Goal: Task Accomplishment & Management: Complete application form

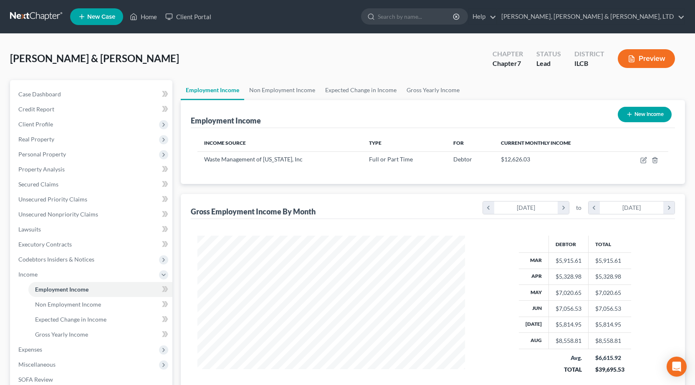
scroll to position [150, 284]
click at [33, 14] on link at bounding box center [36, 16] width 53 height 15
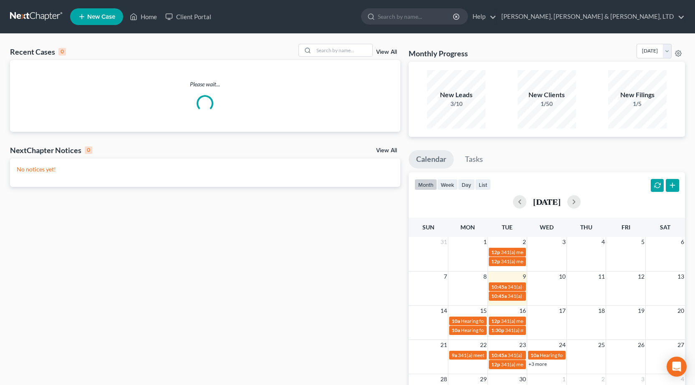
click at [104, 16] on span "New Case" at bounding box center [101, 17] width 28 height 6
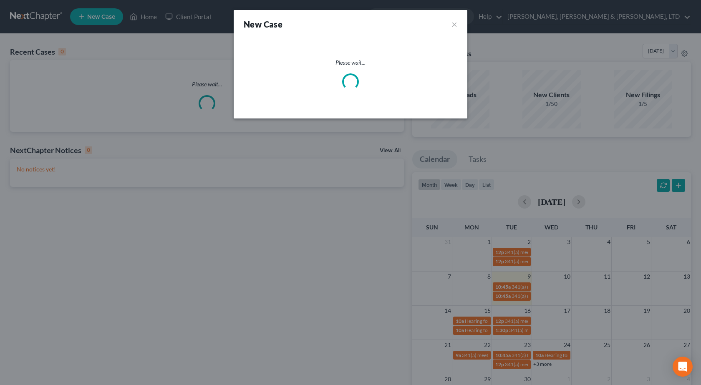
select select "24"
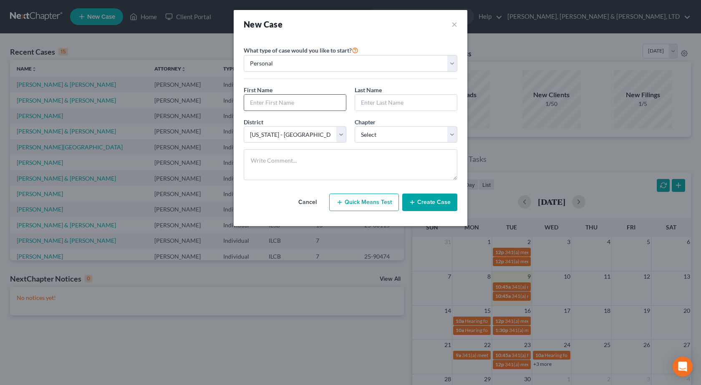
click at [273, 105] on input "text" at bounding box center [295, 103] width 102 height 16
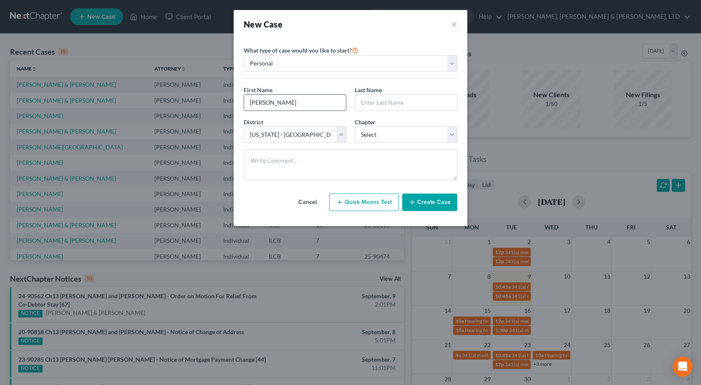
type input "[PERSON_NAME]"
type input "Varrott"
click at [400, 136] on select "Select 7 11 12 13" at bounding box center [406, 135] width 103 height 17
select select "3"
click at [355, 127] on select "Select 7 11 12 13" at bounding box center [406, 135] width 103 height 17
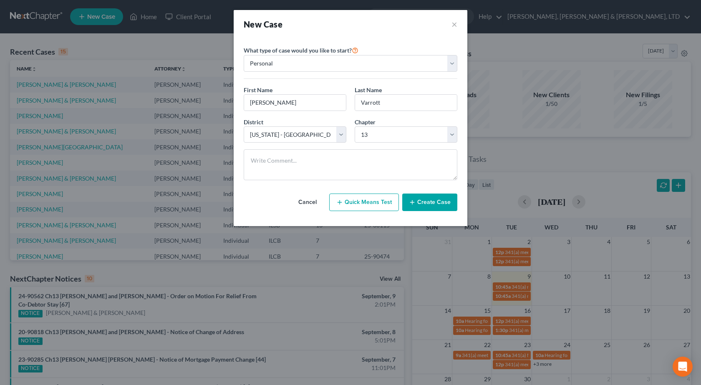
click at [431, 202] on button "Create Case" at bounding box center [430, 203] width 55 height 18
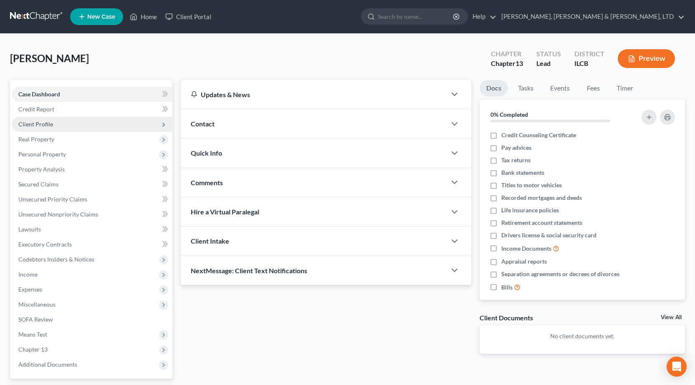
click at [43, 124] on span "Client Profile" at bounding box center [35, 124] width 35 height 7
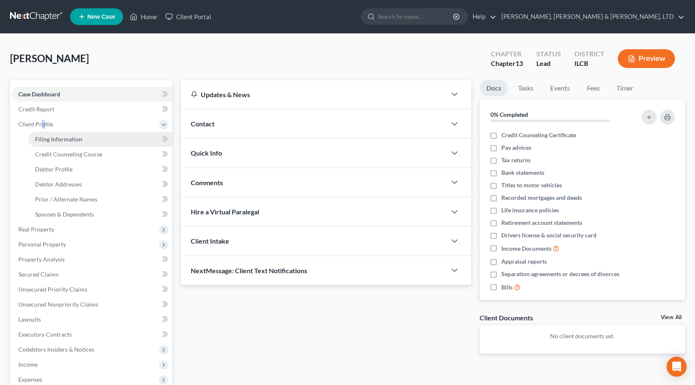
click at [70, 142] on span "Filing Information" at bounding box center [58, 139] width 47 height 7
select select "1"
select select "0"
select select "3"
select select "24"
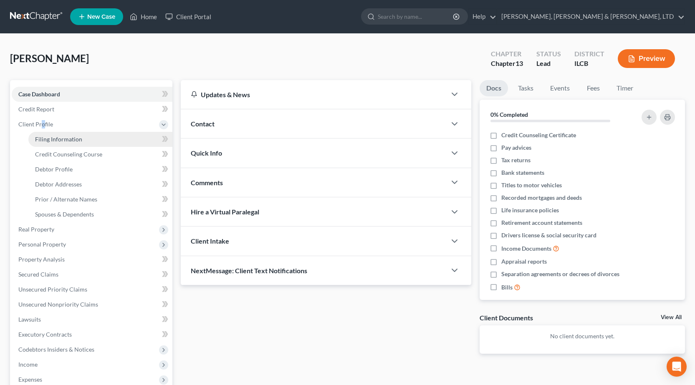
select select "14"
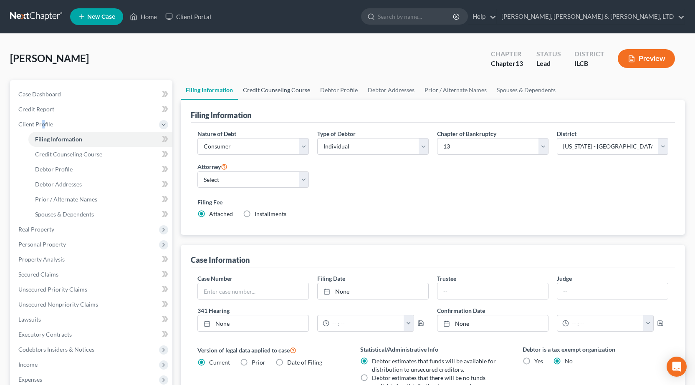
click at [274, 90] on link "Credit Counseling Course" at bounding box center [276, 90] width 77 height 20
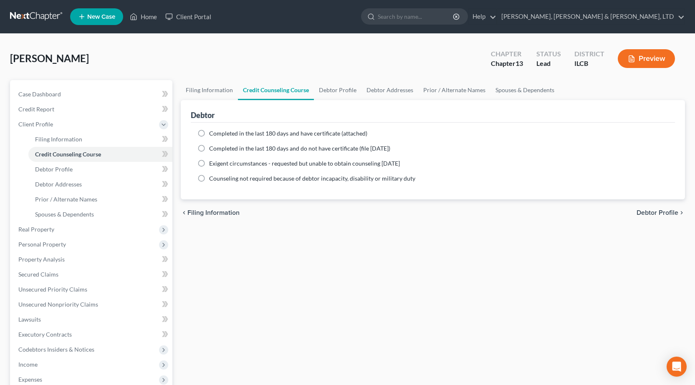
click at [209, 134] on label "Completed in the last 180 days and have certificate (attached)" at bounding box center [288, 133] width 158 height 8
click at [213, 134] on input "Completed in the last 180 days and have certificate (attached)" at bounding box center [215, 131] width 5 height 5
radio input "true"
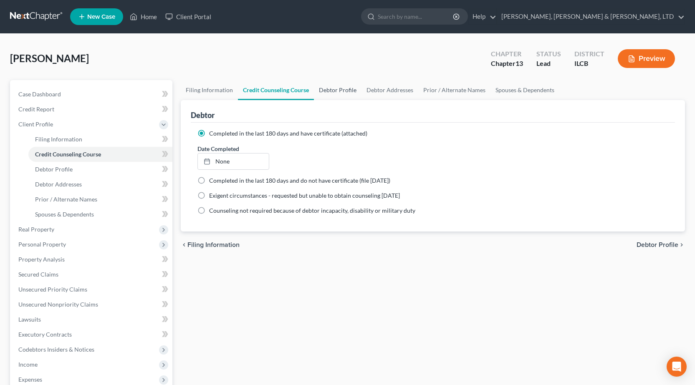
click at [331, 89] on link "Debtor Profile" at bounding box center [338, 90] width 48 height 20
select select "0"
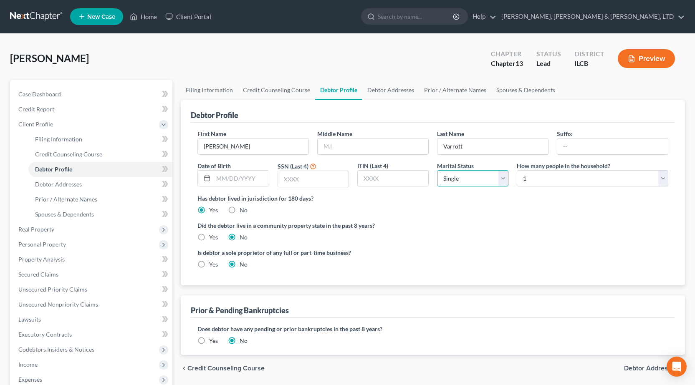
click at [476, 178] on select "Select Single Married Separated Divorced Widowed" at bounding box center [472, 178] width 71 height 17
select select "1"
click at [437, 170] on select "Select Single Married Separated Divorced Widowed" at bounding box center [472, 178] width 71 height 17
click at [552, 171] on select "Select 1 2 3 4 5 6 7 8 9 10 11 12 13 14 15 16 17 18 19 20" at bounding box center [593, 178] width 152 height 17
select select "1"
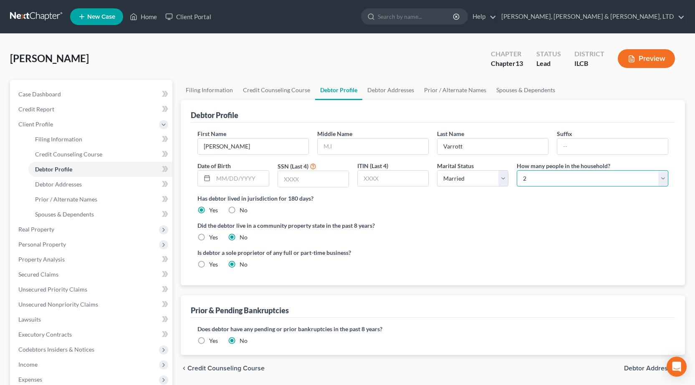
click at [517, 170] on select "Select 1 2 3 4 5 6 7 8 9 10 11 12 13 14 15 16 17 18 19 20" at bounding box center [593, 178] width 152 height 17
click at [316, 172] on input "text" at bounding box center [313, 179] width 71 height 16
type input "8370"
click at [390, 87] on link "Debtor Addresses" at bounding box center [390, 90] width 57 height 20
select select "0"
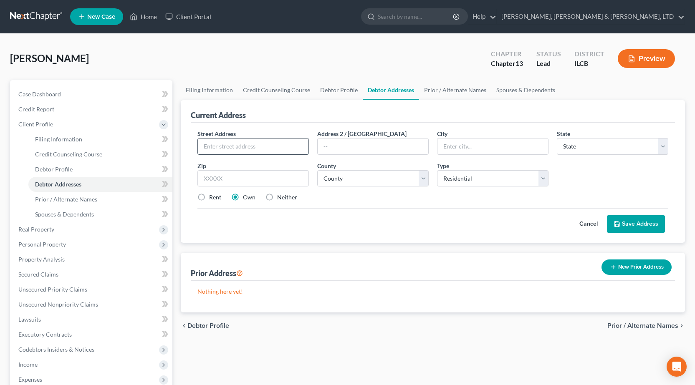
click at [230, 142] on input "text" at bounding box center [253, 147] width 111 height 16
type input "10217 Kingshill Road"
type input "Sumner"
select select "14"
type input "62466"
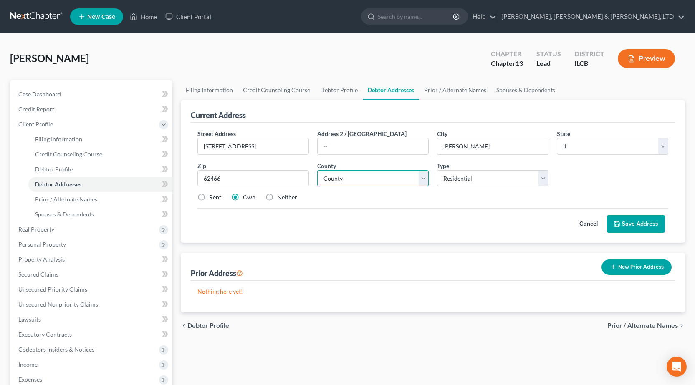
click at [398, 178] on select "County Adams County Alexander County Bond County Boone County Brown County Bure…" at bounding box center [372, 178] width 111 height 17
select select "50"
click at [317, 170] on select "County Adams County Alexander County Bond County Boone County Brown County Bure…" at bounding box center [372, 178] width 111 height 17
click at [645, 225] on button "Save Address" at bounding box center [636, 224] width 58 height 18
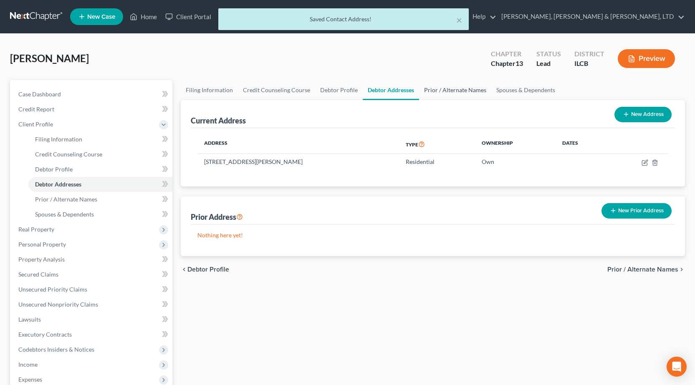
click at [441, 87] on link "Prior / Alternate Names" at bounding box center [455, 90] width 72 height 20
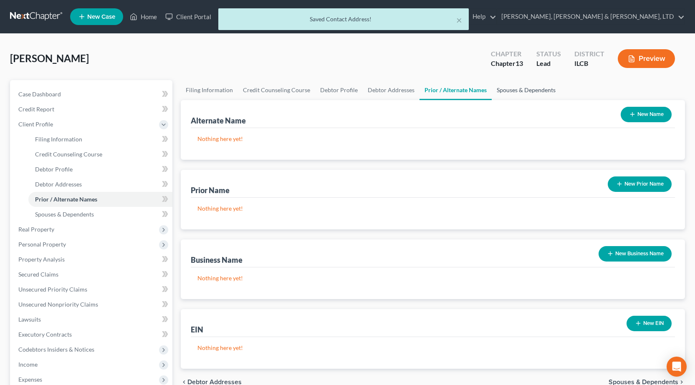
click at [508, 87] on link "Spouses & Dependents" at bounding box center [526, 90] width 69 height 20
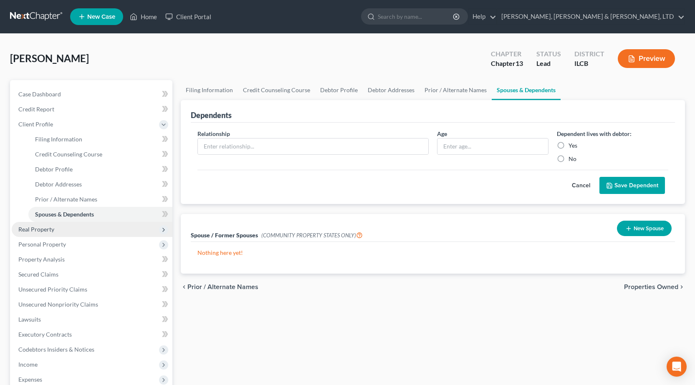
click at [68, 236] on span "Real Property" at bounding box center [92, 229] width 161 height 15
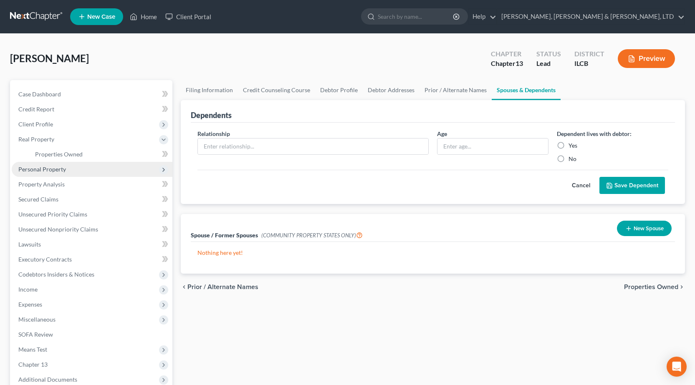
click at [63, 171] on span "Personal Property" at bounding box center [42, 169] width 48 height 7
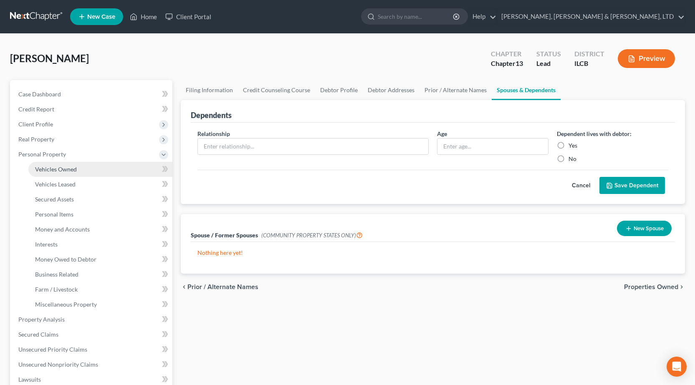
click at [73, 172] on span "Vehicles Owned" at bounding box center [56, 169] width 42 height 7
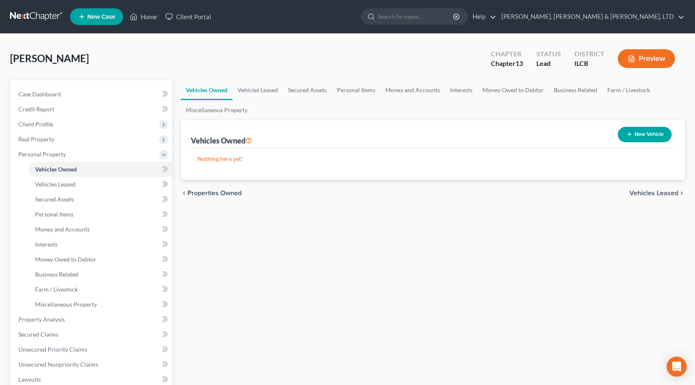
click at [48, 12] on link at bounding box center [36, 16] width 53 height 15
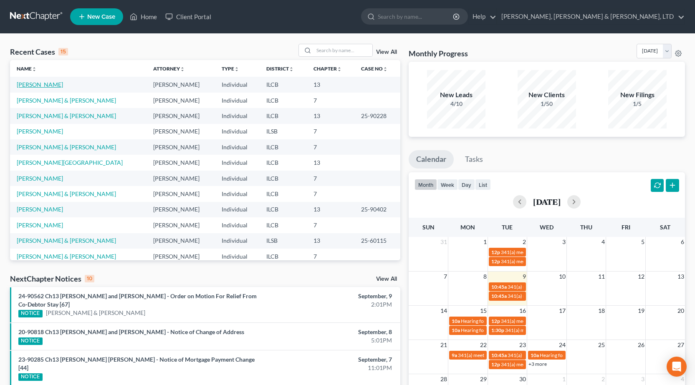
click at [35, 84] on link "[PERSON_NAME]" at bounding box center [40, 84] width 46 height 7
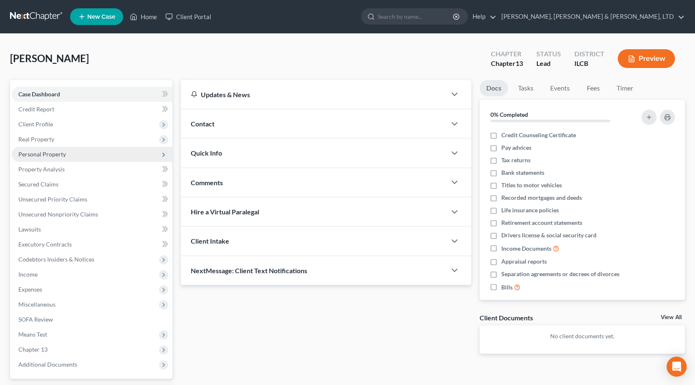
click at [68, 154] on span "Personal Property" at bounding box center [92, 154] width 161 height 15
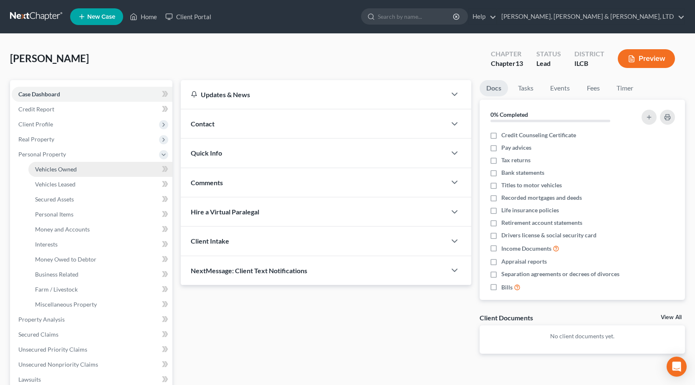
click at [66, 167] on span "Vehicles Owned" at bounding box center [56, 169] width 42 height 7
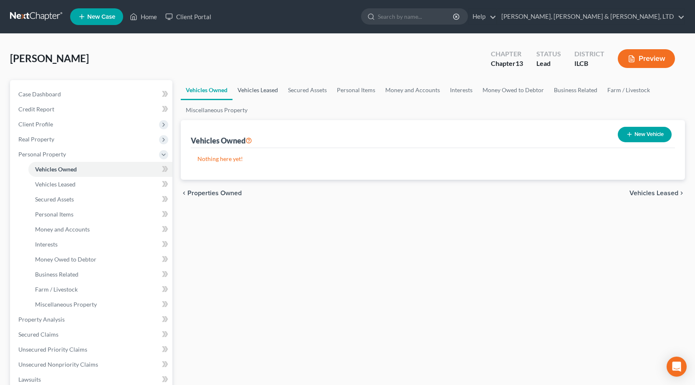
click at [259, 89] on link "Vehicles Leased" at bounding box center [258, 90] width 51 height 20
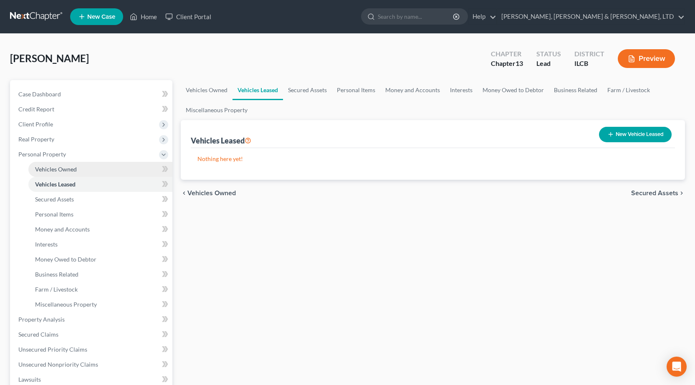
click at [78, 165] on link "Vehicles Owned" at bounding box center [100, 169] width 144 height 15
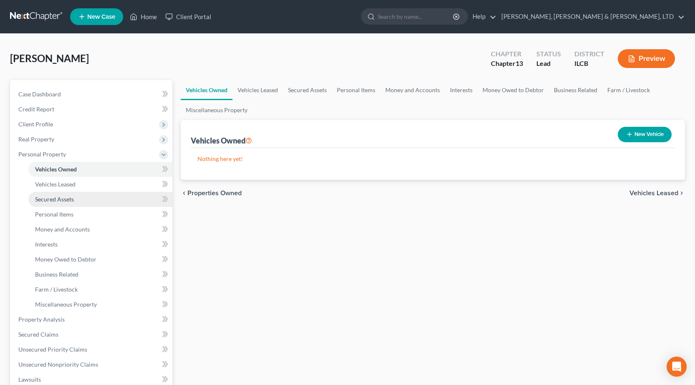
click at [74, 195] on link "Secured Assets" at bounding box center [100, 199] width 144 height 15
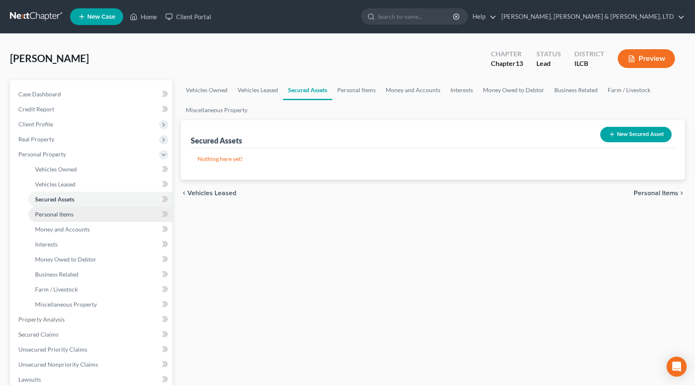
click at [77, 213] on link "Personal Items" at bounding box center [100, 214] width 144 height 15
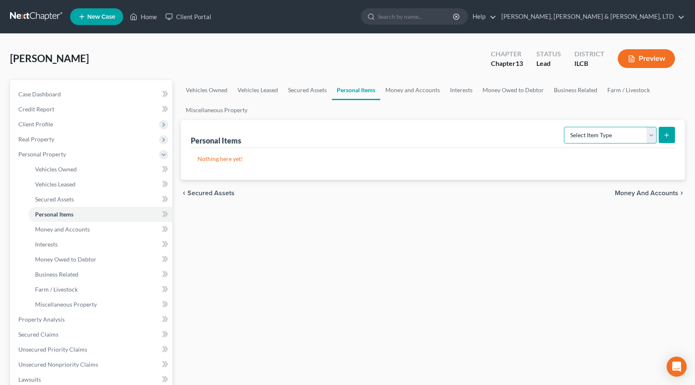
click at [595, 139] on select "Select Item Type Clothing Collectibles Of Value Electronics Firearms Household …" at bounding box center [610, 135] width 93 height 17
select select "clothing"
click at [565, 127] on select "Select Item Type Clothing Collectibles Of Value Electronics Firearms Household …" at bounding box center [610, 135] width 93 height 17
click at [672, 134] on button "submit" at bounding box center [667, 135] width 16 height 16
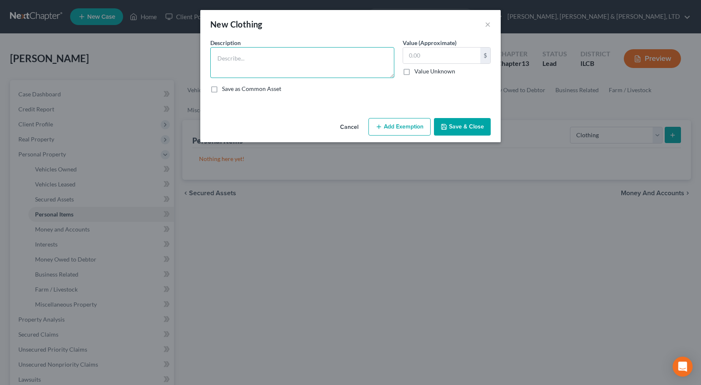
click at [331, 62] on textarea at bounding box center [302, 62] width 184 height 31
type textarea "General Clothing"
type input "250"
click at [395, 123] on button "Add Exemption" at bounding box center [400, 127] width 62 height 18
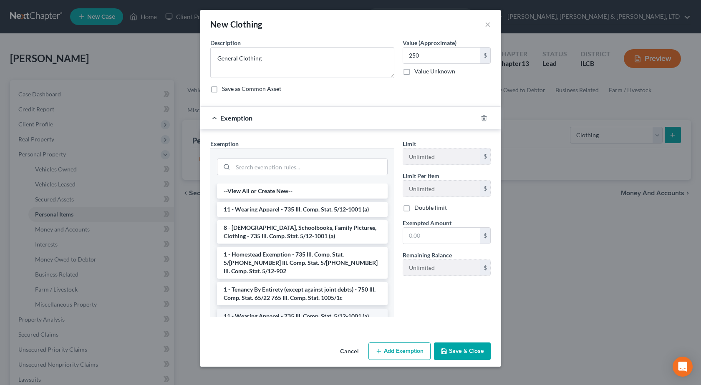
click at [263, 309] on li "11 - Wearing Apparel - 735 Ill. Comp. Stat. 5/12-1001 (a)" at bounding box center [302, 316] width 171 height 15
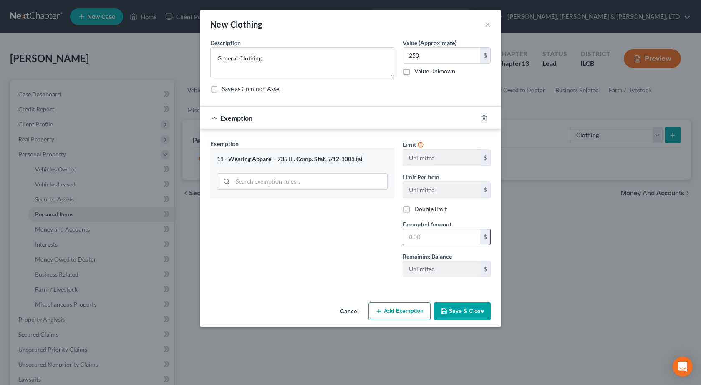
click at [425, 231] on input "text" at bounding box center [441, 237] width 77 height 16
type input "250"
drag, startPoint x: 375, startPoint y: 253, endPoint x: 429, endPoint y: 264, distance: 55.3
click at [375, 253] on div "Exemption Set must be selected for CA. Exemption * 11 - Wearing Apparel - 735 I…" at bounding box center [302, 211] width 192 height 144
click at [456, 309] on button "Save & Close" at bounding box center [462, 312] width 57 height 18
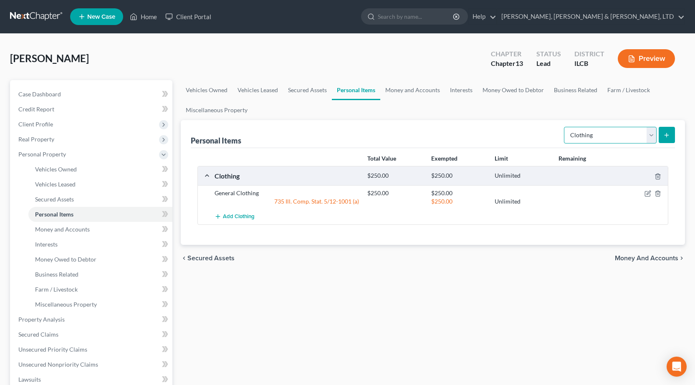
click at [591, 137] on select "Select Item Type Clothing Collectibles Of Value Electronics Firearms Household …" at bounding box center [610, 135] width 93 height 17
click at [565, 127] on select "Select Item Type Clothing Collectibles Of Value Electronics Firearms Household …" at bounding box center [610, 135] width 93 height 17
click at [673, 141] on button "submit" at bounding box center [667, 135] width 16 height 16
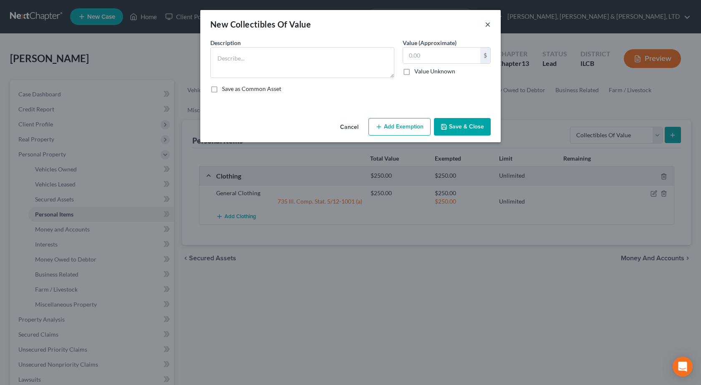
click at [487, 23] on button "×" at bounding box center [488, 24] width 6 height 10
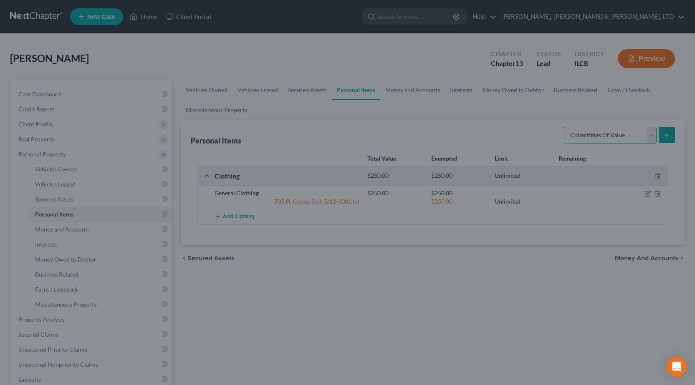
click at [599, 139] on select "Select Item Type Clothing Collectibles Of Value Electronics Firearms Household …" at bounding box center [610, 135] width 93 height 17
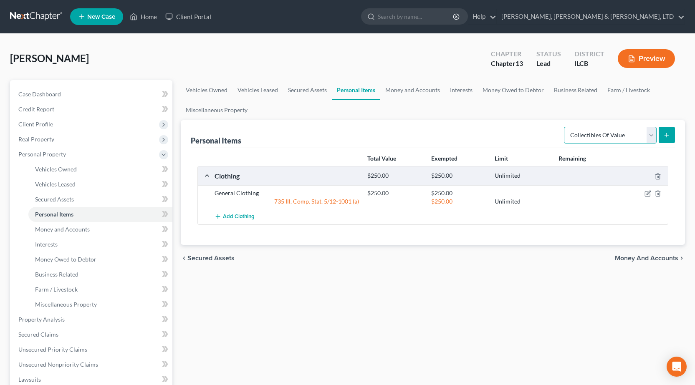
select select "electronics"
click at [565, 127] on select "Select Item Type Clothing Collectibles Of Value Electronics Firearms Household …" at bounding box center [610, 135] width 93 height 17
click at [666, 134] on icon "submit" at bounding box center [666, 135] width 7 height 7
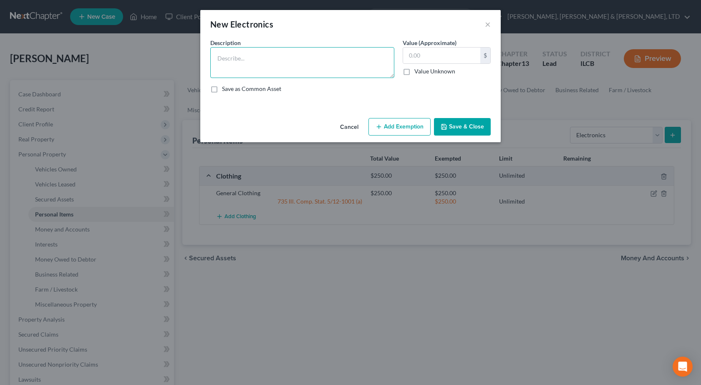
click at [261, 66] on textarea at bounding box center [302, 62] width 184 height 31
type textarea "(5) TVs, Computer, Tablet, Cell Phone"
click at [441, 57] on input "text" at bounding box center [441, 56] width 77 height 16
type input "750"
click at [404, 134] on button "Add Exemption" at bounding box center [400, 127] width 62 height 18
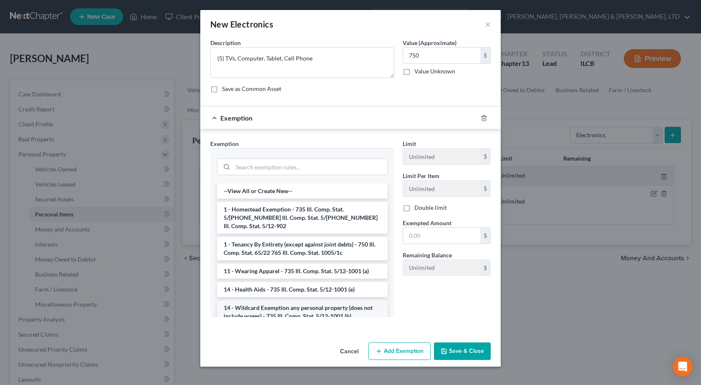
click at [285, 305] on li "14 - Wildcard Exemption any personal property (does not include wages) - 735 Il…" at bounding box center [302, 312] width 171 height 23
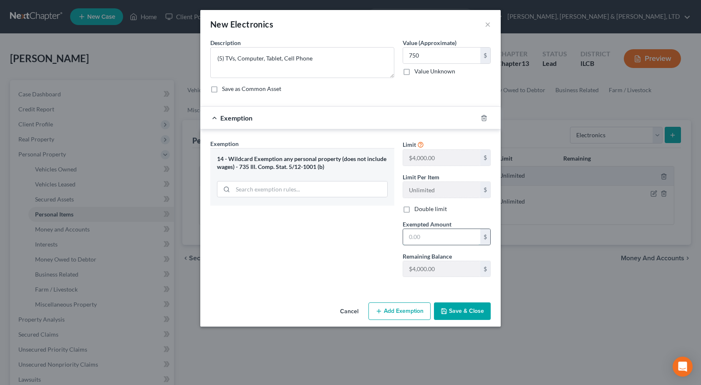
click at [438, 234] on input "text" at bounding box center [441, 237] width 77 height 16
type input "750"
click at [477, 311] on button "Save & Close" at bounding box center [462, 312] width 57 height 18
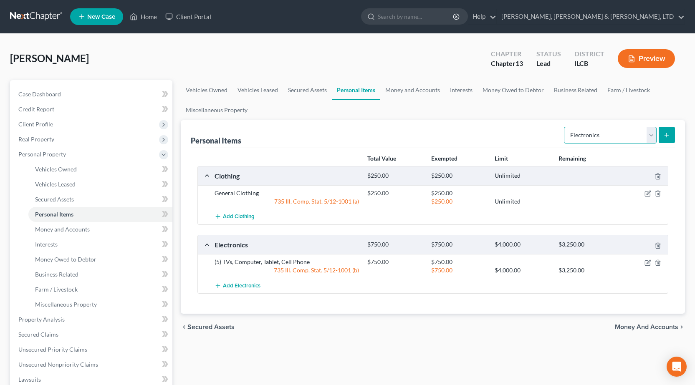
click at [622, 134] on select "Select Item Type Clothing Collectibles Of Value Electronics Firearms Household …" at bounding box center [610, 135] width 93 height 17
select select "firearms"
click at [565, 127] on select "Select Item Type Clothing Collectibles Of Value Electronics Firearms Household …" at bounding box center [610, 135] width 93 height 17
click at [670, 134] on icon "submit" at bounding box center [666, 135] width 7 height 7
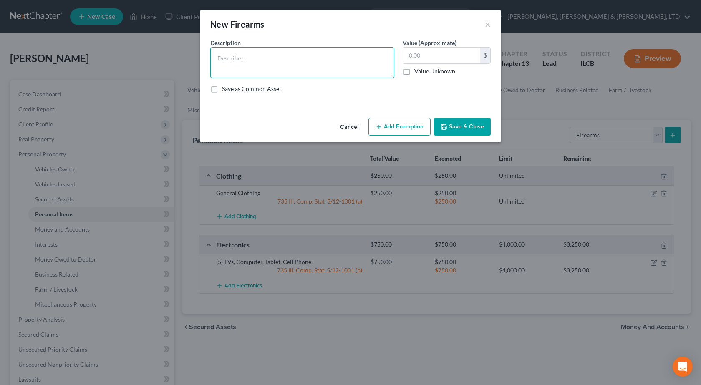
click at [255, 63] on textarea at bounding box center [302, 62] width 184 height 31
type textarea "Marlin Goose Gun, .22 Lever Action Henry, Traditions .35 Single Shot Rifle, Rem…"
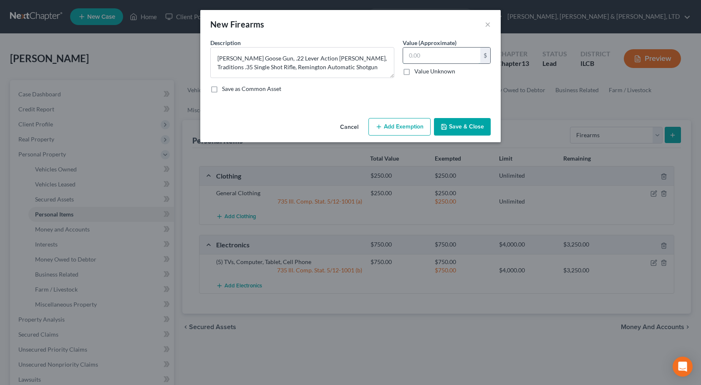
click at [418, 56] on input "text" at bounding box center [441, 56] width 77 height 16
click at [428, 48] on input "text" at bounding box center [441, 56] width 77 height 16
type input "4"
type input "750"
click at [397, 128] on button "Add Exemption" at bounding box center [400, 127] width 62 height 18
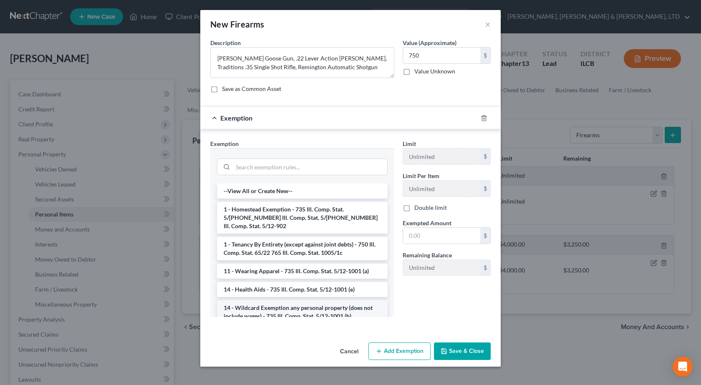
click at [274, 301] on li "14 - Wildcard Exemption any personal property (does not include wages) - 735 Il…" at bounding box center [302, 312] width 171 height 23
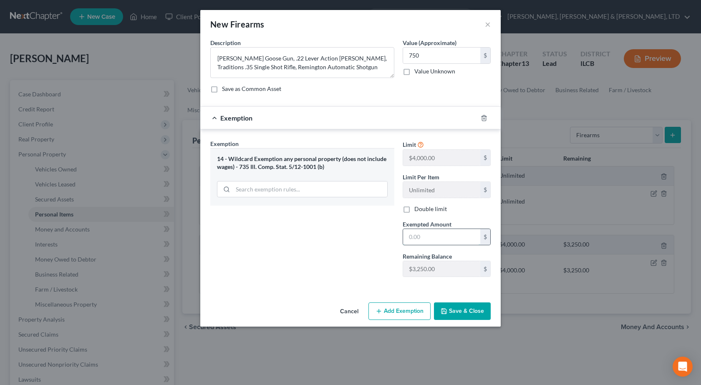
click at [457, 233] on input "text" at bounding box center [441, 237] width 77 height 16
type input "1,000"
click at [444, 62] on input "750" at bounding box center [441, 56] width 77 height 16
type input "1,000"
click at [471, 321] on div "Cancel Add Exemption Save & Close" at bounding box center [350, 313] width 301 height 28
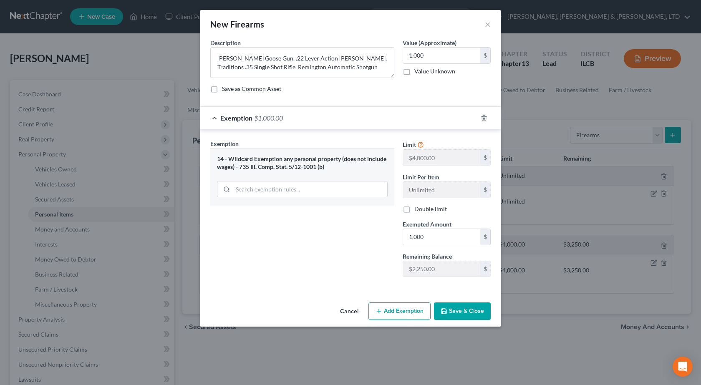
click at [485, 310] on button "Save & Close" at bounding box center [462, 312] width 57 height 18
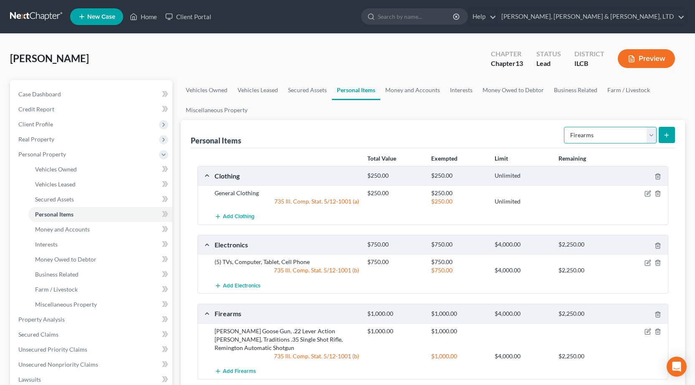
click at [632, 133] on select "Select Item Type Clothing Collectibles Of Value Electronics Firearms Household …" at bounding box center [610, 135] width 93 height 17
select select "household_goods"
click at [565, 127] on select "Select Item Type Clothing Collectibles Of Value Electronics Firearms Household …" at bounding box center [610, 135] width 93 height 17
click at [668, 134] on icon "submit" at bounding box center [666, 135] width 7 height 7
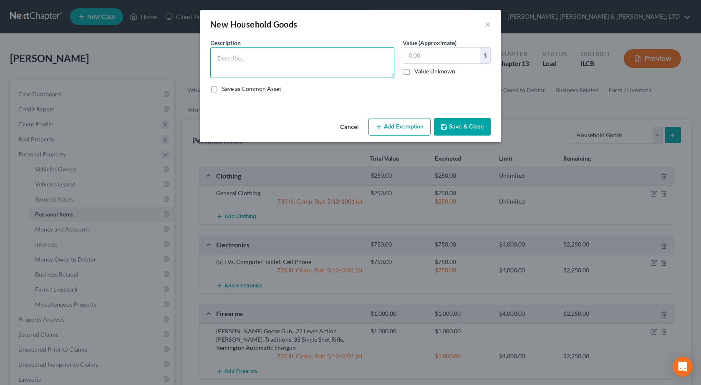
click at [256, 58] on textarea at bounding box center [302, 62] width 184 height 31
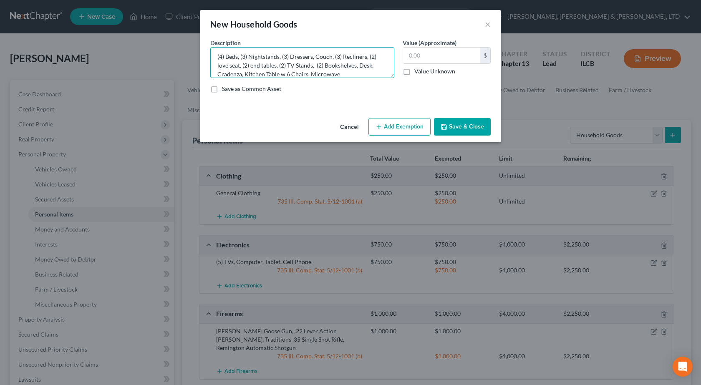
click at [350, 75] on textarea "(4) Beds, (3) Nightstands, (3) Dressers, Couch, (3) Recliners, (2) love seat, (…" at bounding box center [302, 62] width 184 height 31
type textarea "(4) Beds, (3) Nightstands, (3) Dressers, Couch, (3) Recliners, (2) love seat, (…"
click at [441, 58] on input "text" at bounding box center [441, 56] width 77 height 16
type input "1,250"
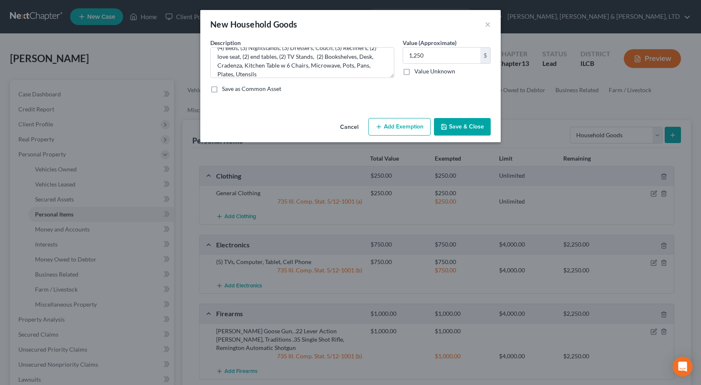
click at [388, 122] on button "Add Exemption" at bounding box center [400, 127] width 62 height 18
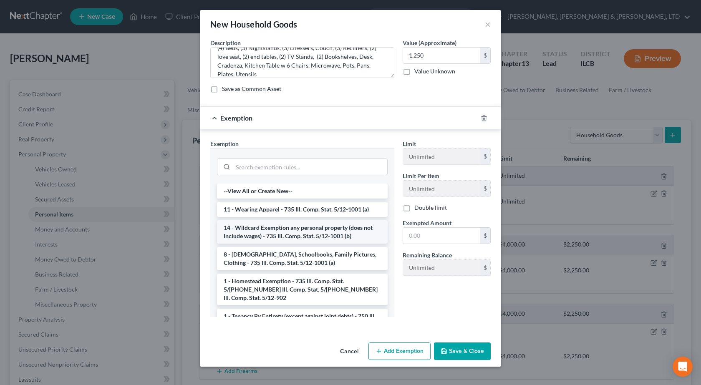
click at [298, 233] on li "14 - Wildcard Exemption any personal property (does not include wages) - 735 Il…" at bounding box center [302, 231] width 171 height 23
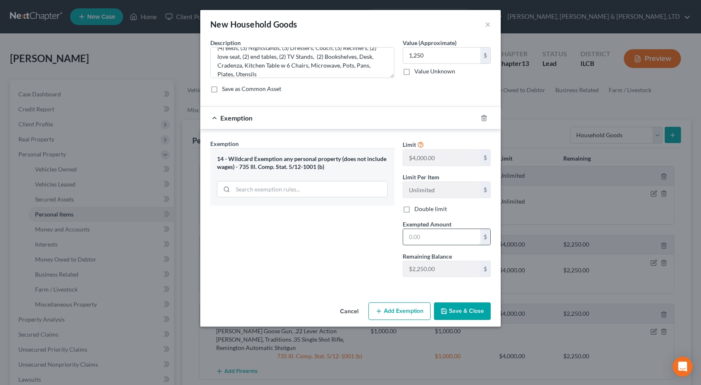
click at [451, 239] on input "text" at bounding box center [441, 237] width 77 height 16
type input "1,250"
click at [468, 311] on button "Save & Close" at bounding box center [462, 312] width 57 height 18
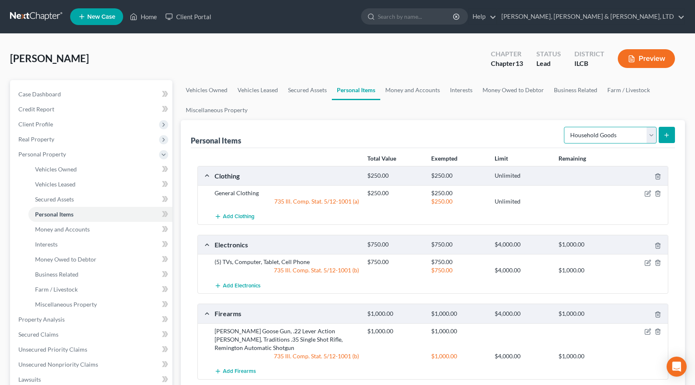
click at [613, 136] on select "Select Item Type Clothing Collectibles Of Value Electronics Firearms Household …" at bounding box center [610, 135] width 93 height 17
select select "other"
click at [565, 127] on select "Select Item Type Clothing Collectibles Of Value Electronics Firearms Household …" at bounding box center [610, 135] width 93 height 17
click at [667, 133] on line "submit" at bounding box center [667, 135] width 0 height 4
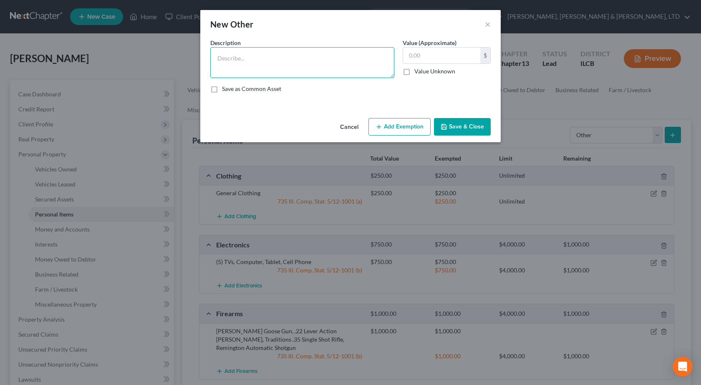
click at [250, 58] on textarea at bounding box center [302, 62] width 184 height 31
type textarea "Watch (walmart)"
click at [433, 53] on input "text" at bounding box center [441, 56] width 77 height 16
drag, startPoint x: 425, startPoint y: 52, endPoint x: 390, endPoint y: 52, distance: 34.7
click at [390, 52] on div "Description * Watch (walmart) Value (Approximate) 10.00 $ Value Unknown Balance…" at bounding box center [350, 68] width 289 height 61
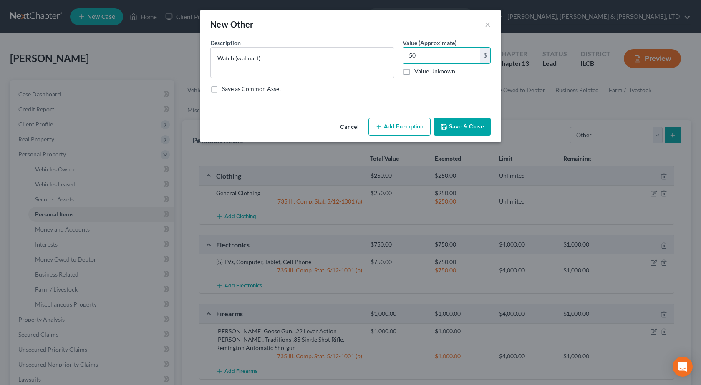
drag, startPoint x: 448, startPoint y: 58, endPoint x: 131, endPoint y: -24, distance: 326.9
click at [131, 0] on html "Home New Case Client Portal Smith, Pappas & Jones, LTD pappas@spjlaw.net My Acc…" at bounding box center [350, 304] width 701 height 609
type input "40"
click at [268, 56] on textarea "Watch (walmart)" at bounding box center [302, 62] width 184 height 31
type textarea "Watch (walmart), cross necklace"
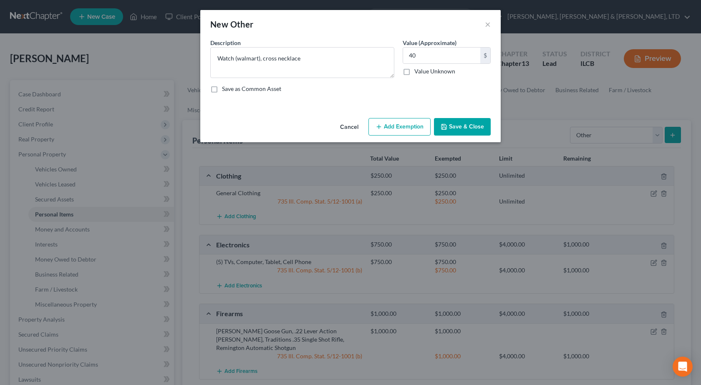
click at [405, 131] on button "Add Exemption" at bounding box center [400, 127] width 62 height 18
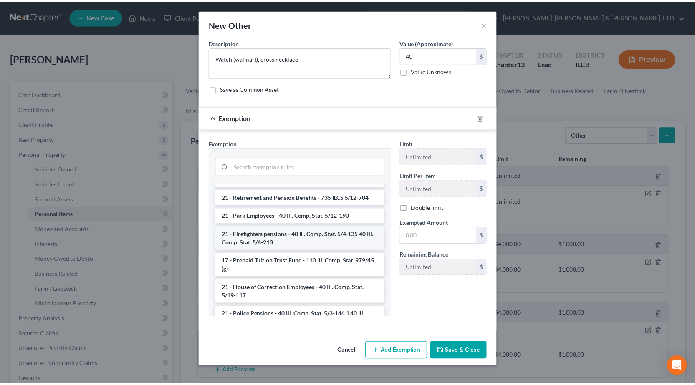
scroll to position [846, 0]
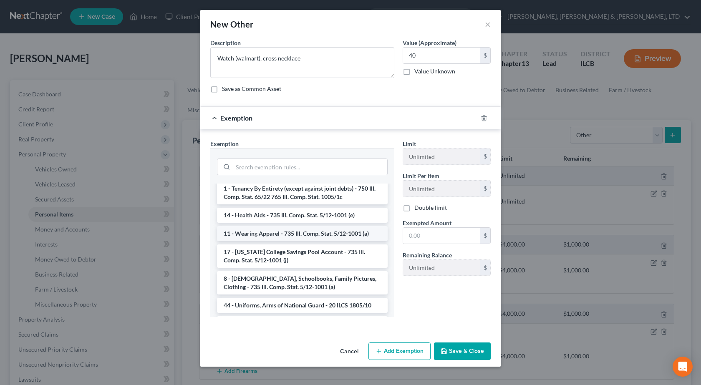
click at [296, 241] on li "11 - Wearing Apparel - 735 Ill. Comp. Stat. 5/12-1001 (a)" at bounding box center [302, 233] width 171 height 15
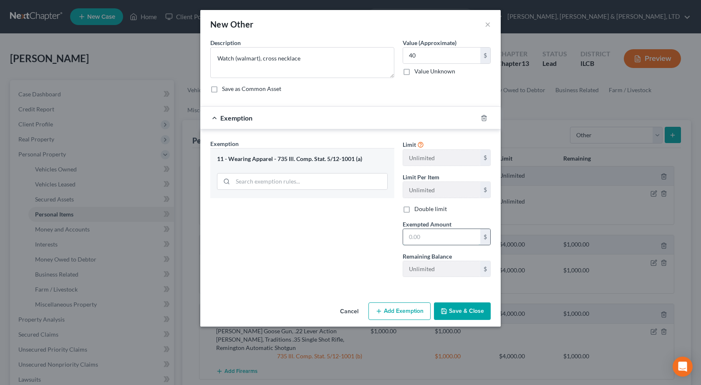
click at [445, 233] on input "text" at bounding box center [441, 237] width 77 height 16
type input "40"
click at [459, 308] on button "Save & Close" at bounding box center [462, 312] width 57 height 18
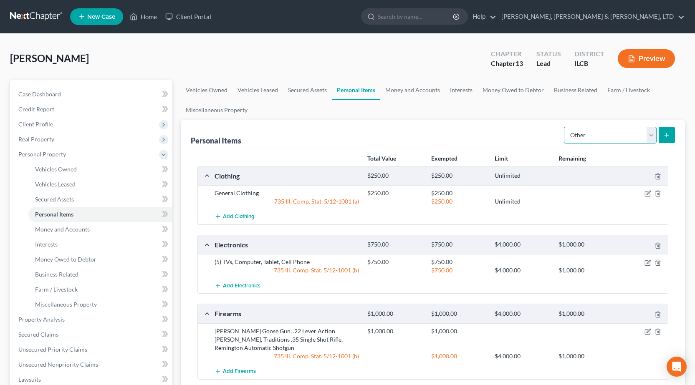
click at [615, 135] on select "Select Item Type Clothing Collectibles Of Value Electronics Firearms Household …" at bounding box center [610, 135] width 93 height 17
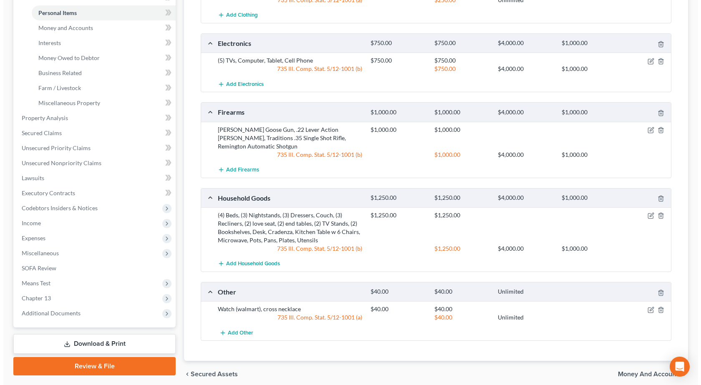
scroll to position [228, 0]
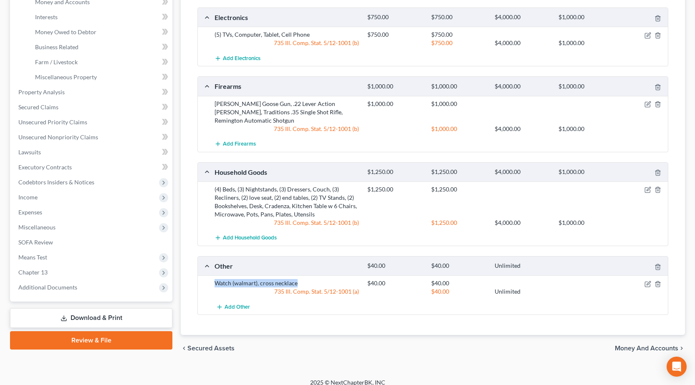
drag, startPoint x: 212, startPoint y: 277, endPoint x: 305, endPoint y: 277, distance: 93.1
click at [305, 279] on div "Watch (walmart), cross necklace" at bounding box center [286, 283] width 153 height 8
copy div "Watch (walmart), cross necklace"
click at [659, 281] on icon "button" at bounding box center [658, 284] width 7 height 7
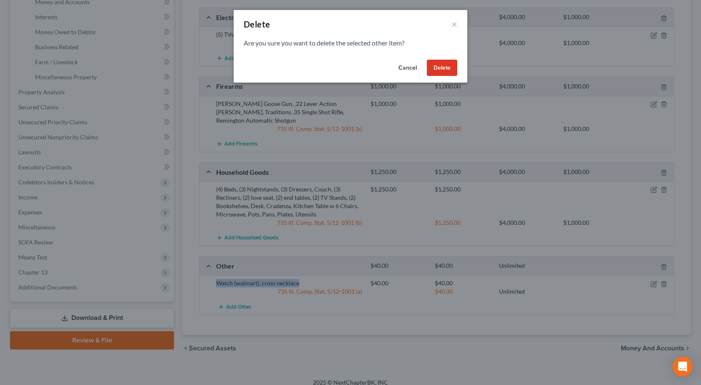
click at [457, 67] on button "Delete" at bounding box center [442, 68] width 30 height 17
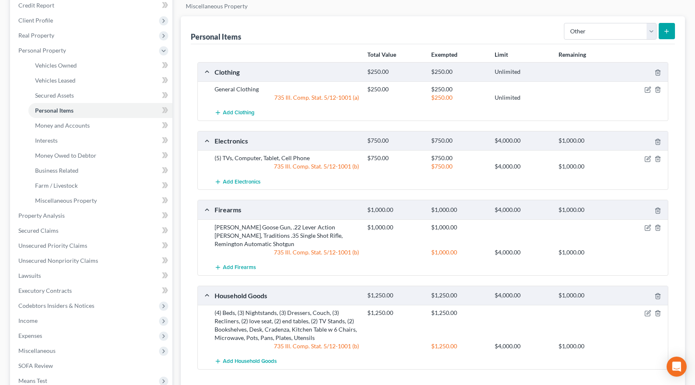
scroll to position [15, 0]
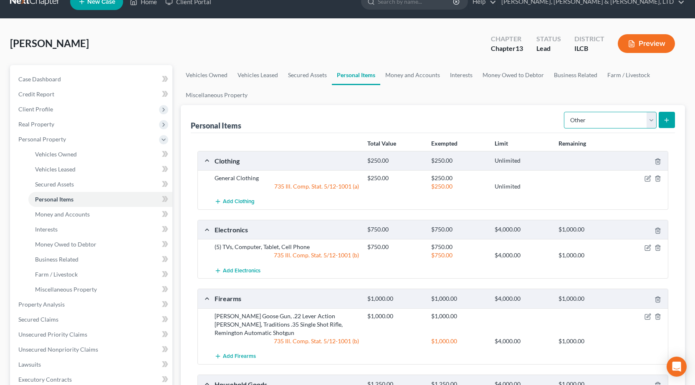
click at [612, 123] on select "Select Item Type Clothing Collectibles Of Value Electronics Firearms Household …" at bounding box center [610, 120] width 93 height 17
click at [565, 112] on select "Select Item Type Clothing Collectibles Of Value Electronics Firearms Household …" at bounding box center [610, 120] width 93 height 17
click at [619, 119] on select "Select Item Type Clothing Collectibles Of Value Electronics Firearms Household …" at bounding box center [610, 120] width 93 height 17
select select "jewelry"
click at [565, 112] on select "Select Item Type Clothing Collectibles Of Value Electronics Firearms Household …" at bounding box center [610, 120] width 93 height 17
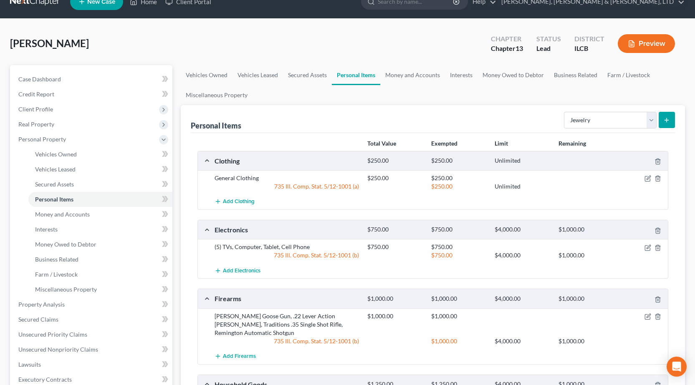
click at [668, 116] on button "submit" at bounding box center [667, 120] width 16 height 16
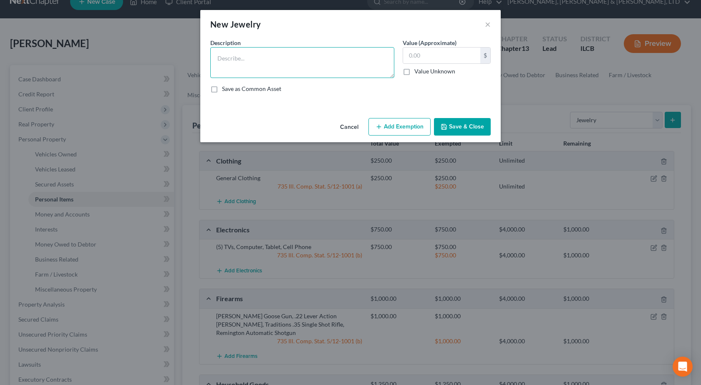
click at [281, 63] on textarea at bounding box center [302, 62] width 184 height 31
paste textarea "Watch (walmart), cross necklace"
type textarea "Watch (walmart), cross necklace"
click at [469, 61] on input "text" at bounding box center [441, 56] width 77 height 16
type input "50"
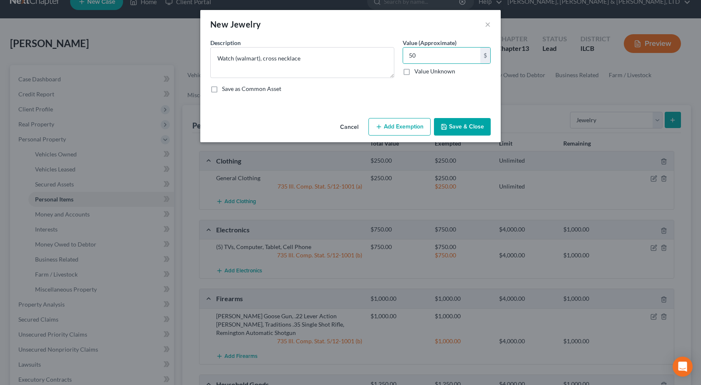
click at [408, 127] on button "Add Exemption" at bounding box center [400, 127] width 62 height 18
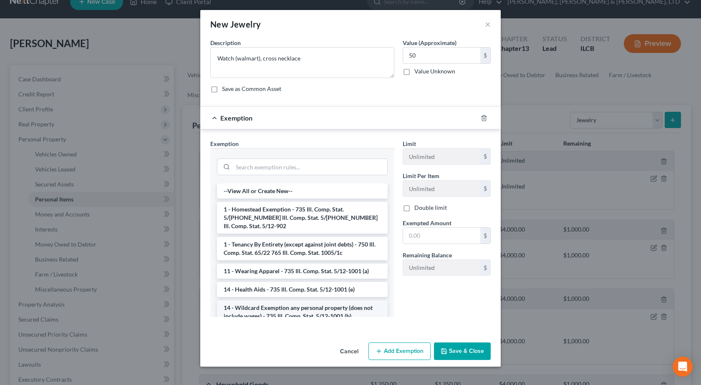
click at [279, 304] on li "14 - Wildcard Exemption any personal property (does not include wages) - 735 Il…" at bounding box center [302, 312] width 171 height 23
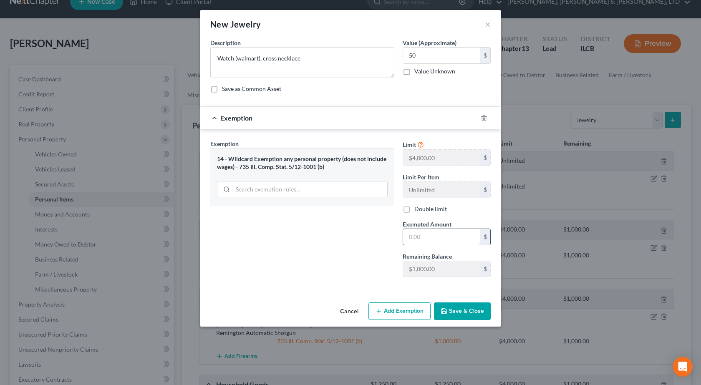
click at [416, 232] on input "text" at bounding box center [441, 237] width 77 height 16
type input "50"
click at [484, 120] on icon "button" at bounding box center [484, 118] width 7 height 7
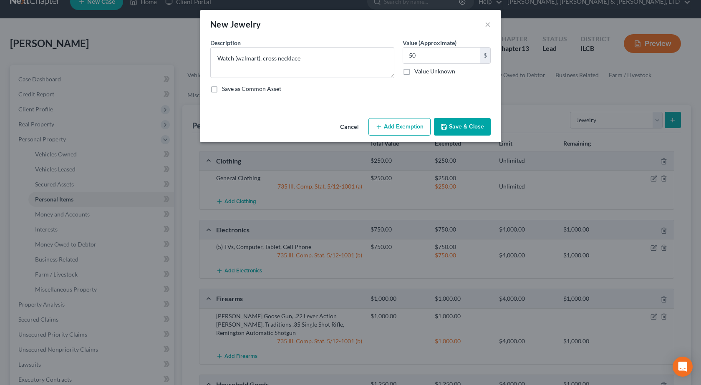
click at [408, 129] on button "Add Exemption" at bounding box center [400, 127] width 62 height 18
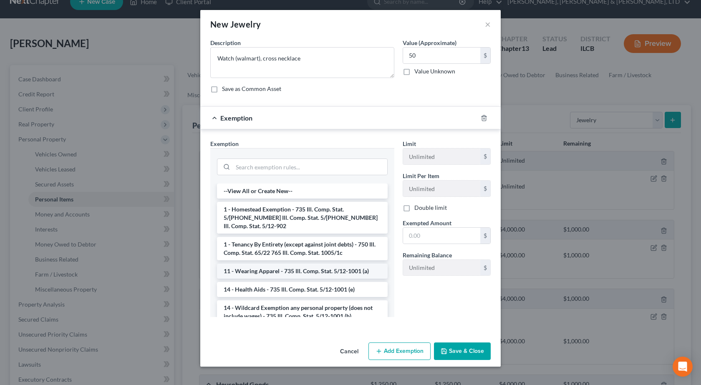
drag, startPoint x: 284, startPoint y: 259, endPoint x: 309, endPoint y: 253, distance: 25.8
click at [284, 264] on li "11 - Wearing Apparel - 735 Ill. Comp. Stat. 5/12-1001 (a)" at bounding box center [302, 271] width 171 height 15
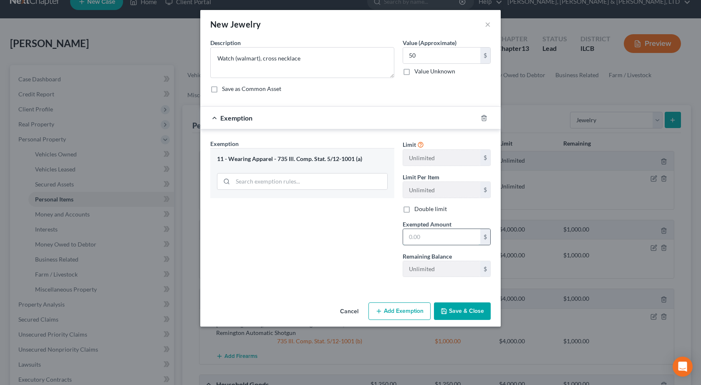
click at [426, 238] on input "text" at bounding box center [441, 237] width 77 height 16
type input "50"
drag, startPoint x: 327, startPoint y: 245, endPoint x: 506, endPoint y: 324, distance: 196.5
click at [332, 245] on div "Exemption Set must be selected for CA. Exemption * 11 - Wearing Apparel - 735 I…" at bounding box center [302, 211] width 192 height 144
click at [467, 306] on button "Save & Close" at bounding box center [462, 312] width 57 height 18
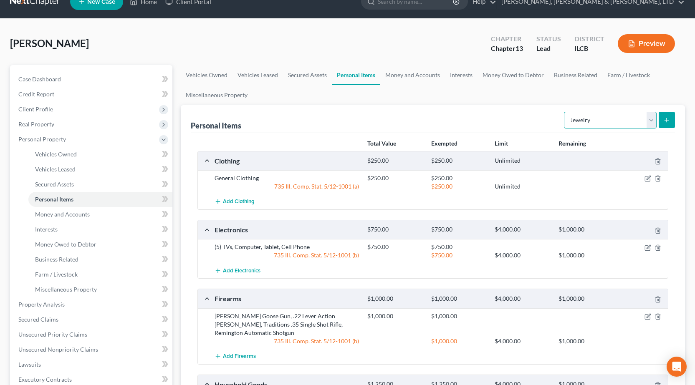
click at [597, 124] on select "Select Item Type Clothing Collectibles Of Value Electronics Firearms Household …" at bounding box center [610, 120] width 93 height 17
select select "pets"
click at [565, 112] on select "Select Item Type Clothing Collectibles Of Value Electronics Firearms Household …" at bounding box center [610, 120] width 93 height 17
click at [663, 122] on button "submit" at bounding box center [667, 120] width 16 height 16
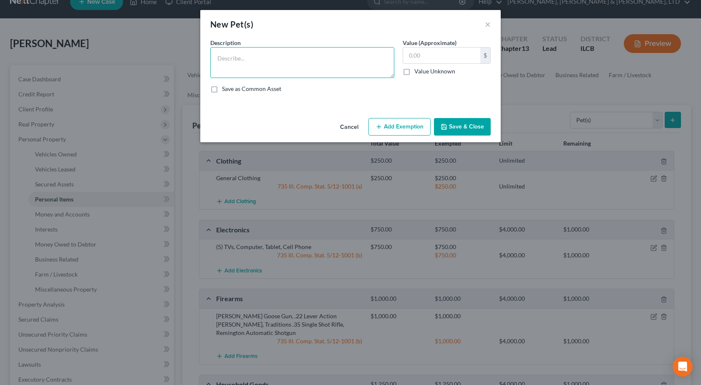
click at [304, 71] on textarea at bounding box center [302, 62] width 184 height 31
type textarea "(3) Cats, Dog"
click at [483, 129] on button "Save & Close" at bounding box center [462, 127] width 57 height 18
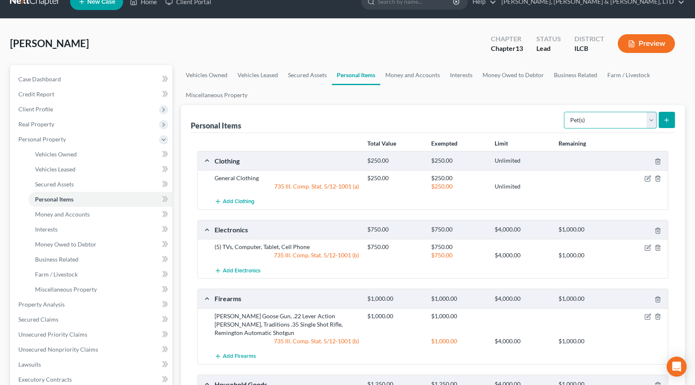
click at [600, 118] on select "Select Item Type Clothing Collectibles Of Value Electronics Firearms Household …" at bounding box center [610, 120] width 93 height 17
select select "sports_and_hobby_equipment"
click at [565, 112] on select "Select Item Type Clothing Collectibles Of Value Electronics Firearms Household …" at bounding box center [610, 120] width 93 height 17
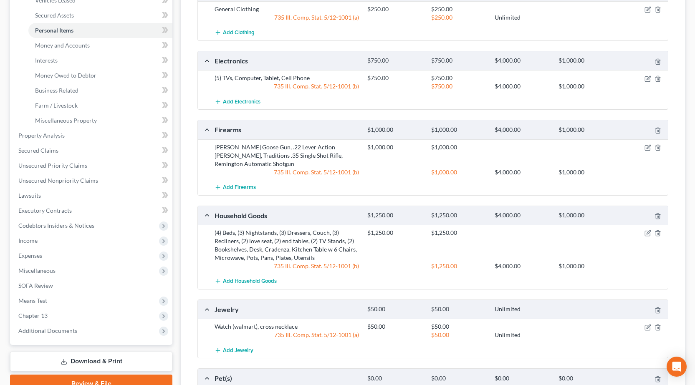
scroll to position [57, 0]
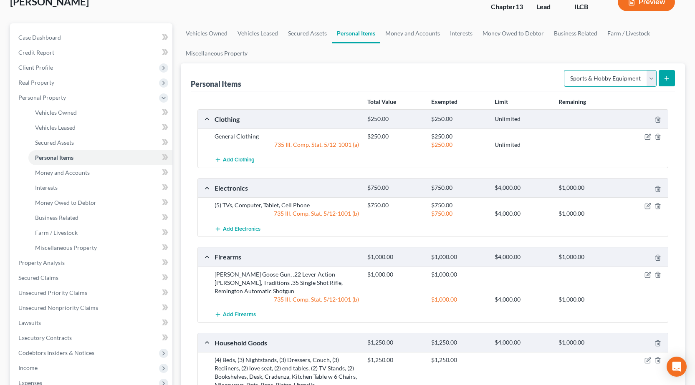
click at [602, 78] on select "Select Item Type Clothing Collectibles Of Value Electronics Firearms Household …" at bounding box center [610, 78] width 93 height 17
click at [565, 70] on select "Select Item Type Clothing Collectibles Of Value Electronics Firearms Household …" at bounding box center [610, 78] width 93 height 17
click at [666, 78] on line "submit" at bounding box center [667, 78] width 4 height 0
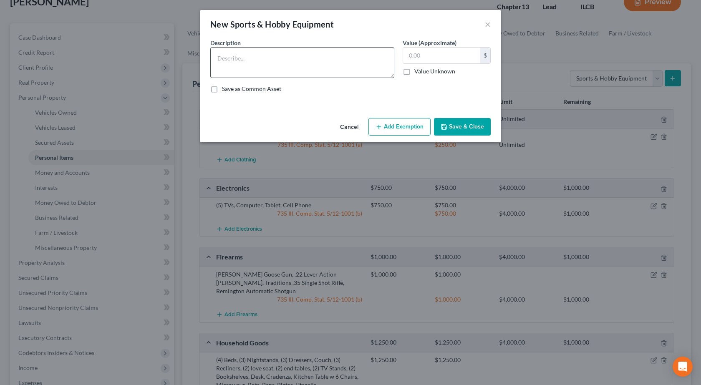
drag, startPoint x: 253, startPoint y: 42, endPoint x: 249, endPoint y: 54, distance: 12.8
click at [253, 49] on div "Description *" at bounding box center [302, 58] width 192 height 40
click at [248, 56] on textarea at bounding box center [302, 62] width 184 height 31
type textarea "Tool Collection"
type input "500"
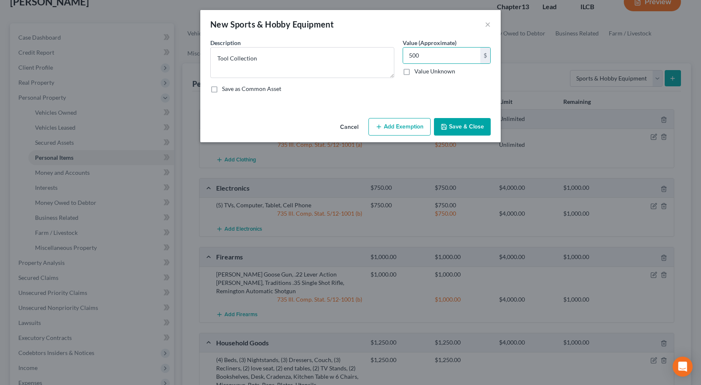
click at [408, 129] on button "Add Exemption" at bounding box center [400, 127] width 62 height 18
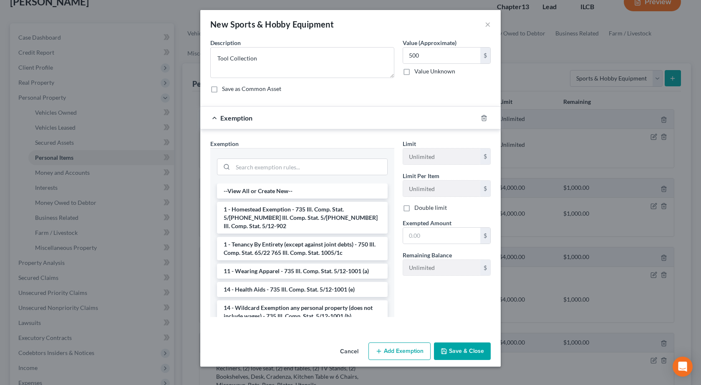
drag, startPoint x: 304, startPoint y: 298, endPoint x: 312, endPoint y: 294, distance: 9.2
click at [304, 301] on li "14 - Wildcard Exemption any personal property (does not include wages) - 735 Il…" at bounding box center [302, 312] width 171 height 23
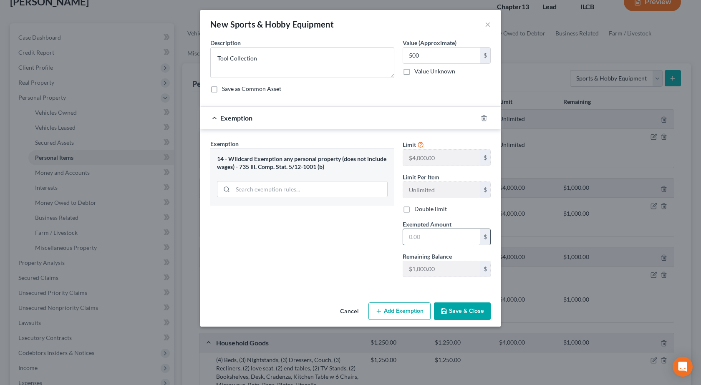
click at [409, 237] on input "text" at bounding box center [441, 237] width 77 height 16
type input "500"
click at [469, 318] on button "Save & Close" at bounding box center [462, 312] width 57 height 18
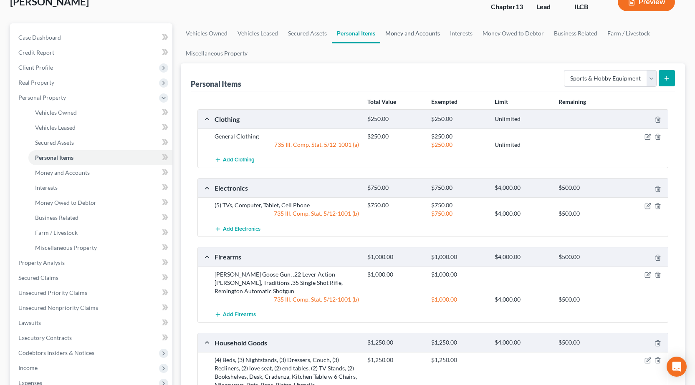
click at [411, 29] on link "Money and Accounts" at bounding box center [412, 33] width 65 height 20
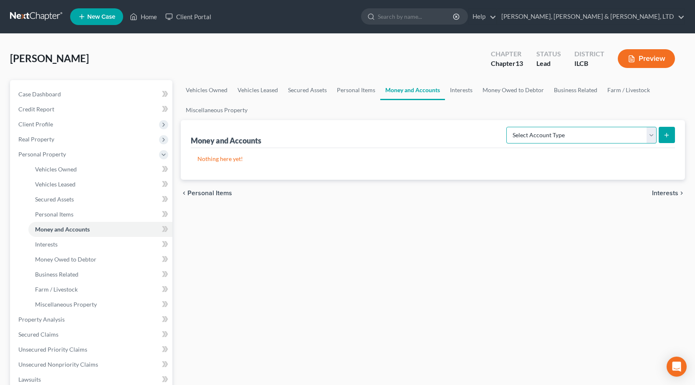
click at [566, 143] on select "Select Account Type Brokerage Cash on Hand Certificates of Deposit Checking Acc…" at bounding box center [581, 135] width 150 height 17
select select "checking"
click at [508, 127] on select "Select Account Type Brokerage Cash on Hand Certificates of Deposit Checking Acc…" at bounding box center [581, 135] width 150 height 17
click at [663, 137] on icon "submit" at bounding box center [666, 135] width 7 height 7
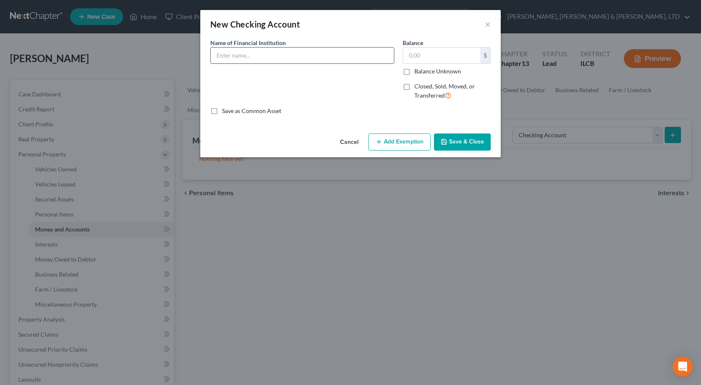
click at [249, 57] on input "text" at bounding box center [302, 56] width 183 height 16
type input "Citizens State Bank"
click at [477, 142] on button "Save & Close" at bounding box center [462, 143] width 57 height 18
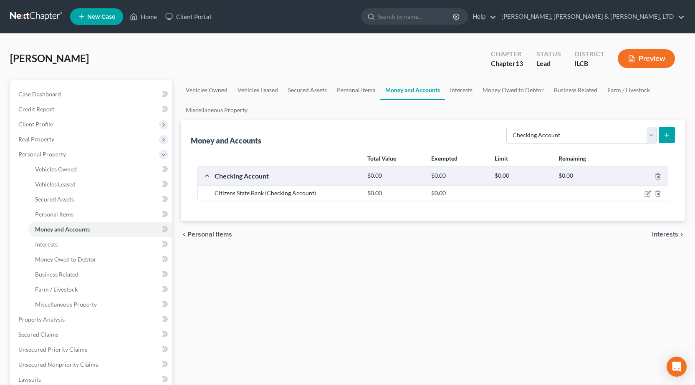
click at [544, 134] on div at bounding box center [347, 192] width 695 height 385
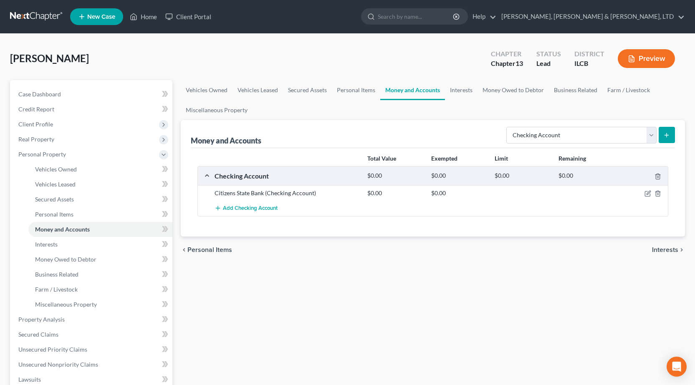
click at [668, 137] on icon "submit" at bounding box center [666, 135] width 7 height 7
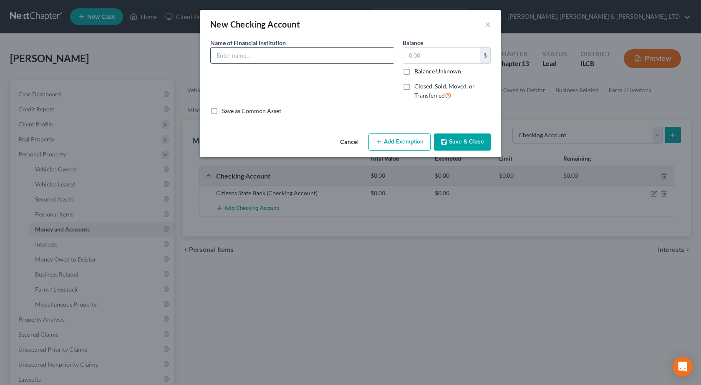
click at [245, 51] on input "text" at bounding box center [302, 56] width 183 height 16
type input "Casey State Bank"
click at [451, 143] on button "Save & Close" at bounding box center [462, 143] width 57 height 18
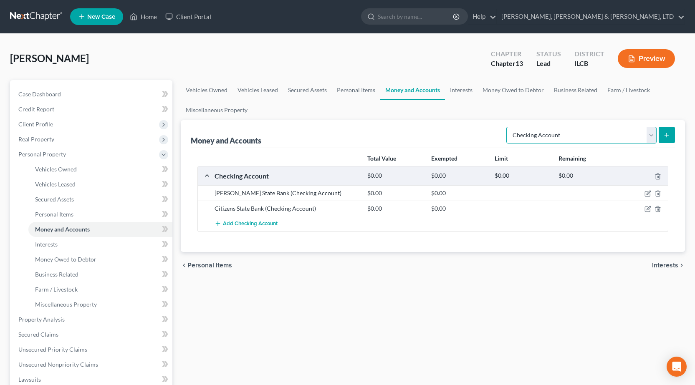
click at [553, 138] on select "Select Account Type Brokerage Cash on Hand Certificates of Deposit Checking Acc…" at bounding box center [581, 135] width 150 height 17
click at [527, 126] on div "Select Account Type Brokerage Cash on Hand Certificates of Deposit Checking Acc…" at bounding box center [589, 135] width 172 height 22
click at [463, 88] on link "Interests" at bounding box center [461, 90] width 33 height 20
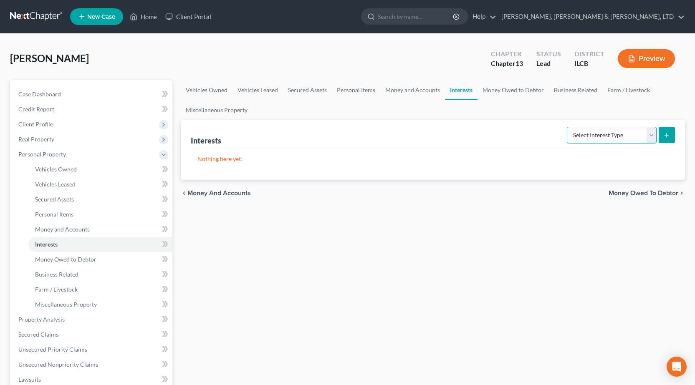
click at [594, 135] on select "Select Interest Type 401K Annuity Bond Education IRA Government Bond Government…" at bounding box center [612, 135] width 90 height 17
click at [568, 127] on select "Select Interest Type 401K Annuity Bond Education IRA Government Bond Government…" at bounding box center [612, 135] width 90 height 17
click at [645, 134] on select "Select Interest Type 401K Annuity Bond Education IRA Government Bond Government…" at bounding box center [612, 135] width 90 height 17
select select "whole_life_insurance"
click at [568, 127] on select "Select Interest Type 401K Annuity Bond Education IRA Government Bond Government…" at bounding box center [612, 135] width 90 height 17
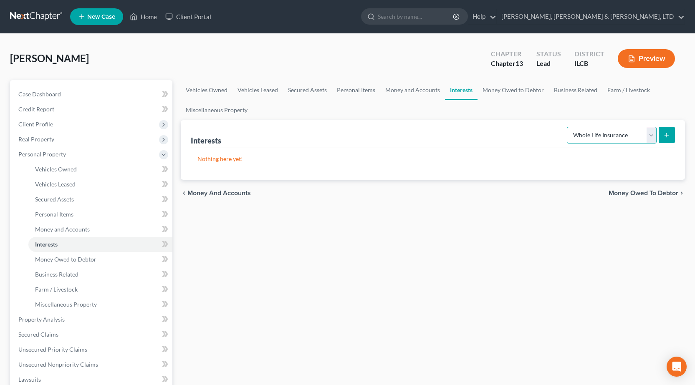
click at [603, 135] on select "Select Interest Type 401K Annuity Bond Education IRA Government Bond Government…" at bounding box center [612, 135] width 90 height 17
click at [568, 127] on select "Select Interest Type 401K Annuity Bond Education IRA Government Bond Government…" at bounding box center [612, 135] width 90 height 17
click at [668, 138] on icon "submit" at bounding box center [666, 135] width 7 height 7
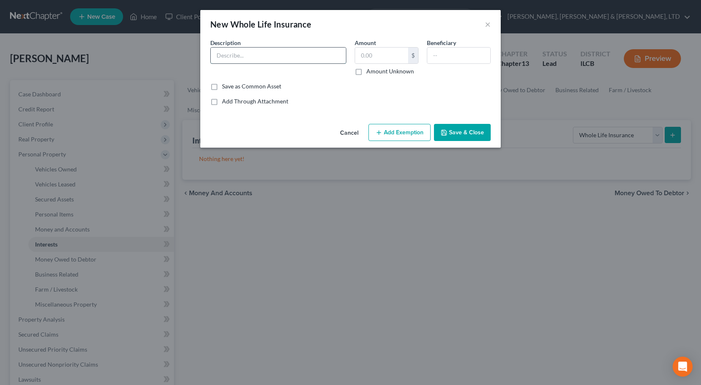
click at [226, 58] on input "text" at bounding box center [278, 56] width 135 height 16
type input "Whole Life"
type input "3,000"
click at [480, 138] on button "Save & Close" at bounding box center [462, 133] width 57 height 18
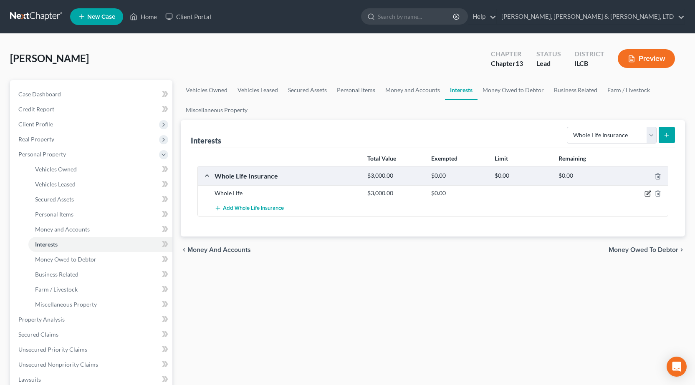
click at [648, 197] on icon "button" at bounding box center [647, 194] width 5 height 5
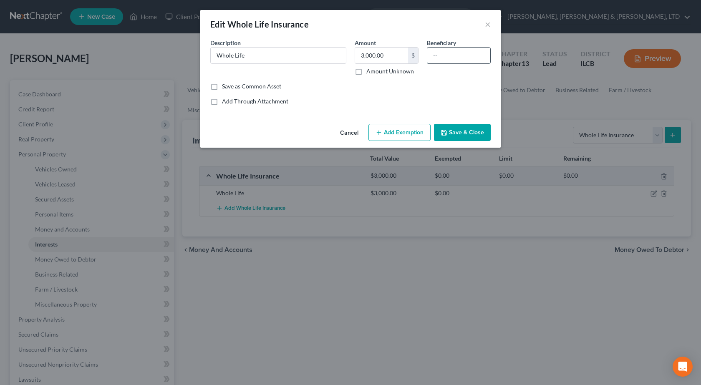
click at [440, 59] on input "text" at bounding box center [459, 56] width 63 height 16
type input "Spouse"
click at [412, 132] on button "Add Exemption" at bounding box center [400, 133] width 62 height 18
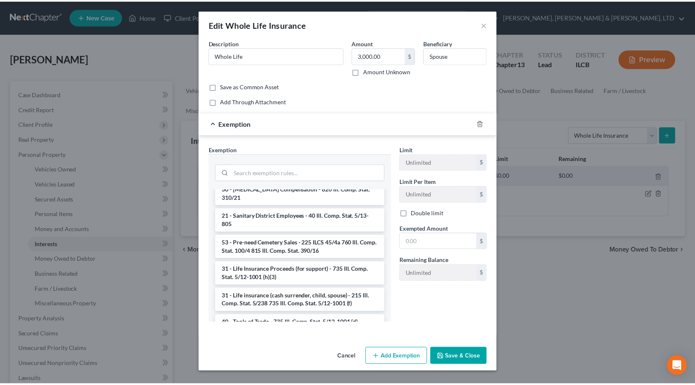
scroll to position [501, 0]
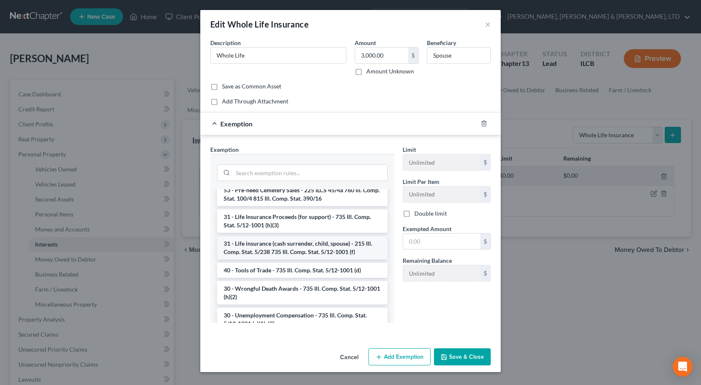
click at [301, 260] on li "31 - Life insurance (cash surrender, child, spouse) - 215 Ill. Comp. Stat. 5/23…" at bounding box center [302, 247] width 171 height 23
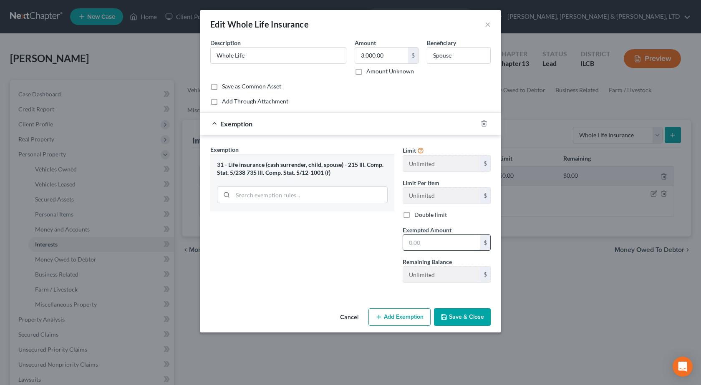
click at [455, 239] on input "text" at bounding box center [441, 243] width 77 height 16
type input "1"
click at [343, 251] on div "Exemption Set must be selected for CA. Exemption * 31 - Life insurance (cash su…" at bounding box center [302, 217] width 192 height 144
click at [489, 320] on button "Save & Close" at bounding box center [462, 318] width 57 height 18
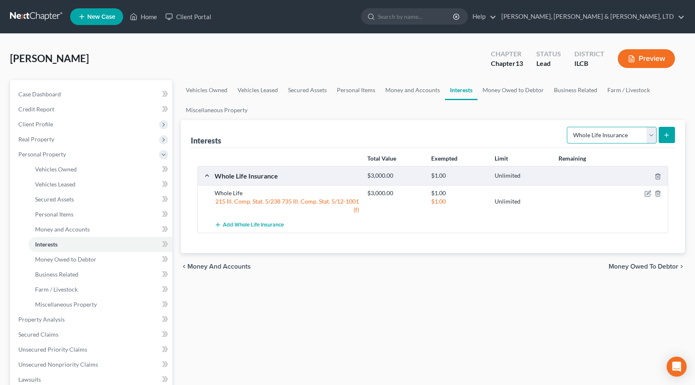
click at [604, 135] on select "Select Interest Type 401K Annuity Bond Education IRA Government Bond Government…" at bounding box center [612, 135] width 90 height 17
drag, startPoint x: 521, startPoint y: 93, endPoint x: 524, endPoint y: 97, distance: 5.7
click at [521, 93] on link "Money Owed to Debtor" at bounding box center [513, 90] width 71 height 20
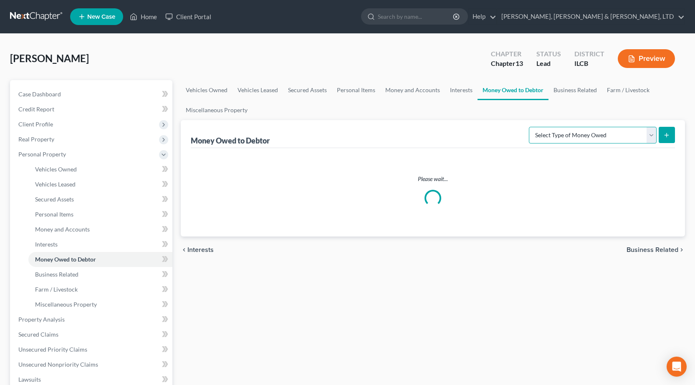
click at [589, 127] on select "Select Type of Money Owed Accounts Receivable Alimony Child Support Claims Agai…" at bounding box center [593, 135] width 128 height 17
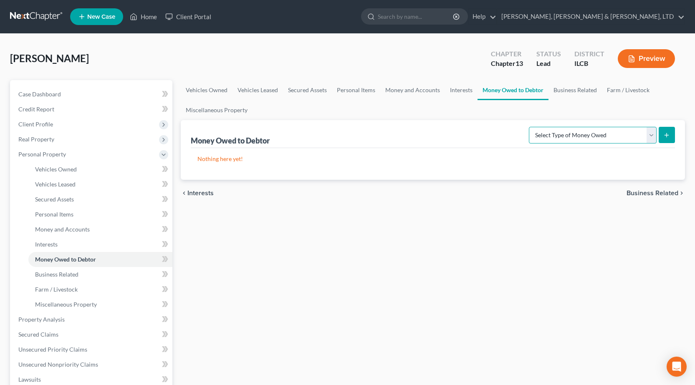
select select "claims_against_third_parties"
click at [530, 127] on select "Select Type of Money Owed Accounts Receivable Alimony Child Support Claims Agai…" at bounding box center [593, 135] width 128 height 17
click at [669, 136] on icon "submit" at bounding box center [666, 135] width 7 height 7
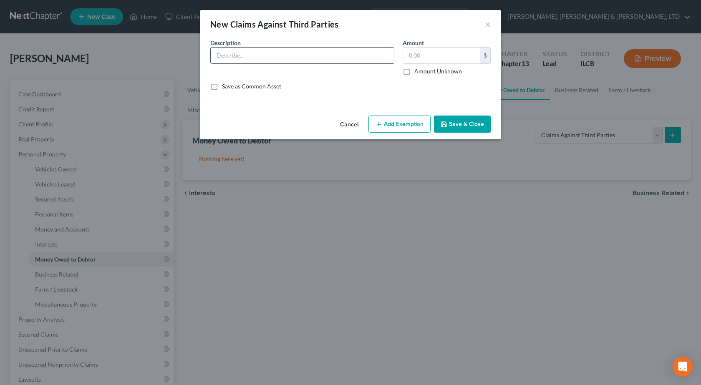
click at [261, 55] on input "text" at bounding box center [302, 56] width 183 height 16
type input "Breach of Contract"
click at [471, 122] on button "Save & Close" at bounding box center [462, 125] width 57 height 18
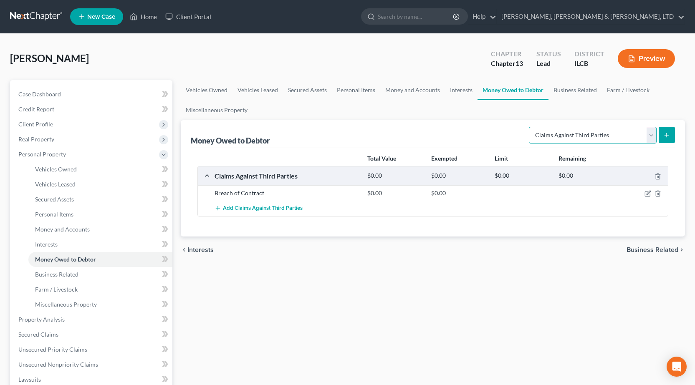
click at [634, 135] on select "Select Type of Money Owed Accounts Receivable Alimony Child Support Claims Agai…" at bounding box center [593, 135] width 128 height 17
click at [559, 90] on link "Business Related" at bounding box center [575, 90] width 53 height 20
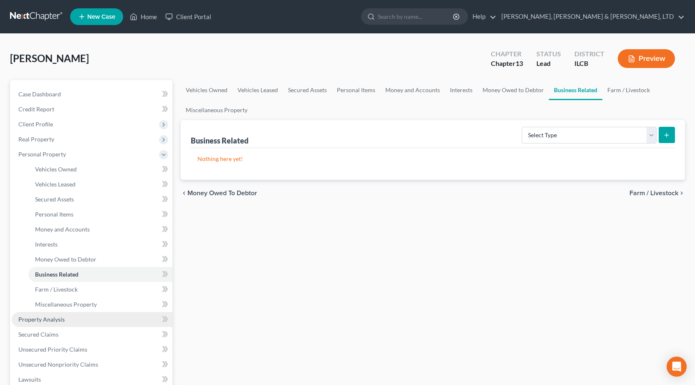
click at [54, 324] on link "Property Analysis" at bounding box center [92, 319] width 161 height 15
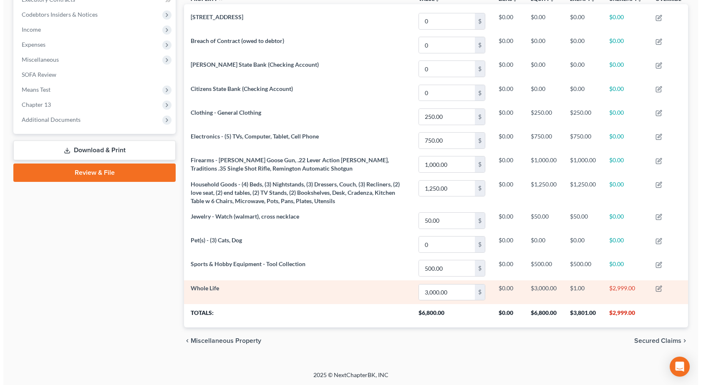
scroll to position [246, 0]
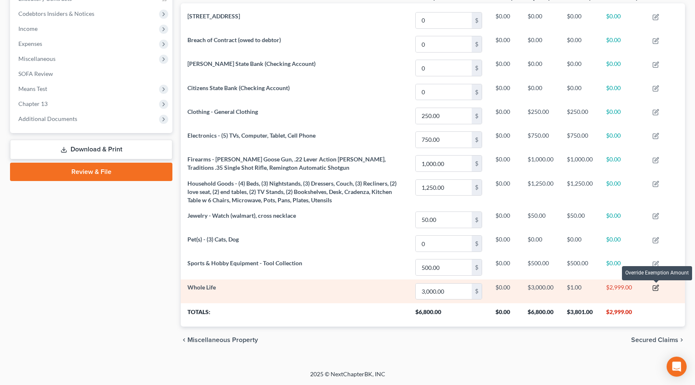
click at [657, 289] on icon "button" at bounding box center [656, 288] width 7 height 7
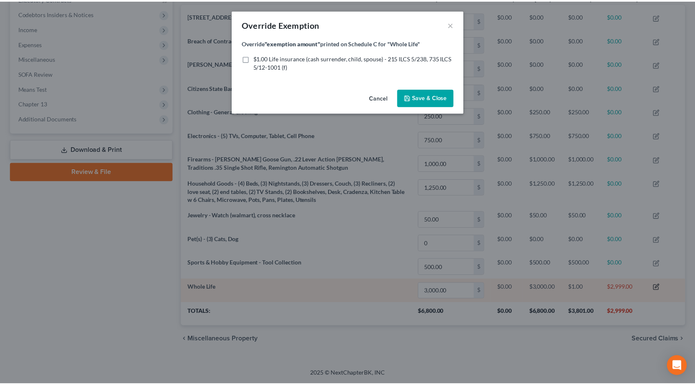
scroll to position [0, 0]
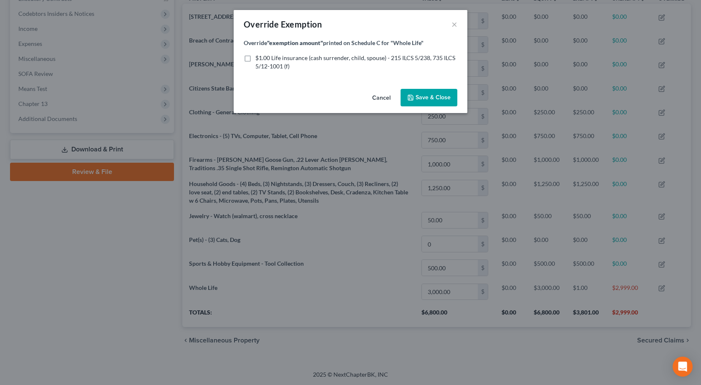
click at [256, 59] on label "$1.00 Life insurance (cash surrender, child, spouse) - 215 ILCS 5/238, 735 ILCS…" at bounding box center [357, 62] width 202 height 17
click at [259, 59] on input "$1.00 Life insurance (cash surrender, child, spouse) - 215 ILCS 5/238, 735 ILCS…" at bounding box center [261, 56] width 5 height 5
checkbox input "true"
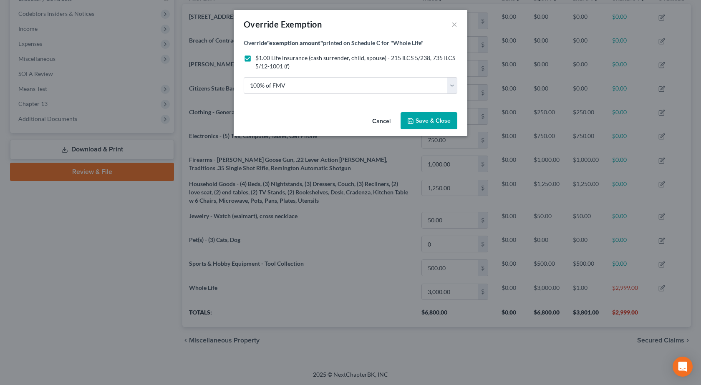
click at [431, 119] on span "Save & Close" at bounding box center [433, 120] width 35 height 7
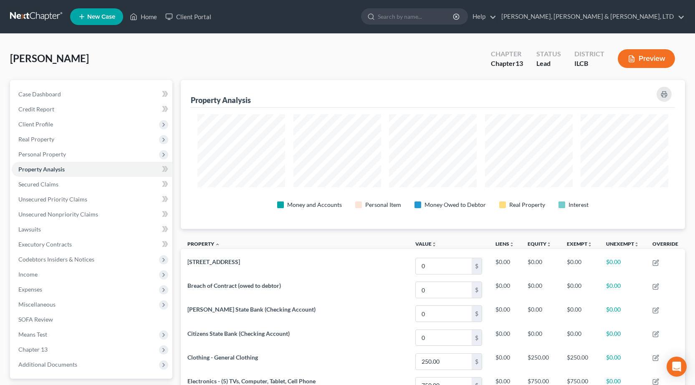
click at [21, 13] on link at bounding box center [36, 16] width 53 height 15
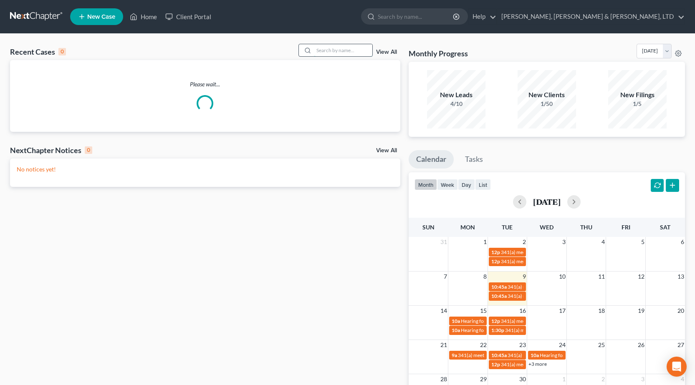
click at [337, 49] on input "search" at bounding box center [343, 50] width 58 height 12
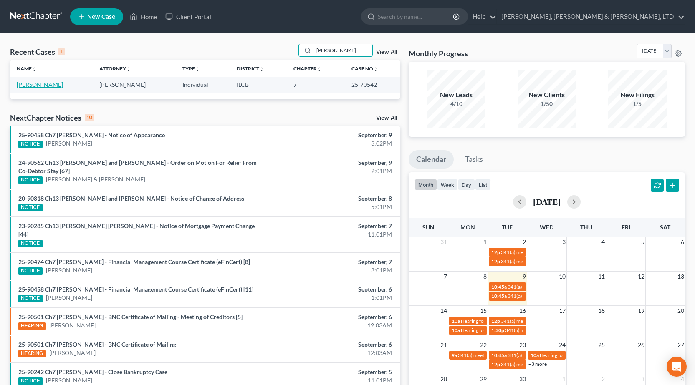
type input "coombes"
click at [39, 81] on link "Coombes, David" at bounding box center [40, 84] width 46 height 7
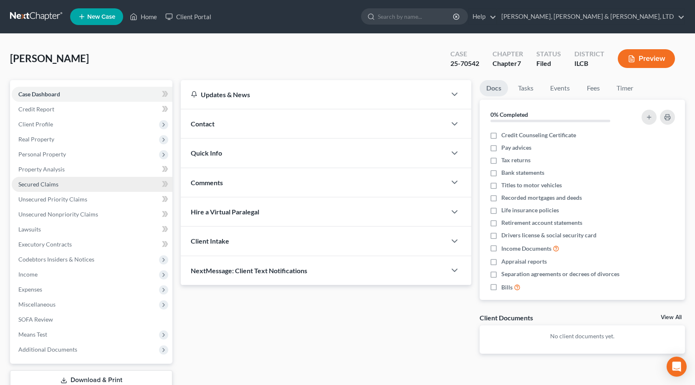
click at [39, 186] on span "Secured Claims" at bounding box center [38, 184] width 40 height 7
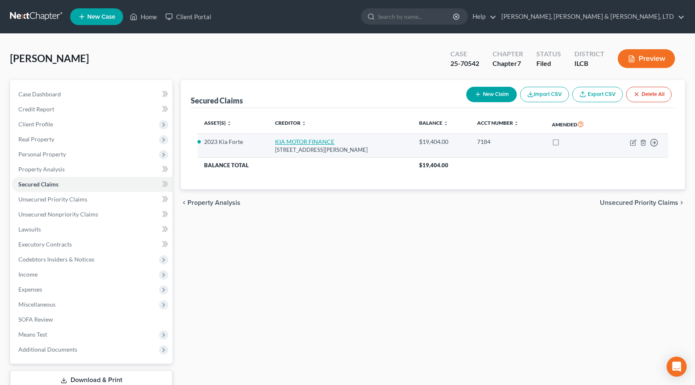
click at [296, 145] on link "KIA MOTOR FINANCE" at bounding box center [304, 141] width 59 height 7
select select "4"
select select "2"
select select "0"
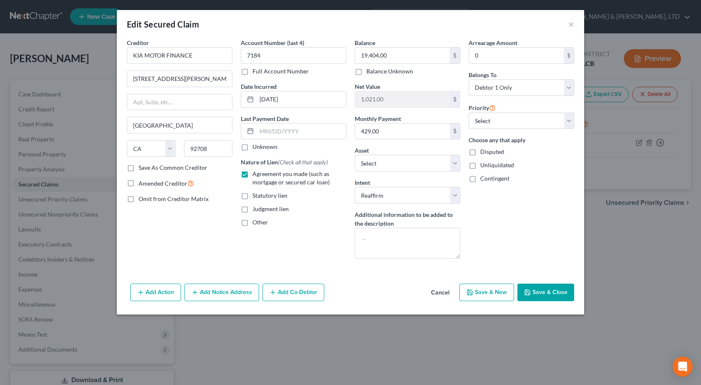
click at [348, 301] on div "Add Action Add Notice Address Add Co-Debtor Cancel Save & New Save & Close" at bounding box center [351, 295] width 468 height 28
click at [572, 23] on button "×" at bounding box center [572, 24] width 6 height 10
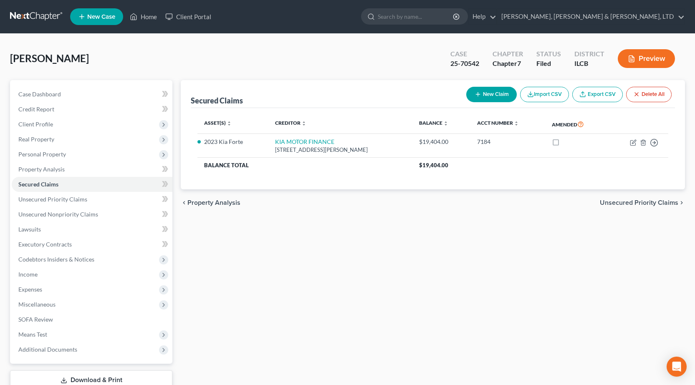
click at [30, 16] on link at bounding box center [36, 16] width 53 height 15
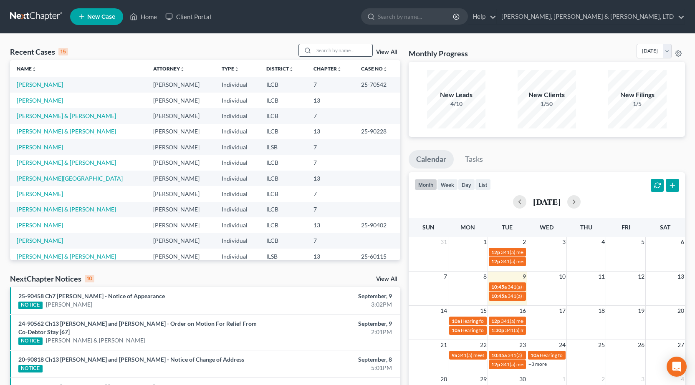
click at [337, 53] on input "search" at bounding box center [343, 50] width 58 height 12
click at [76, 118] on link "[PERSON_NAME] & [PERSON_NAME]" at bounding box center [66, 115] width 99 height 7
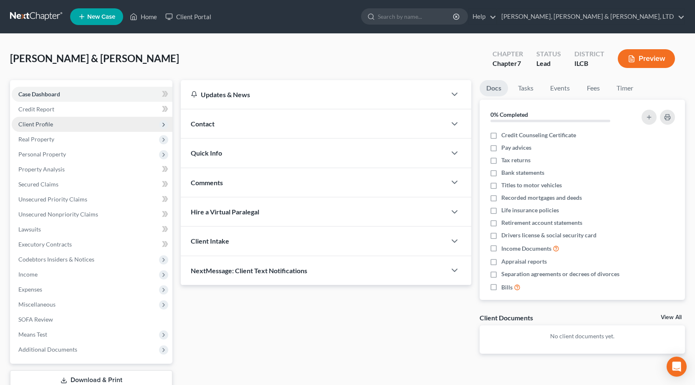
click at [54, 129] on span "Client Profile" at bounding box center [92, 124] width 161 height 15
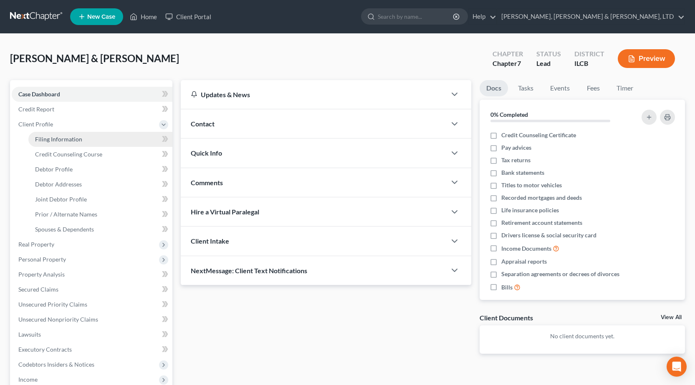
click at [53, 137] on span "Filing Information" at bounding box center [58, 139] width 47 height 7
select select "1"
select select "0"
select select "14"
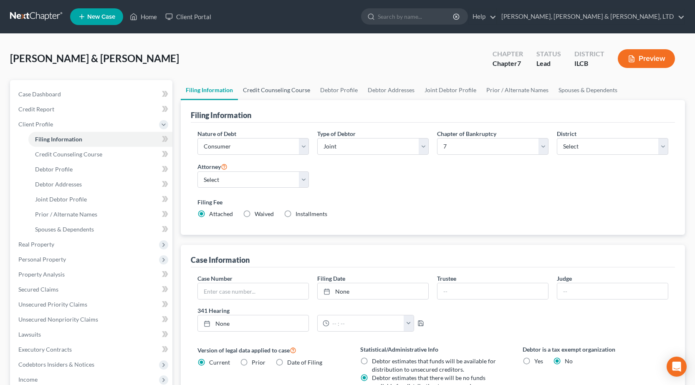
click at [271, 91] on link "Credit Counseling Course" at bounding box center [276, 90] width 77 height 20
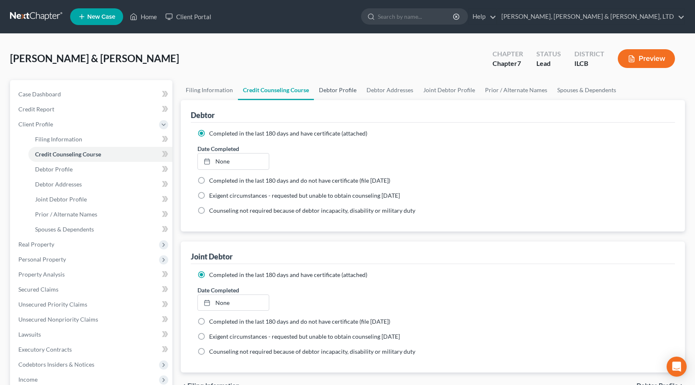
click at [335, 93] on link "Debtor Profile" at bounding box center [338, 90] width 48 height 20
select select "1"
select select "2"
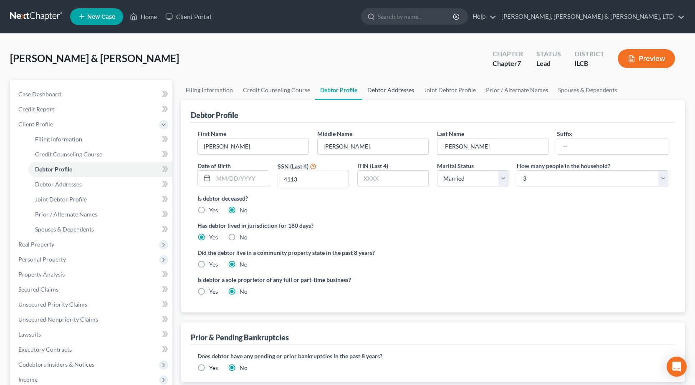
click at [380, 94] on link "Debtor Addresses" at bounding box center [390, 90] width 57 height 20
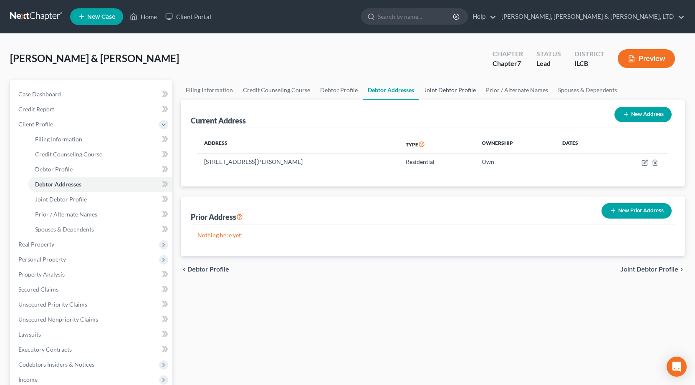
click at [446, 90] on link "Joint Debtor Profile" at bounding box center [450, 90] width 62 height 20
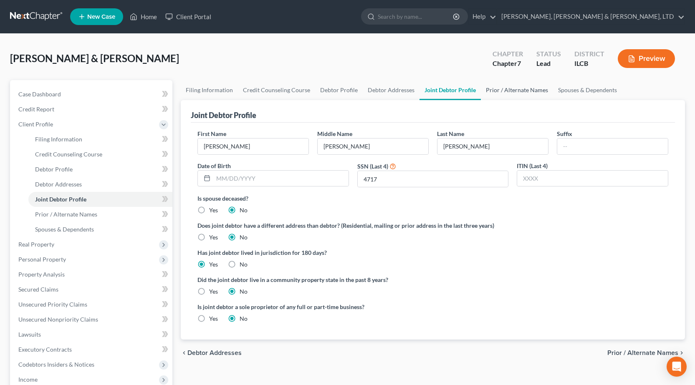
click at [515, 91] on link "Prior / Alternate Names" at bounding box center [517, 90] width 72 height 20
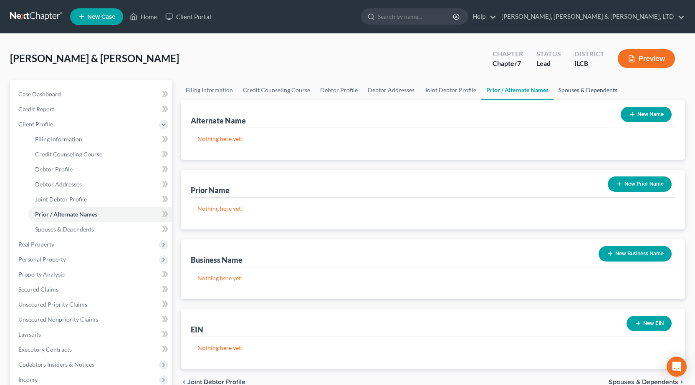
click at [572, 90] on link "Spouses & Dependents" at bounding box center [588, 90] width 69 height 20
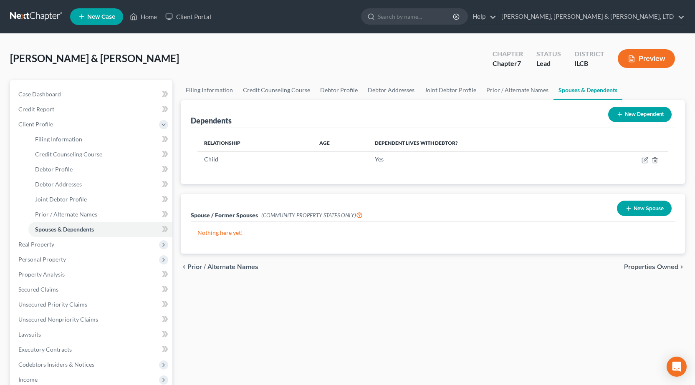
click at [641, 118] on button "New Dependent" at bounding box center [639, 114] width 63 height 15
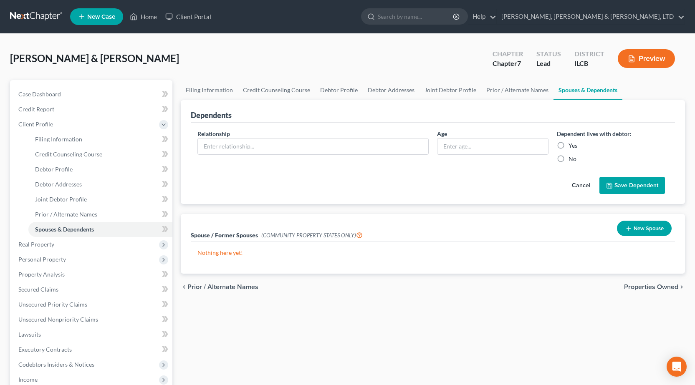
click at [632, 187] on button "Save Dependent" at bounding box center [633, 186] width 66 height 18
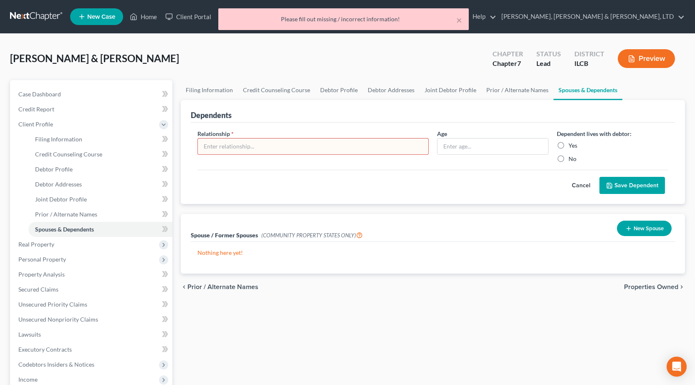
click at [584, 188] on button "Cancel" at bounding box center [581, 185] width 37 height 17
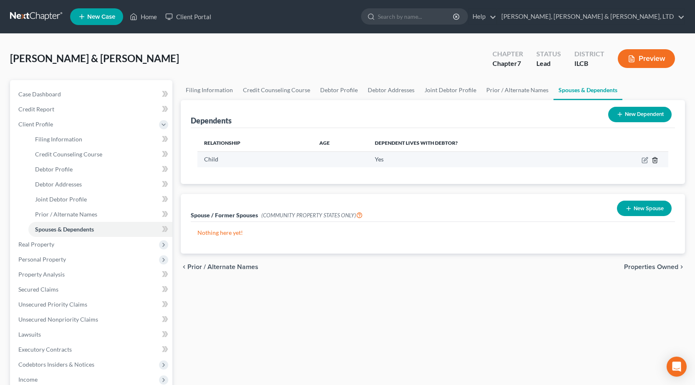
click at [657, 162] on icon "button" at bounding box center [655, 159] width 4 height 5
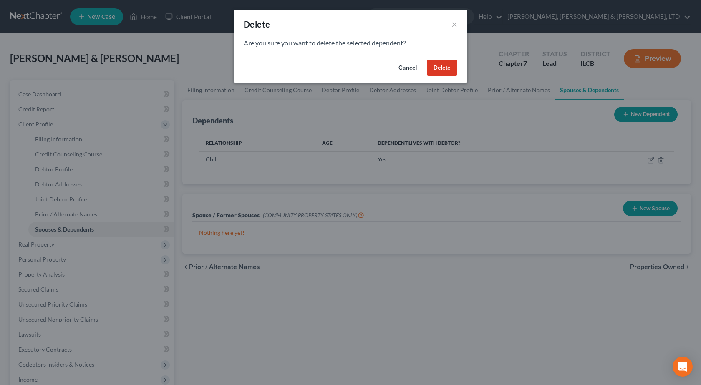
click at [447, 70] on button "Delete" at bounding box center [442, 68] width 30 height 17
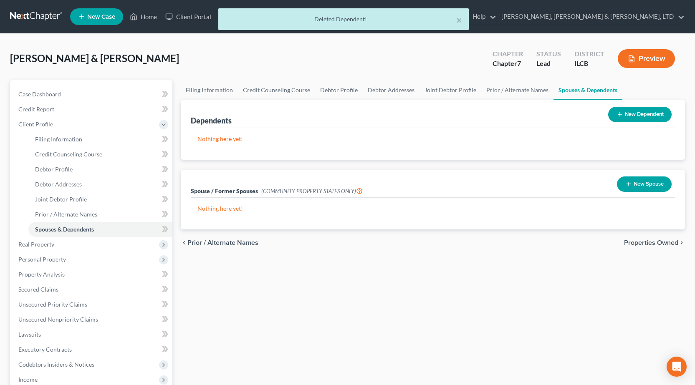
click at [642, 115] on button "New Dependent" at bounding box center [639, 114] width 63 height 15
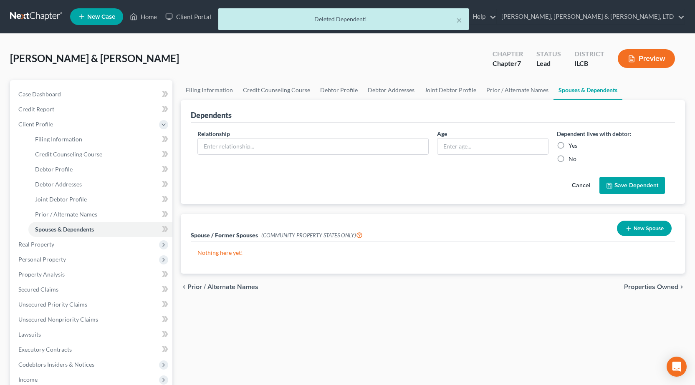
click at [251, 157] on div "Relationship *" at bounding box center [313, 146] width 240 height 34
drag, startPoint x: 246, startPoint y: 149, endPoint x: 241, endPoint y: 154, distance: 7.4
click at [245, 149] on input "text" at bounding box center [313, 147] width 230 height 16
type input "Daughter"
click at [478, 149] on input "text" at bounding box center [493, 147] width 111 height 16
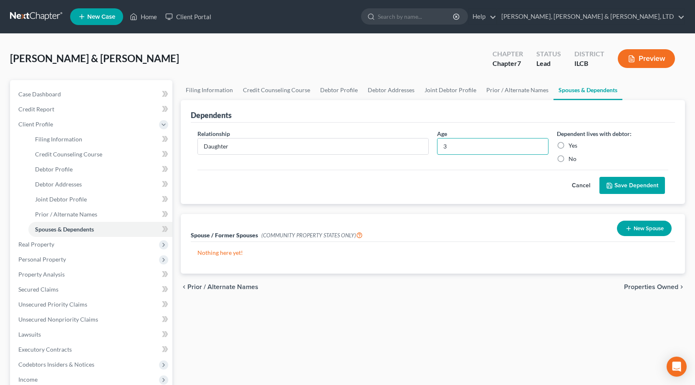
type input "3"
drag, startPoint x: 561, startPoint y: 145, endPoint x: 565, endPoint y: 145, distance: 4.6
click at [569, 145] on label "Yes" at bounding box center [573, 146] width 9 height 8
click at [572, 145] on input "Yes" at bounding box center [574, 144] width 5 height 5
radio input "true"
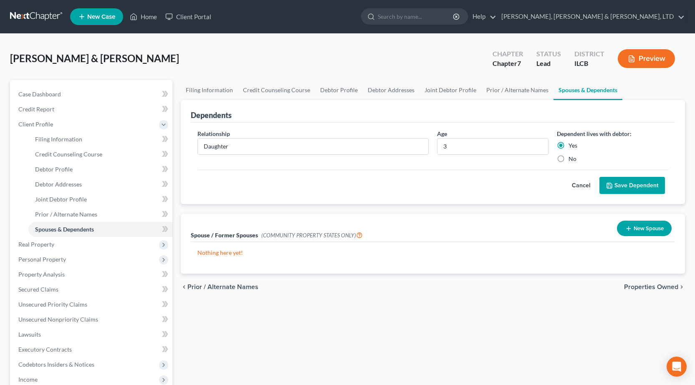
click at [639, 186] on button "Save Dependent" at bounding box center [633, 186] width 66 height 18
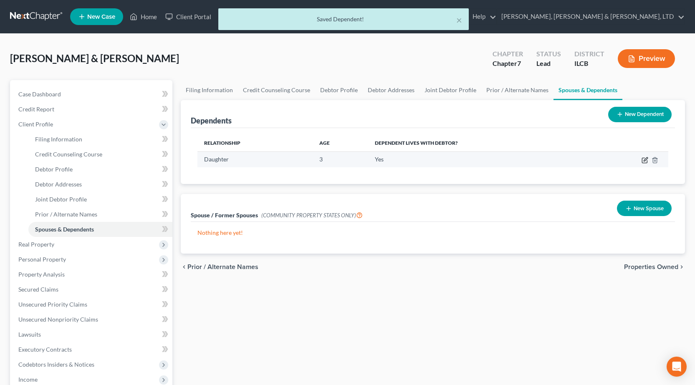
click at [644, 159] on icon "button" at bounding box center [645, 160] width 7 height 7
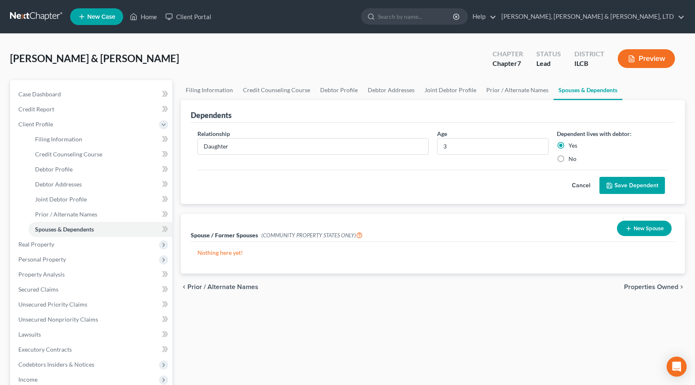
click at [639, 188] on button "Save Dependent" at bounding box center [633, 186] width 66 height 18
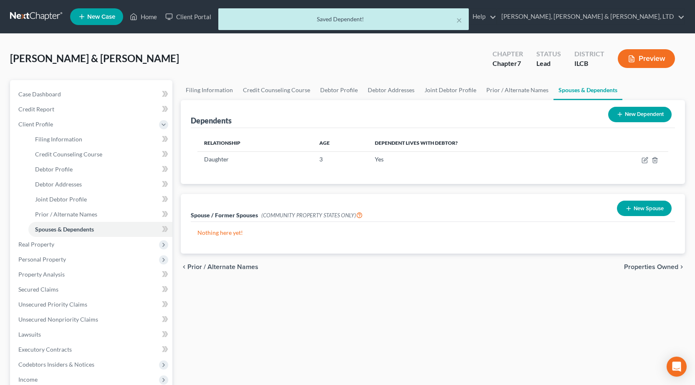
click at [648, 110] on button "New Dependent" at bounding box center [639, 114] width 63 height 15
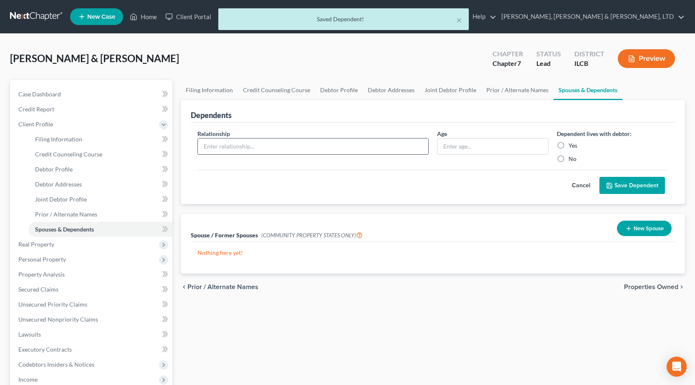
click at [246, 150] on input "text" at bounding box center [313, 147] width 230 height 16
type input "Daughter"
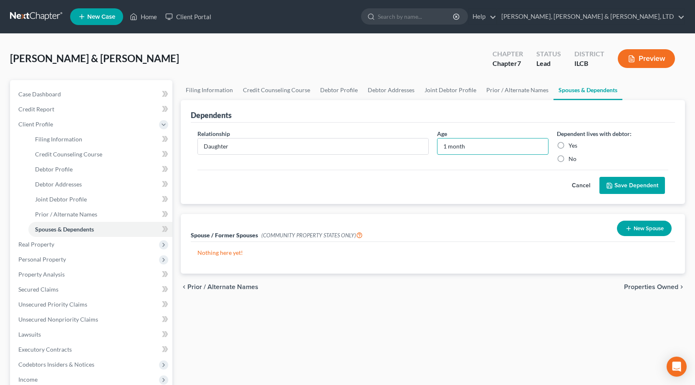
type input "1 month"
click at [569, 146] on label "Yes" at bounding box center [573, 146] width 9 height 8
click at [572, 146] on input "Yes" at bounding box center [574, 144] width 5 height 5
radio input "true"
click at [629, 185] on button "Save Dependent" at bounding box center [633, 186] width 66 height 18
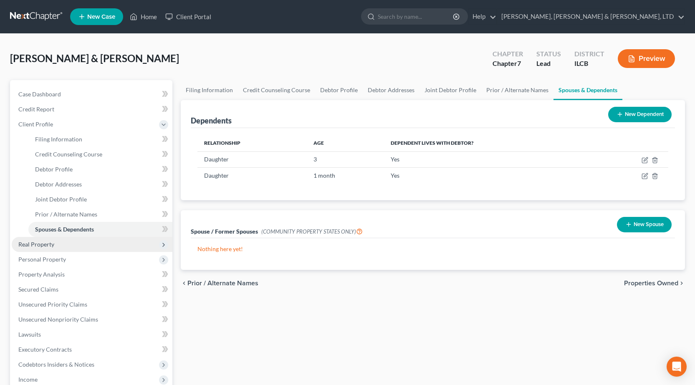
click at [61, 246] on span "Real Property" at bounding box center [92, 244] width 161 height 15
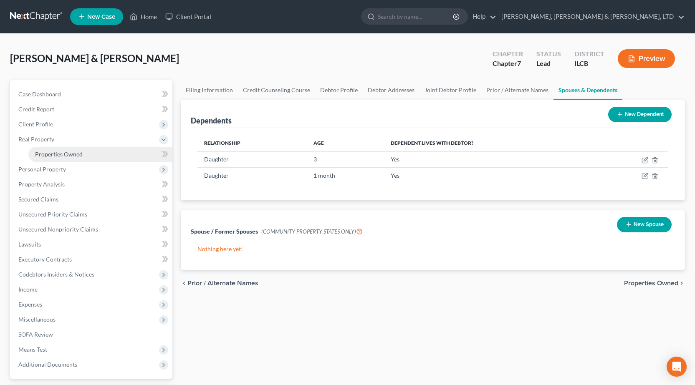
click at [71, 158] on link "Properties Owned" at bounding box center [100, 154] width 144 height 15
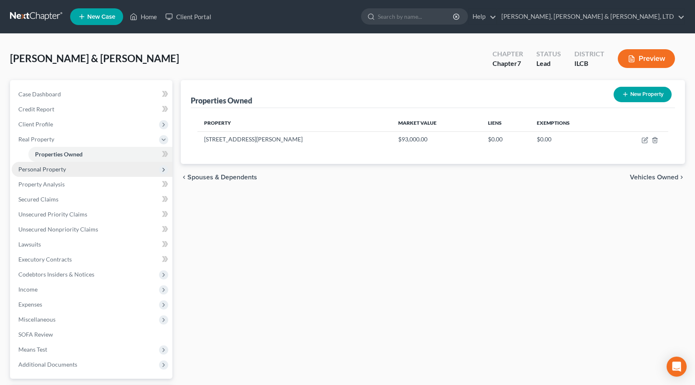
click at [74, 172] on span "Personal Property" at bounding box center [92, 169] width 161 height 15
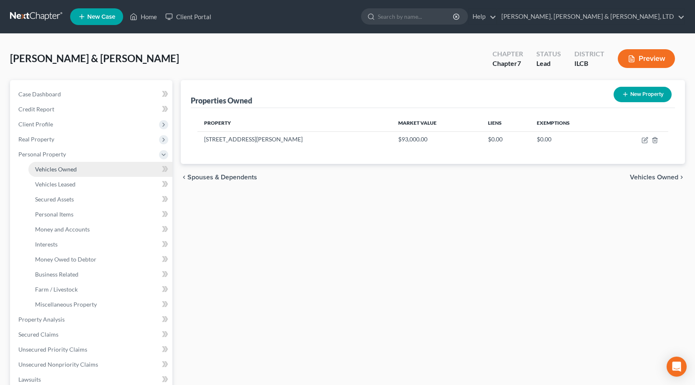
click at [79, 172] on link "Vehicles Owned" at bounding box center [100, 169] width 144 height 15
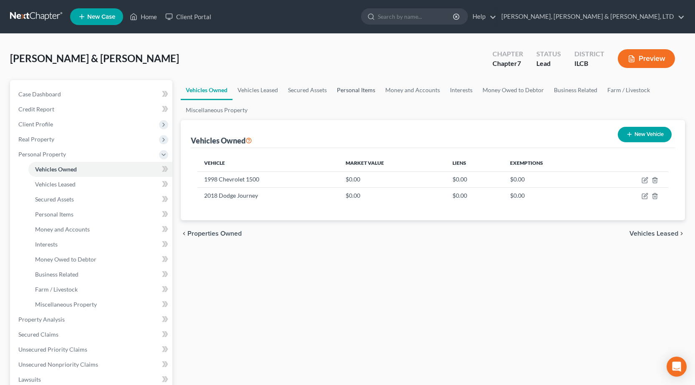
click at [346, 87] on link "Personal Items" at bounding box center [356, 90] width 48 height 20
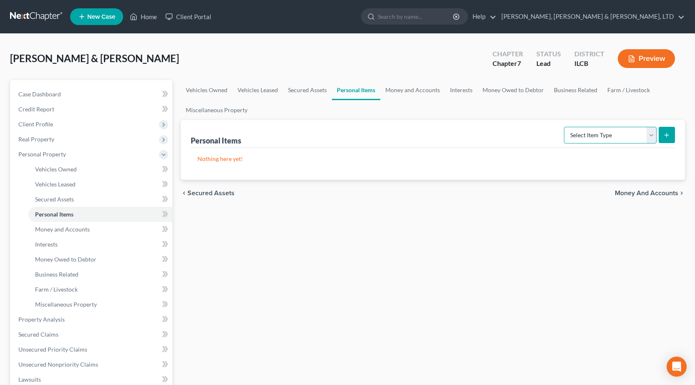
click at [625, 133] on select "Select Item Type Clothing Collectibles Of Value Electronics Firearms Household …" at bounding box center [610, 135] width 93 height 17
select select "clothing"
click at [565, 127] on select "Select Item Type Clothing Collectibles Of Value Electronics Firearms Household …" at bounding box center [610, 135] width 93 height 17
click at [672, 139] on button "submit" at bounding box center [667, 135] width 16 height 16
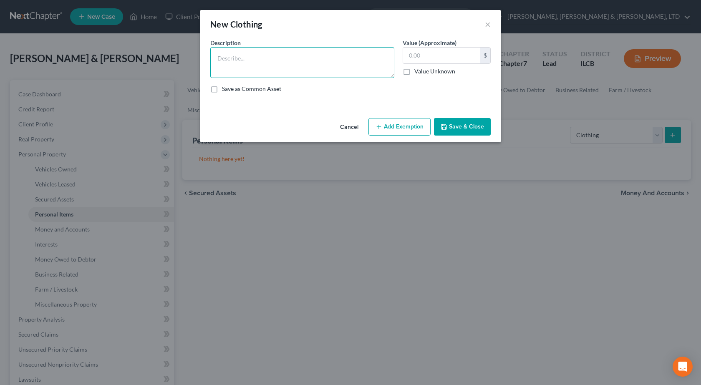
click at [253, 63] on textarea at bounding box center [302, 62] width 184 height 31
type textarea "General Clothing"
type input "250"
click at [393, 121] on button "Add Exemption" at bounding box center [400, 127] width 62 height 18
select select "2"
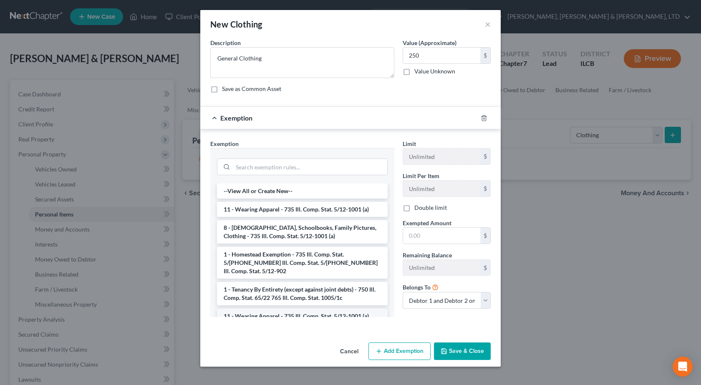
click at [277, 309] on li "11 - Wearing Apparel - 735 Ill. Comp. Stat. 5/12-1001 (a)" at bounding box center [302, 316] width 171 height 15
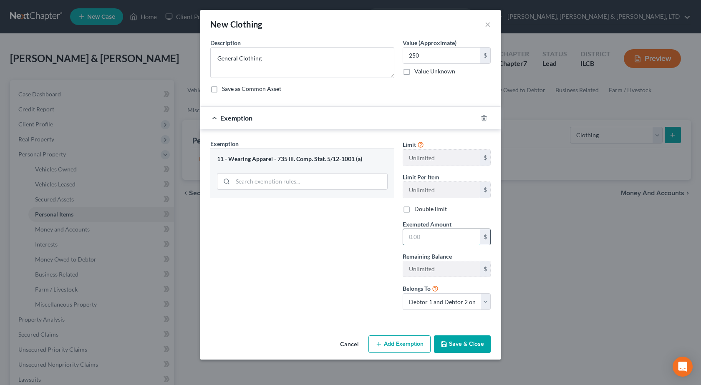
click at [472, 236] on input "text" at bounding box center [441, 237] width 77 height 16
type input "250"
click at [458, 345] on button "Save & Close" at bounding box center [462, 345] width 57 height 18
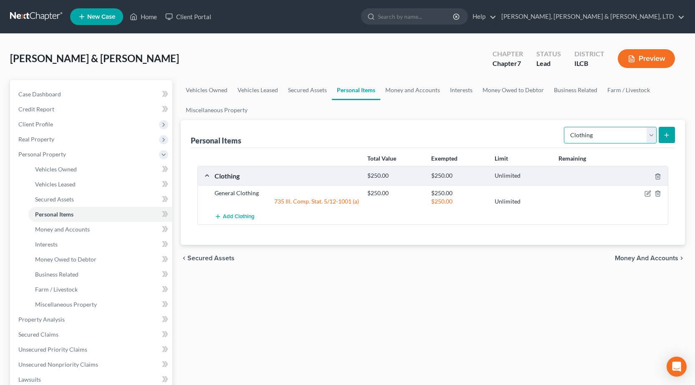
click at [591, 127] on select "Select Item Type Clothing Collectibles Of Value Electronics Firearms Household …" at bounding box center [610, 135] width 93 height 17
click at [83, 134] on span "Real Property" at bounding box center [92, 139] width 161 height 15
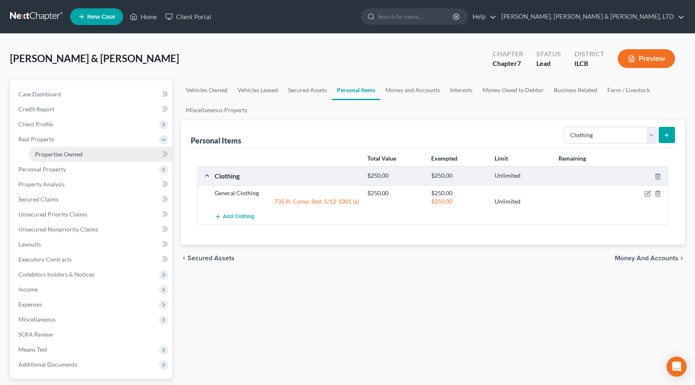
click at [95, 154] on link "Properties Owned" at bounding box center [100, 154] width 144 height 15
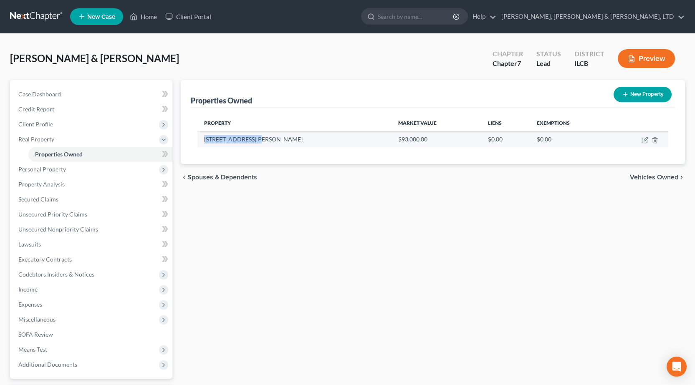
drag, startPoint x: 224, startPoint y: 144, endPoint x: 200, endPoint y: 146, distance: 24.3
click at [200, 146] on td "[STREET_ADDRESS][PERSON_NAME]" at bounding box center [294, 140] width 194 height 16
copy td "[STREET_ADDRESS][PERSON_NAME]"
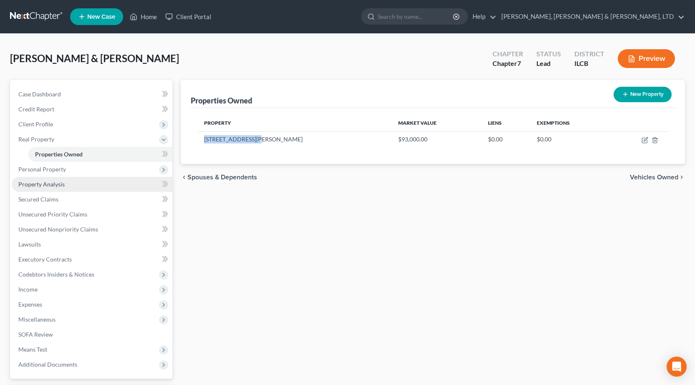
click at [44, 180] on link "Property Analysis" at bounding box center [92, 184] width 161 height 15
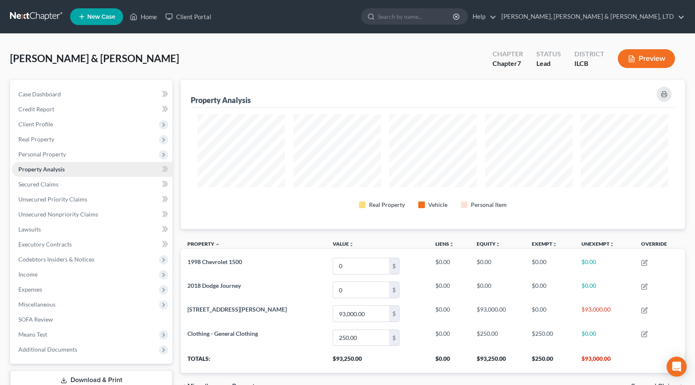
click at [51, 170] on span "Property Analysis" at bounding box center [41, 169] width 46 height 7
click at [71, 156] on span "Personal Property" at bounding box center [92, 154] width 161 height 15
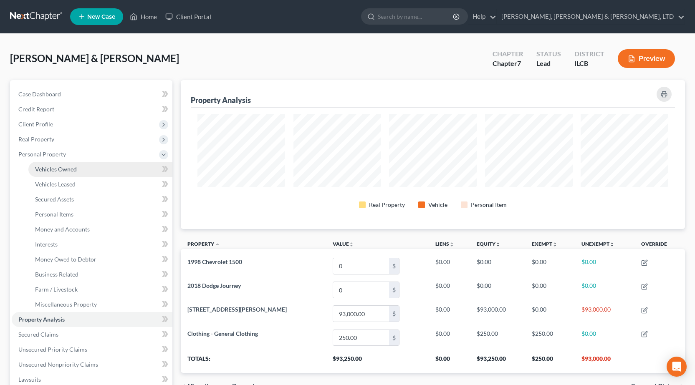
click at [62, 172] on span "Vehicles Owned" at bounding box center [56, 169] width 42 height 7
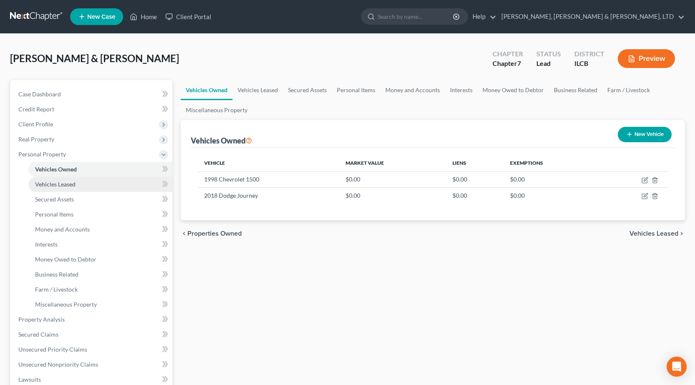
click at [68, 182] on span "Vehicles Leased" at bounding box center [55, 184] width 41 height 7
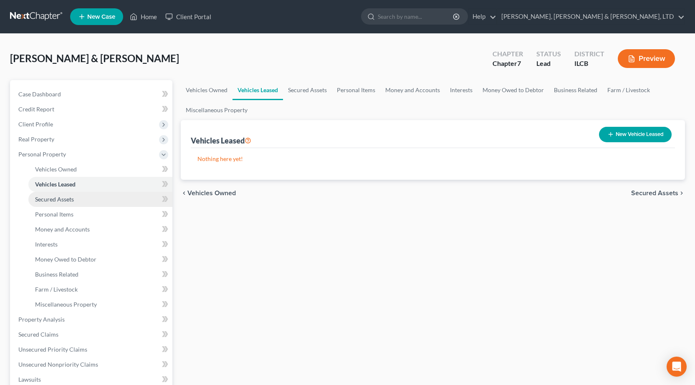
click at [94, 203] on link "Secured Assets" at bounding box center [100, 199] width 144 height 15
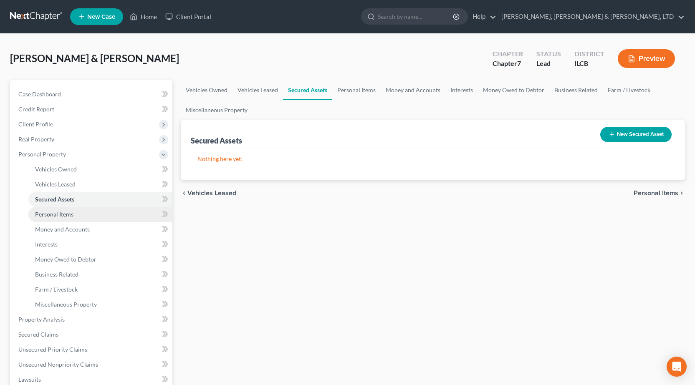
click at [93, 214] on link "Personal Items" at bounding box center [100, 214] width 144 height 15
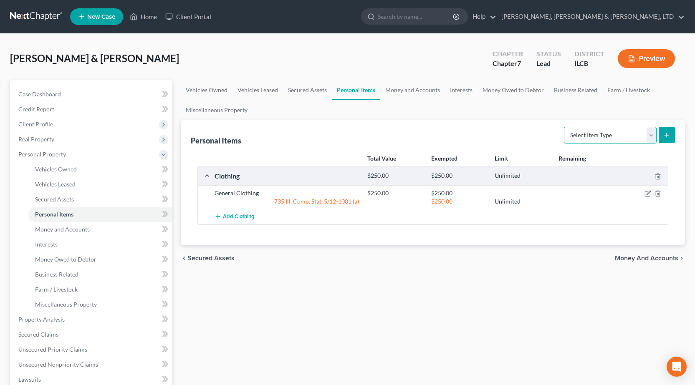
click at [615, 129] on select "Select Item Type Clothing Collectibles Of Value Electronics Firearms Household …" at bounding box center [610, 135] width 93 height 17
select select "electronics"
click at [565, 127] on select "Select Item Type Clothing Collectibles Of Value Electronics Firearms Household …" at bounding box center [610, 135] width 93 height 17
click at [668, 135] on icon "submit" at bounding box center [666, 135] width 7 height 7
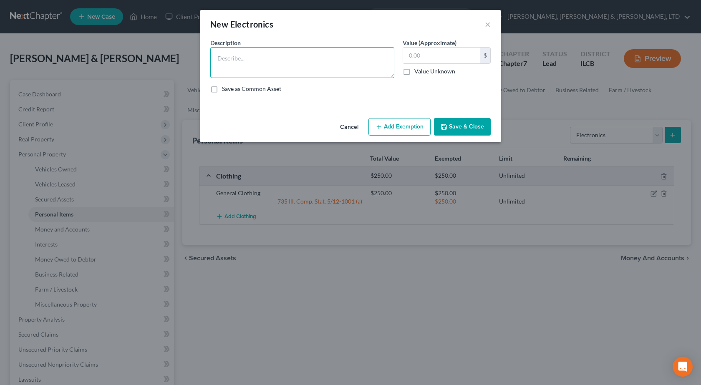
click at [235, 58] on textarea at bounding box center [302, 62] width 184 height 31
type textarea "TV, (2) Cell Phones"
click at [435, 57] on input "text" at bounding box center [441, 56] width 77 height 16
type input "250"
click at [393, 126] on button "Add Exemption" at bounding box center [400, 127] width 62 height 18
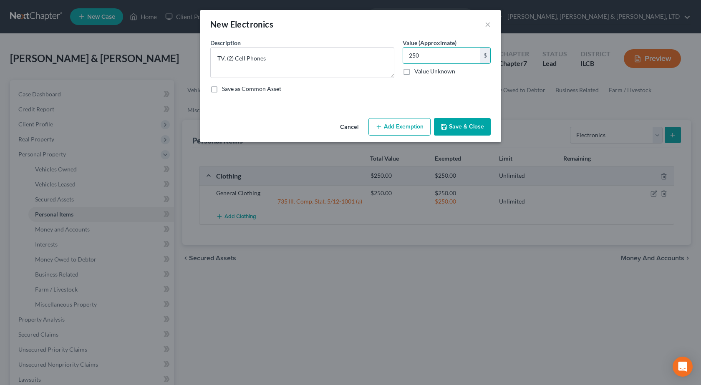
select select "2"
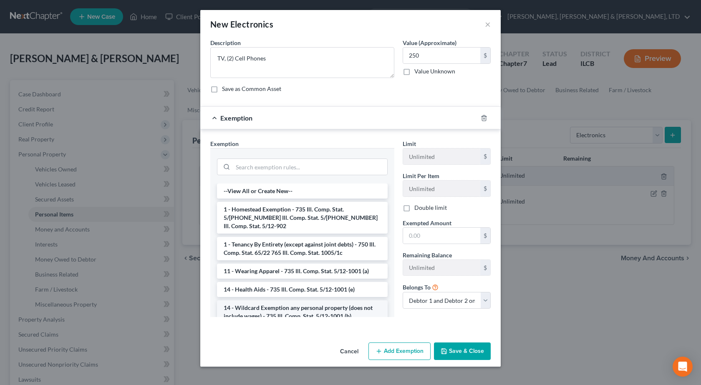
click at [248, 302] on li "14 - Wildcard Exemption any personal property (does not include wages) - 735 Il…" at bounding box center [302, 312] width 171 height 23
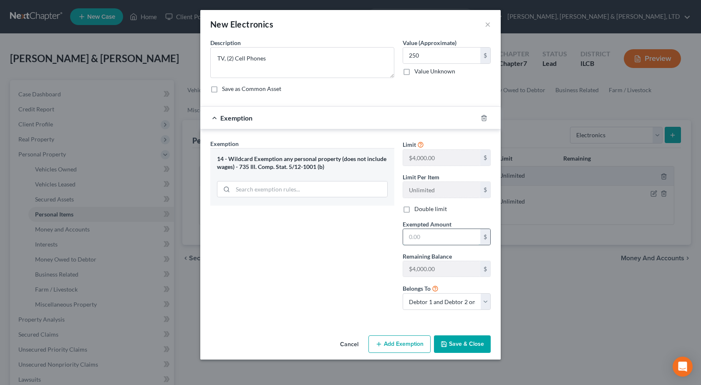
click at [440, 239] on input "text" at bounding box center [441, 237] width 77 height 16
type input "250"
click at [291, 58] on textarea "TV, (2) Cell Phones" at bounding box center [302, 62] width 184 height 31
click at [467, 345] on button "Save & Close" at bounding box center [462, 345] width 57 height 18
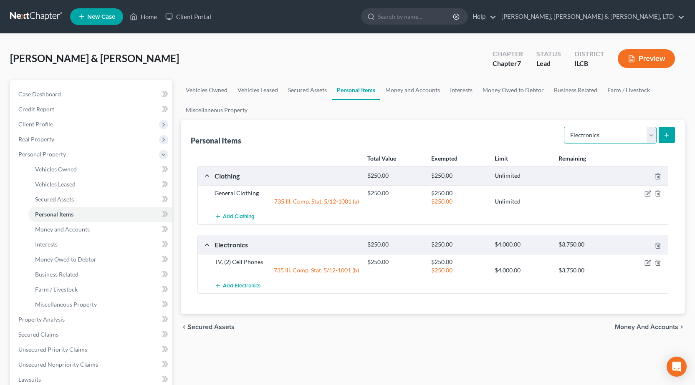
click at [613, 132] on select "Select Item Type Clothing Collectibles Of Value Electronics Firearms Household …" at bounding box center [610, 135] width 93 height 17
select select "firearms"
click at [565, 127] on select "Select Item Type Clothing Collectibles Of Value Electronics Firearms Household …" at bounding box center [610, 135] width 93 height 17
click at [673, 126] on div "Select Item Type Clothing Collectibles Of Value Electronics Firearms Household …" at bounding box center [618, 135] width 114 height 22
click at [669, 134] on icon "submit" at bounding box center [666, 135] width 7 height 7
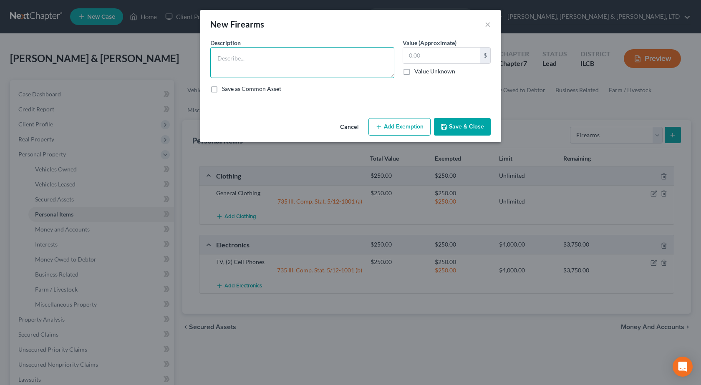
click at [324, 67] on textarea at bounding box center [302, 62] width 184 height 31
type textarea "Handgun, Shotgun"
click at [442, 49] on input "text" at bounding box center [441, 56] width 77 height 16
type input "500"
click at [384, 124] on button "Add Exemption" at bounding box center [400, 127] width 62 height 18
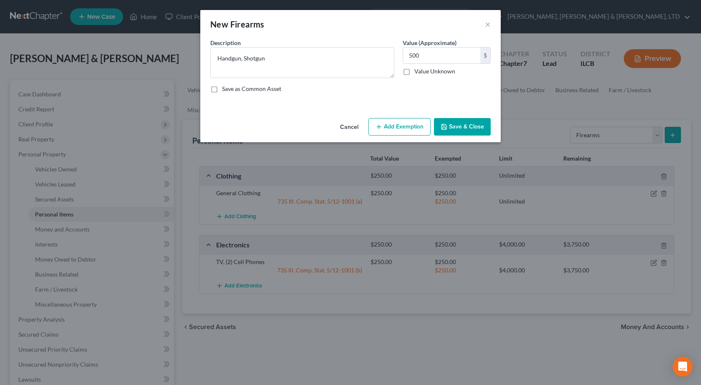
select select "2"
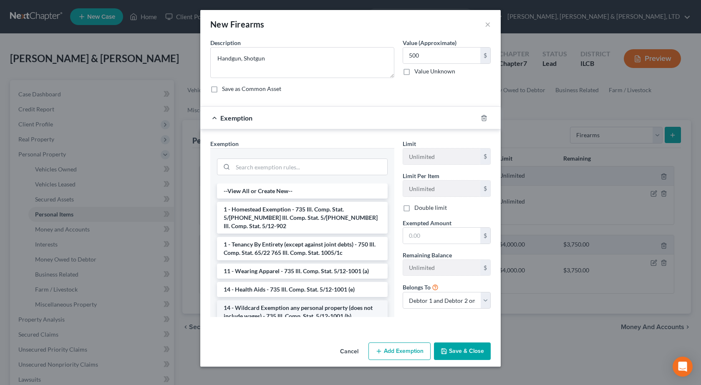
click at [238, 305] on li "14 - Wildcard Exemption any personal property (does not include wages) - 735 Il…" at bounding box center [302, 312] width 171 height 23
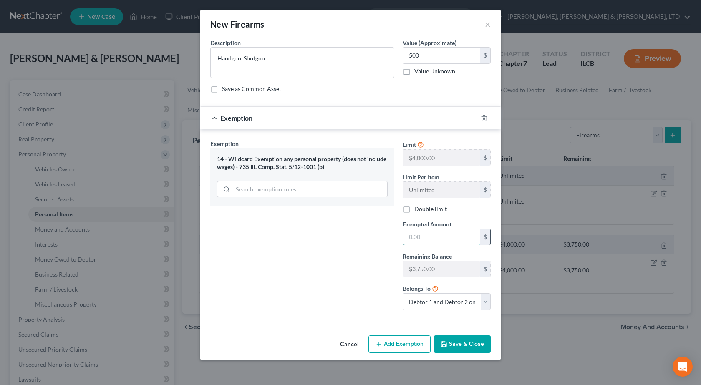
click at [427, 235] on input "text" at bounding box center [441, 237] width 77 height 16
type input "500"
click at [301, 276] on div "Exemption Set must be selected for CA. Exemption * 14 - Wildcard Exemption any …" at bounding box center [302, 227] width 192 height 177
click at [460, 341] on button "Save & Close" at bounding box center [462, 345] width 57 height 18
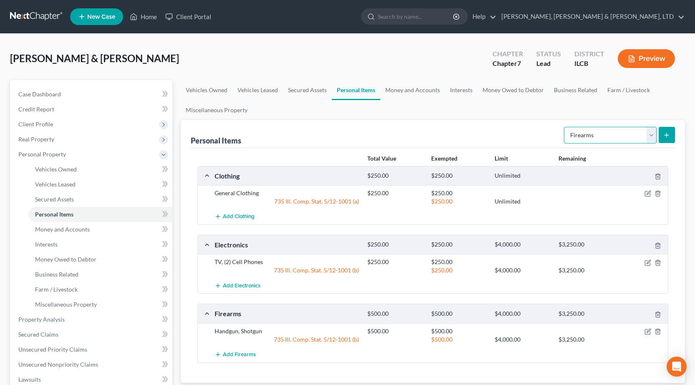
click at [589, 133] on select "Select Item Type Clothing Collectibles Of Value Electronics Firearms Household …" at bounding box center [610, 135] width 93 height 17
select select "household_goods"
click at [565, 127] on select "Select Item Type Clothing Collectibles Of Value Electronics Firearms Household …" at bounding box center [610, 135] width 93 height 17
click at [663, 135] on button "submit" at bounding box center [667, 135] width 16 height 16
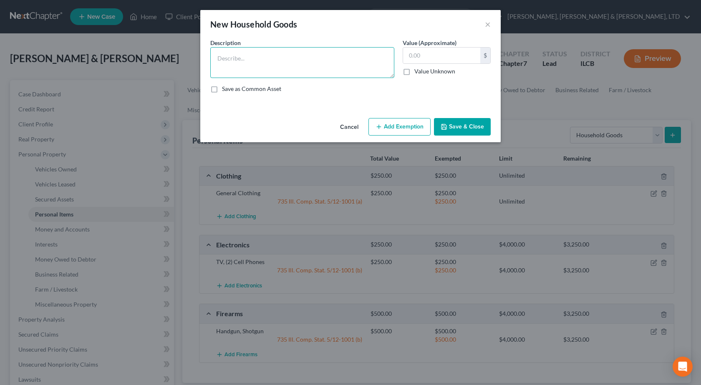
click at [284, 68] on textarea at bounding box center [302, 62] width 184 height 31
type textarea "("
type textarea "B"
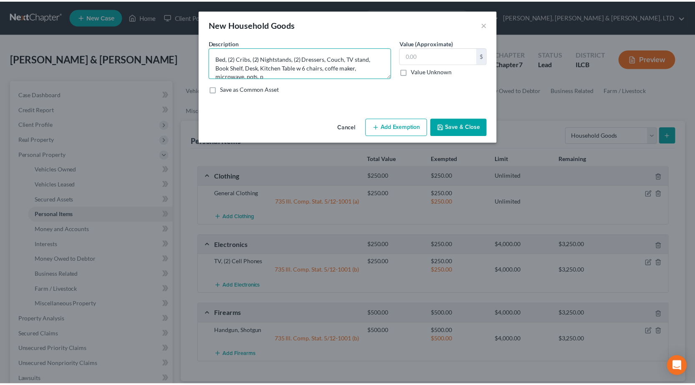
scroll to position [2, 0]
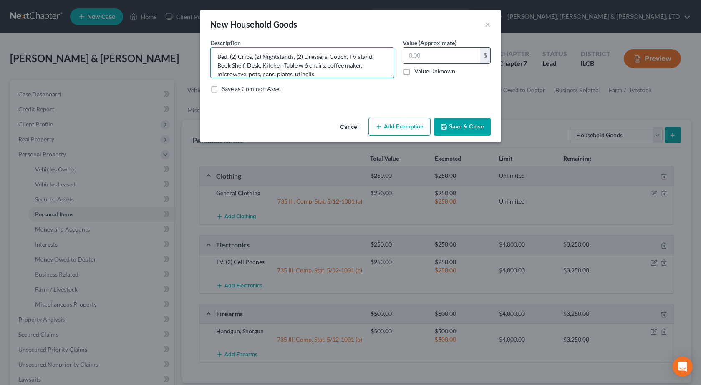
type textarea "Bed, (2) Cribs, (2) Nightstands, (2) Dressers, Couch, TV stand, Book Shelf, Des…"
click at [432, 55] on input "text" at bounding box center [441, 56] width 77 height 16
type input "1,000"
click at [387, 126] on button "Add Exemption" at bounding box center [400, 127] width 62 height 18
select select "2"
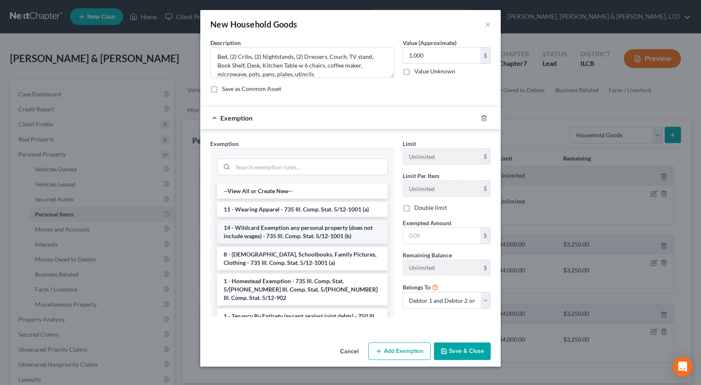
click at [262, 236] on li "14 - Wildcard Exemption any personal property (does not include wages) - 735 Il…" at bounding box center [302, 231] width 171 height 23
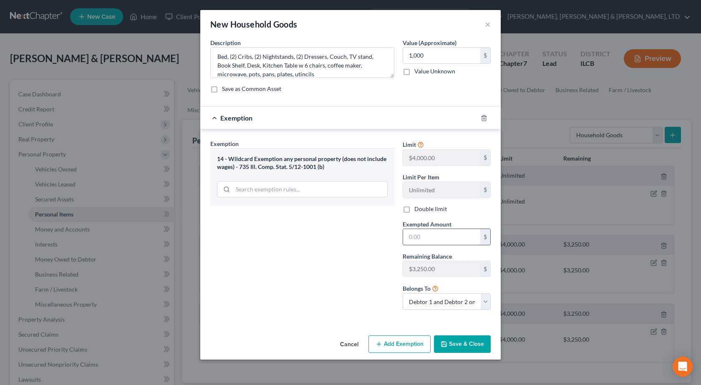
click at [446, 235] on input "text" at bounding box center [441, 237] width 77 height 16
type input "1,000"
click at [474, 354] on div "Cancel Add Exemption Save & Close" at bounding box center [350, 346] width 301 height 28
click at [468, 343] on button "Save & Close" at bounding box center [462, 345] width 57 height 18
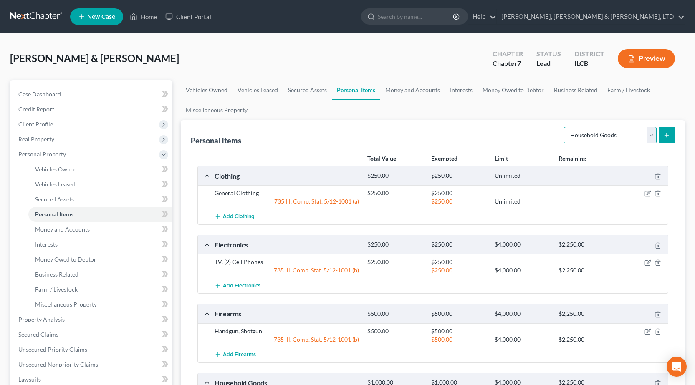
click at [593, 140] on select "Select Item Type Clothing Collectibles Of Value Electronics Firearms Household …" at bounding box center [610, 135] width 93 height 17
select select "jewelry"
click at [565, 127] on select "Select Item Type Clothing Collectibles Of Value Electronics Firearms Household …" at bounding box center [610, 135] width 93 height 17
click at [669, 134] on icon "submit" at bounding box center [666, 135] width 7 height 7
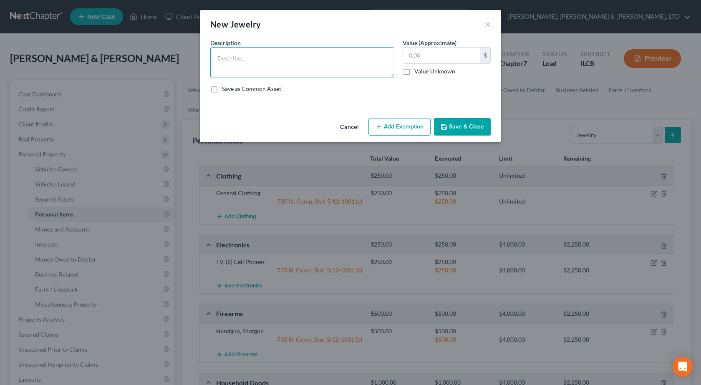
drag, startPoint x: 292, startPoint y: 68, endPoint x: 287, endPoint y: 67, distance: 5.6
click at [291, 68] on textarea at bounding box center [302, 62] width 184 height 31
type textarea "C"
type textarea "Costume Jewel"
click at [486, 23] on button "×" at bounding box center [488, 24] width 6 height 10
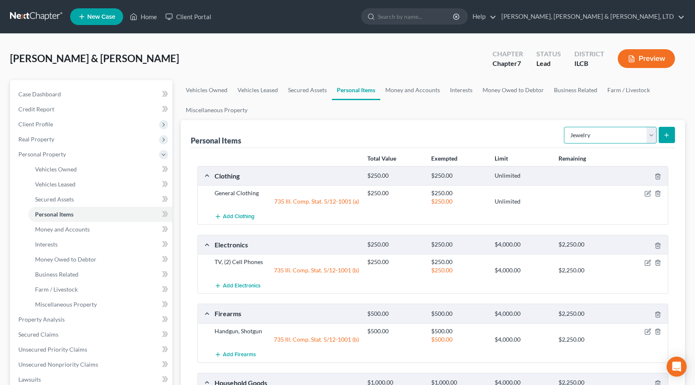
drag, startPoint x: 579, startPoint y: 132, endPoint x: 574, endPoint y: 134, distance: 5.2
click at [579, 132] on select "Select Item Type Clothing Collectibles Of Value Electronics Firearms Household …" at bounding box center [610, 135] width 93 height 17
click at [565, 127] on select "Select Item Type Clothing Collectibles Of Value Electronics Firearms Household …" at bounding box center [610, 135] width 93 height 17
click at [666, 133] on icon "submit" at bounding box center [666, 135] width 7 height 7
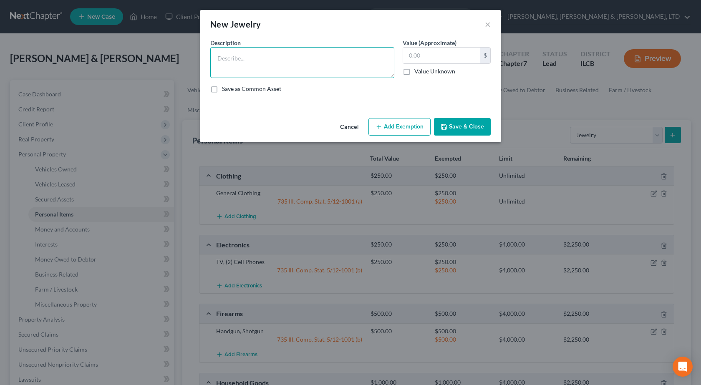
click at [305, 71] on textarea at bounding box center [302, 62] width 184 height 31
type textarea "Costume Jewelry"
click at [434, 60] on input "text" at bounding box center [441, 56] width 77 height 16
type input "50"
click at [396, 132] on button "Add Exemption" at bounding box center [400, 127] width 62 height 18
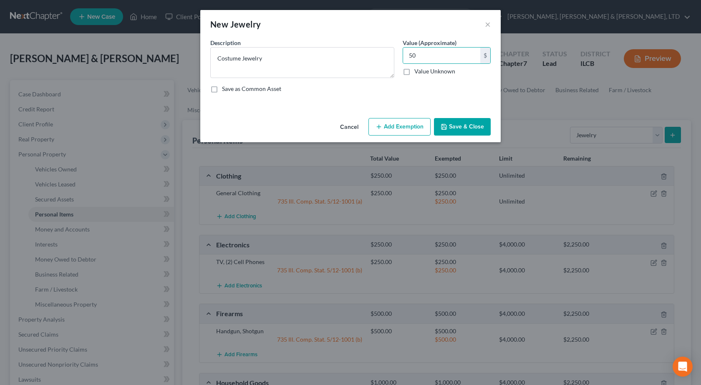
select select "2"
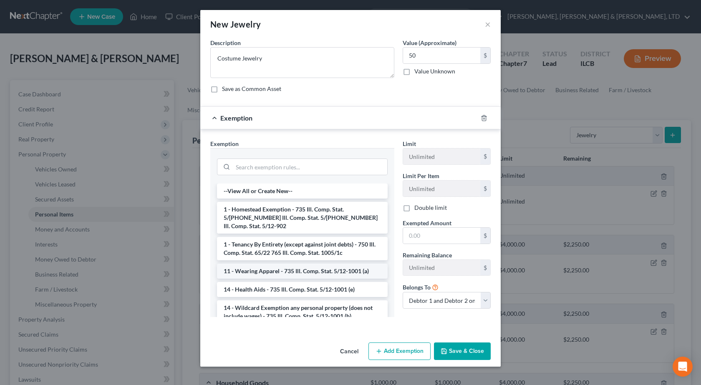
click at [268, 264] on li "11 - Wearing Apparel - 735 Ill. Comp. Stat. 5/12-1001 (a)" at bounding box center [302, 271] width 171 height 15
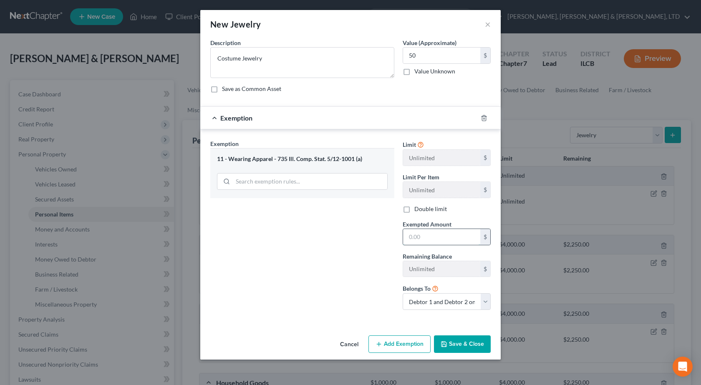
click at [441, 234] on input "text" at bounding box center [441, 237] width 77 height 16
type input "50"
drag, startPoint x: 332, startPoint y: 270, endPoint x: 500, endPoint y: 375, distance: 198.7
click at [337, 269] on div "Exemption Set must be selected for CA. Exemption * 11 - Wearing Apparel - 735 I…" at bounding box center [302, 227] width 192 height 177
click at [461, 338] on button "Save & Close" at bounding box center [462, 345] width 57 height 18
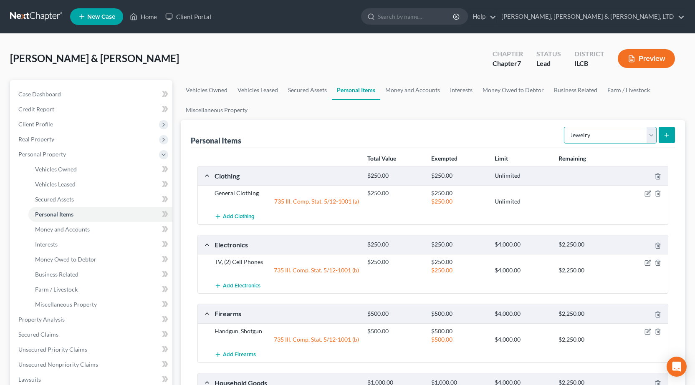
click at [604, 136] on select "Select Item Type Clothing Collectibles Of Value Electronics Firearms Household …" at bounding box center [610, 135] width 93 height 17
select select "pets"
click at [565, 127] on select "Select Item Type Clothing Collectibles Of Value Electronics Firearms Household …" at bounding box center [610, 135] width 93 height 17
click at [671, 138] on button "submit" at bounding box center [667, 135] width 16 height 16
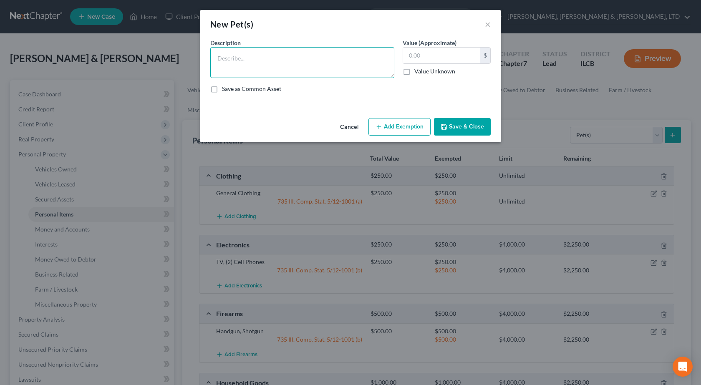
click at [364, 64] on textarea at bounding box center [302, 62] width 184 height 31
type textarea "(2) Dogs, (2) Cats"
click at [482, 123] on button "Save & Close" at bounding box center [462, 127] width 57 height 18
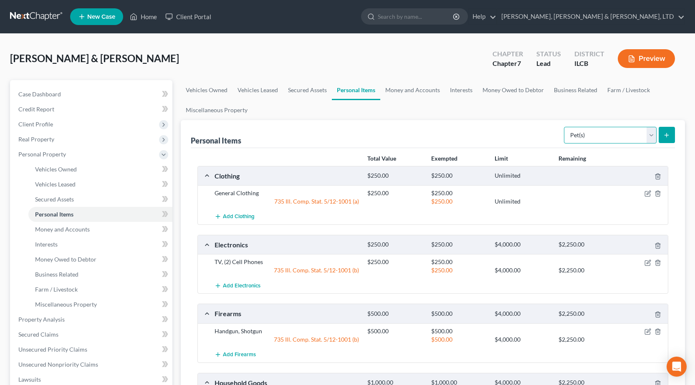
click at [610, 129] on select "Select Item Type Clothing Collectibles Of Value Electronics Firearms Household …" at bounding box center [610, 135] width 93 height 17
click at [394, 89] on link "Money and Accounts" at bounding box center [412, 90] width 65 height 20
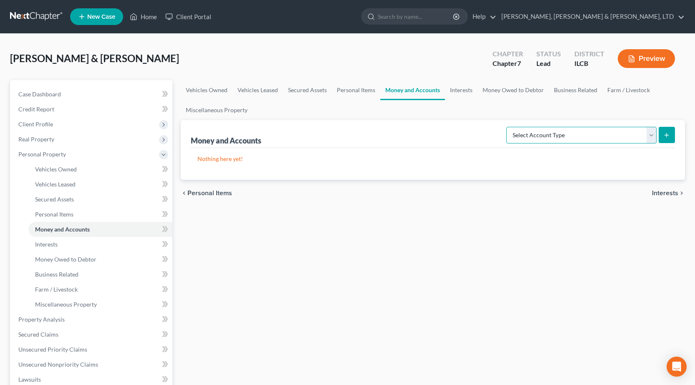
drag, startPoint x: 551, startPoint y: 136, endPoint x: 540, endPoint y: 134, distance: 10.6
click at [551, 136] on select "Select Account Type Brokerage Cash on Hand Certificates of Deposit Checking Acc…" at bounding box center [581, 135] width 150 height 17
select select "checking"
click at [508, 127] on select "Select Account Type Brokerage Cash on Hand Certificates of Deposit Checking Acc…" at bounding box center [581, 135] width 150 height 17
click at [668, 133] on icon "submit" at bounding box center [666, 135] width 7 height 7
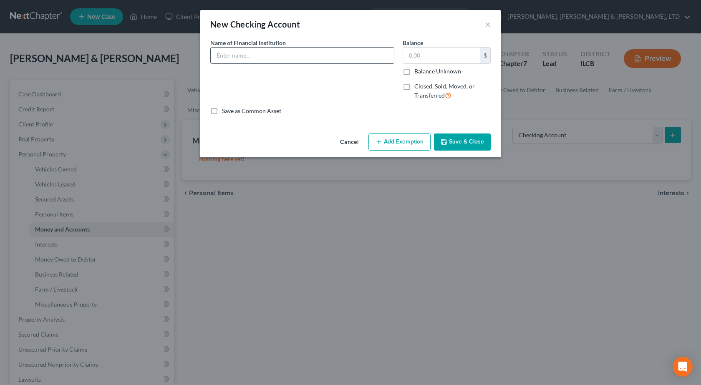
click at [279, 61] on input "text" at bounding box center [302, 56] width 183 height 16
type input "Chase Bank"
click at [462, 137] on button "Save & Close" at bounding box center [462, 143] width 57 height 18
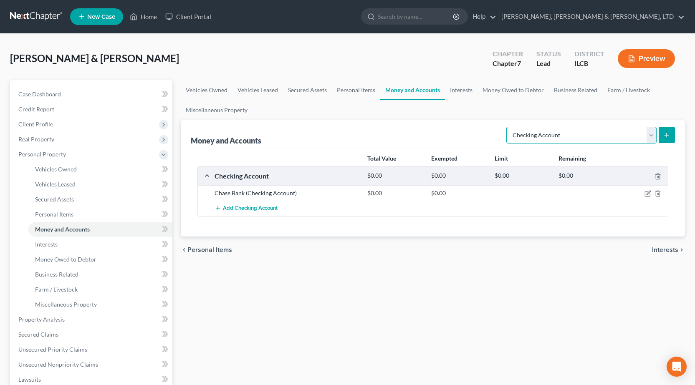
click at [611, 142] on select "Select Account Type Brokerage Cash on Hand Certificates of Deposit Checking Acc…" at bounding box center [581, 135] width 150 height 17
select select "savings"
click at [508, 127] on select "Select Account Type Brokerage Cash on Hand Certificates of Deposit Checking Acc…" at bounding box center [581, 135] width 150 height 17
click at [665, 136] on icon "submit" at bounding box center [666, 135] width 7 height 7
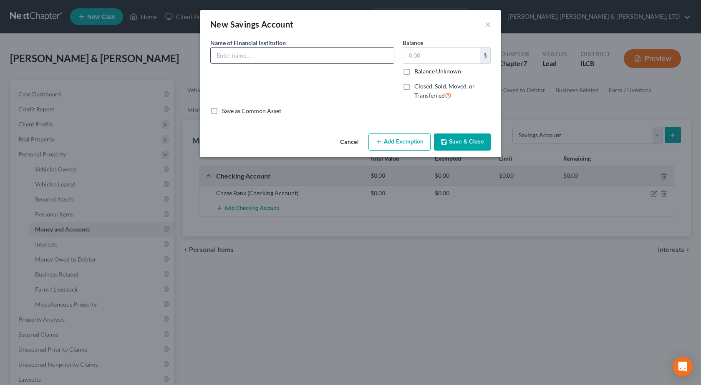
click at [298, 59] on input "text" at bounding box center [302, 56] width 183 height 16
type input "Chase Bank"
click at [465, 144] on button "Save & Close" at bounding box center [462, 143] width 57 height 18
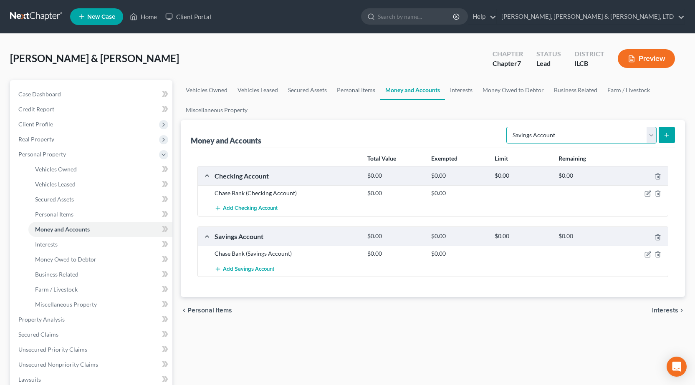
click at [544, 131] on select "Select Account Type Brokerage Cash on Hand Certificates of Deposit Checking Acc…" at bounding box center [581, 135] width 150 height 17
select select "other"
click at [508, 127] on select "Select Account Type Brokerage Cash on Hand Certificates of Deposit Checking Acc…" at bounding box center [581, 135] width 150 height 17
click at [668, 135] on line "submit" at bounding box center [667, 135] width 4 height 0
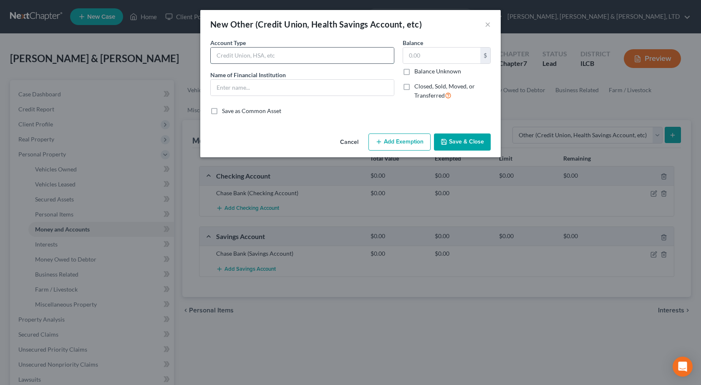
click at [225, 55] on input "text" at bounding box center [302, 56] width 183 height 16
type input "Mobile Banking"
type input "Venm"
drag, startPoint x: 344, startPoint y: 143, endPoint x: 414, endPoint y: 155, distance: 70.8
click at [344, 143] on button "Cancel" at bounding box center [350, 142] width 32 height 17
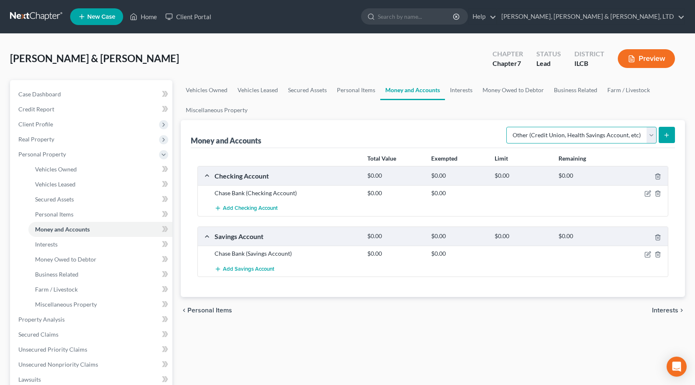
click at [562, 136] on select "Select Account Type Brokerage Cash on Hand Certificates of Deposit Checking Acc…" at bounding box center [581, 135] width 150 height 17
click at [459, 87] on link "Interests" at bounding box center [461, 90] width 33 height 20
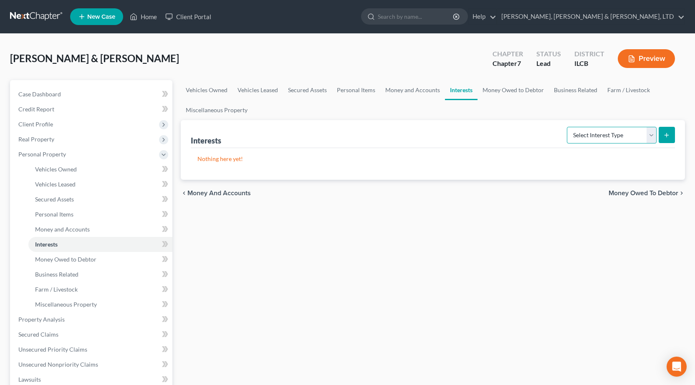
click at [613, 139] on select "Select Interest Type 401K Annuity Bond Education IRA Government Bond Government…" at bounding box center [612, 135] width 90 height 17
select select "401k"
click at [568, 127] on select "Select Interest Type 401K Annuity Bond Education IRA Government Bond Government…" at bounding box center [612, 135] width 90 height 17
click at [662, 134] on button "submit" at bounding box center [667, 135] width 16 height 16
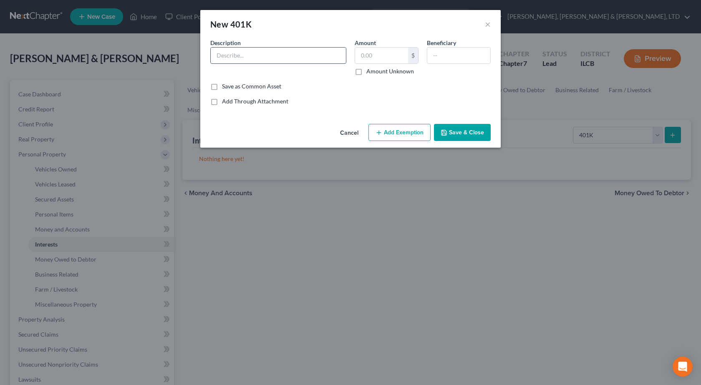
click at [296, 56] on input "text" at bounding box center [278, 56] width 135 height 16
type input "[PERSON_NAME] [PERSON_NAME]"
click at [384, 52] on input "text" at bounding box center [381, 56] width 53 height 16
type input "11,000"
click at [399, 131] on button "Add Exemption" at bounding box center [400, 133] width 62 height 18
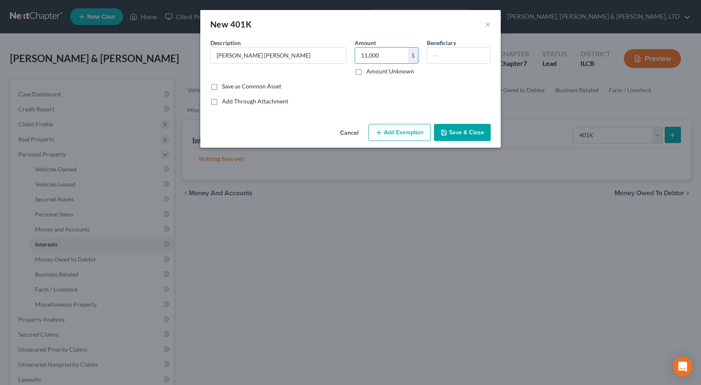
select select "2"
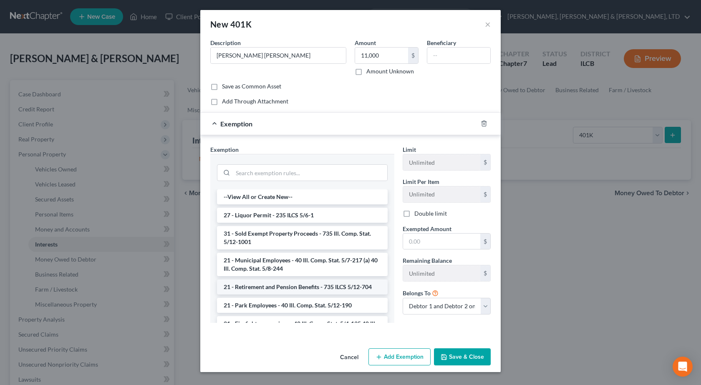
drag, startPoint x: 290, startPoint y: 287, endPoint x: 380, endPoint y: 276, distance: 90.8
click at [289, 287] on li "21 - Retirement and Pension Benefits - 735 ILCS 5/12-704" at bounding box center [302, 287] width 171 height 15
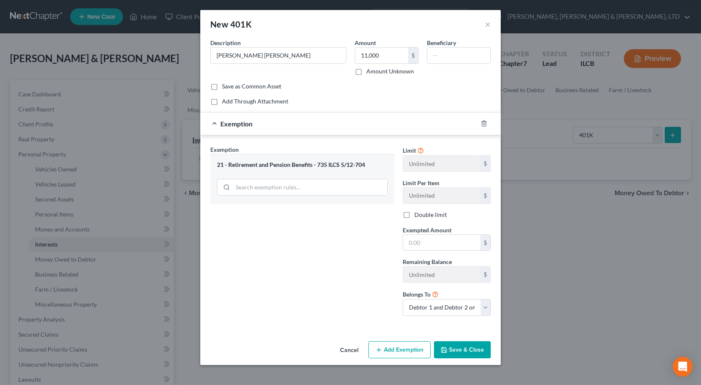
click at [431, 232] on span "Exempted Amount" at bounding box center [427, 230] width 49 height 7
click at [415, 246] on input "text" at bounding box center [441, 243] width 77 height 16
type input "1"
drag, startPoint x: 332, startPoint y: 265, endPoint x: 397, endPoint y: 283, distance: 66.8
click at [335, 263] on div "Exemption Set must be selected for CA. Exemption * 21 - Retirement and Pension …" at bounding box center [302, 233] width 192 height 177
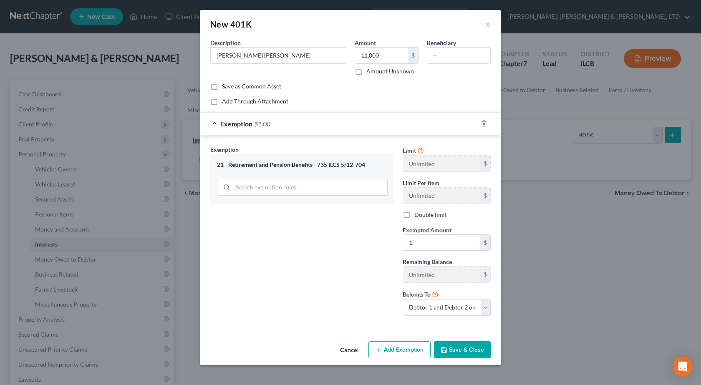
click at [476, 347] on button "Save & Close" at bounding box center [462, 351] width 57 height 18
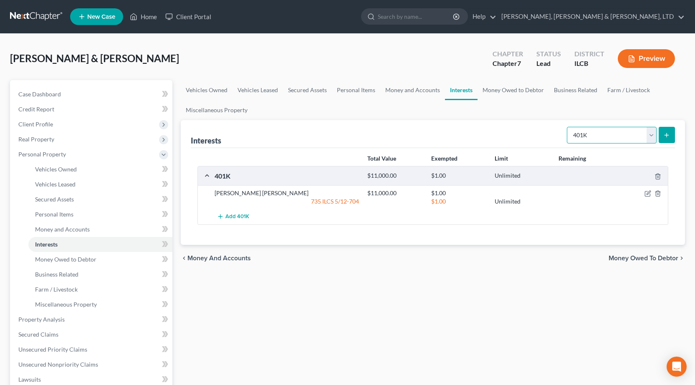
click at [613, 131] on select "Select Interest Type 401K Annuity Bond Education IRA Government Bond Government…" at bounding box center [612, 135] width 90 height 17
select select "term_life_insurance"
click at [568, 127] on select "Select Interest Type 401K Annuity Bond Education IRA Government Bond Government…" at bounding box center [612, 135] width 90 height 17
click at [663, 141] on button "submit" at bounding box center [667, 135] width 16 height 16
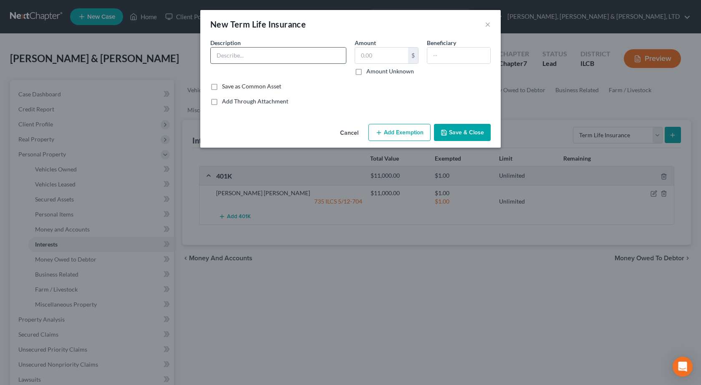
click at [268, 59] on input "text" at bounding box center [278, 56] width 135 height 16
type input "Term Life - Through Work - No Equity"
click at [470, 132] on button "Save & Close" at bounding box center [462, 133] width 57 height 18
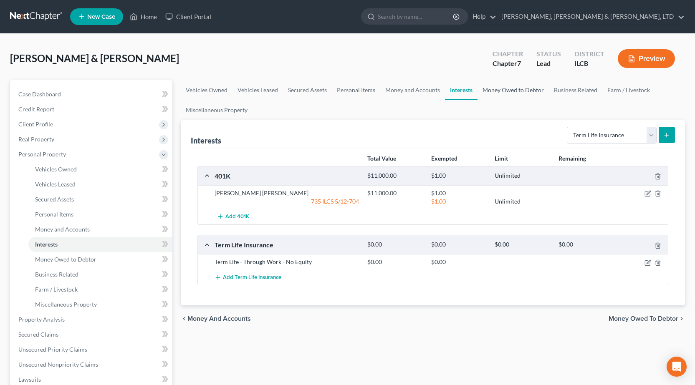
click at [502, 89] on link "Money Owed to Debtor" at bounding box center [513, 90] width 71 height 20
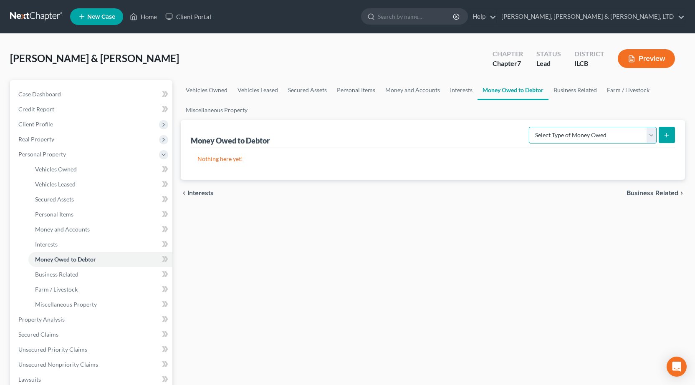
click at [553, 134] on select "Select Type of Money Owed Accounts Receivable Alimony Child Support Claims Agai…" at bounding box center [593, 135] width 128 height 17
click at [301, 236] on div "Vehicles Owned Vehicles Leased Secured Assets Personal Items Money and Accounts…" at bounding box center [433, 321] width 513 height 482
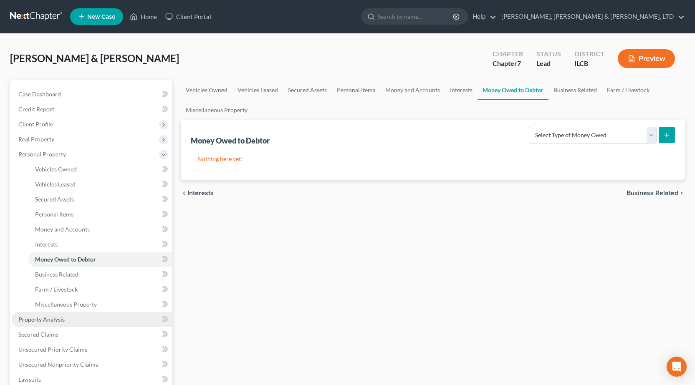
click at [89, 324] on link "Property Analysis" at bounding box center [92, 319] width 161 height 15
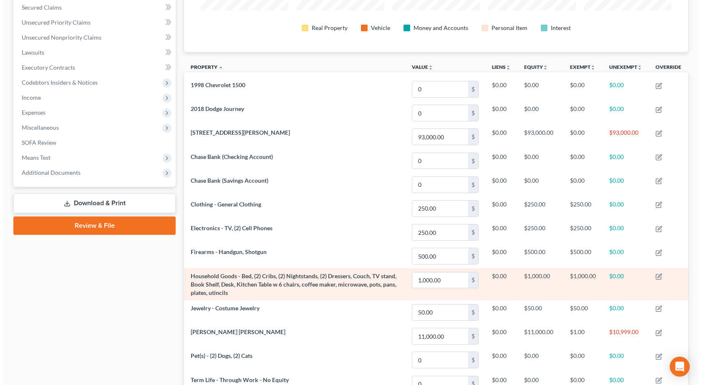
scroll to position [209, 0]
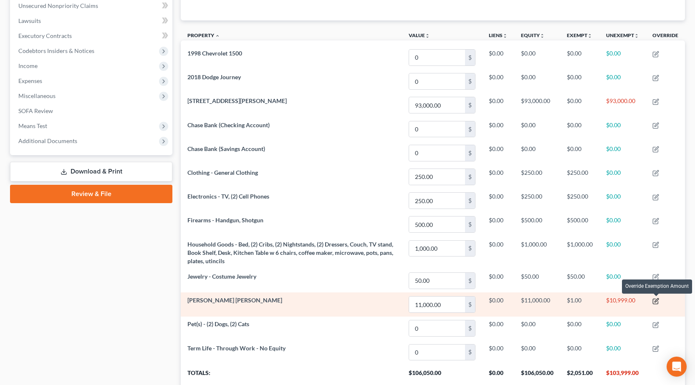
click at [656, 302] on icon "button" at bounding box center [657, 301] width 4 height 4
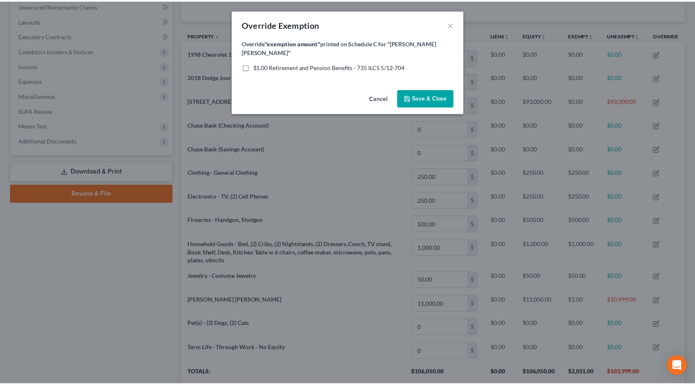
scroll to position [149, 509]
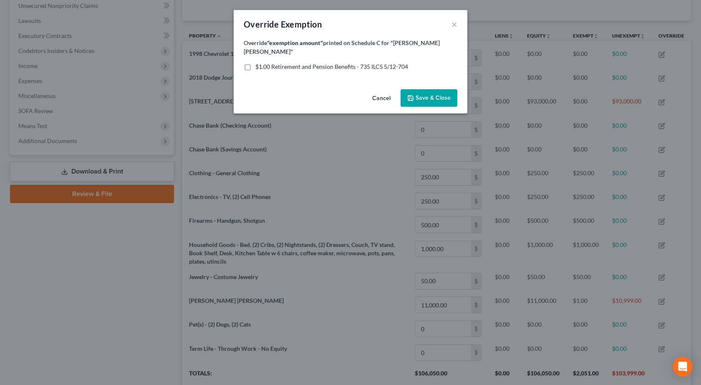
click at [256, 63] on label "$1.00 Retirement and Pension Benefits - 735 ILCS 5/12-704" at bounding box center [332, 67] width 153 height 8
click at [259, 63] on input "$1.00 Retirement and Pension Benefits - 735 ILCS 5/12-704" at bounding box center [261, 65] width 5 height 5
checkbox input "true"
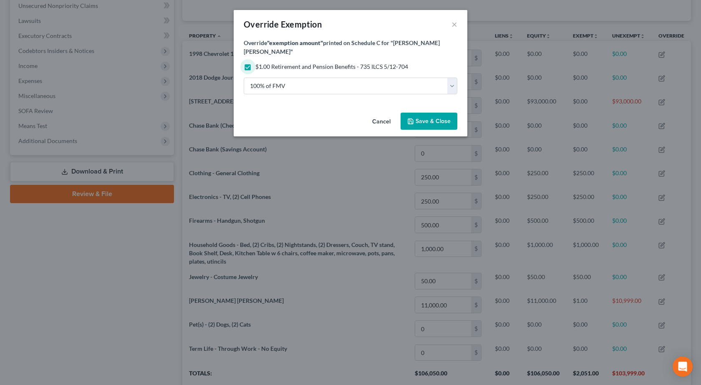
drag, startPoint x: 429, startPoint y: 111, endPoint x: 451, endPoint y: 122, distance: 23.9
click at [429, 118] on span "Save & Close" at bounding box center [433, 121] width 35 height 7
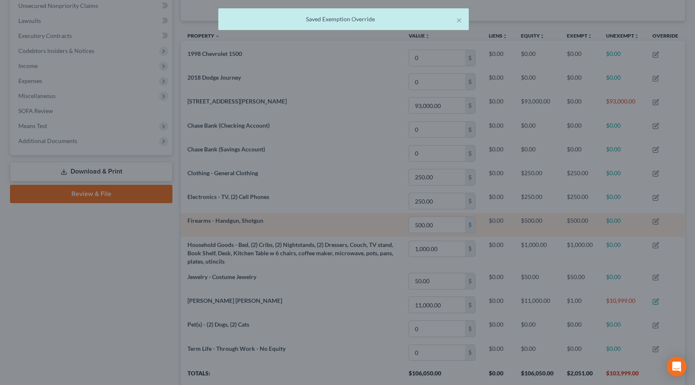
scroll to position [417390, 417034]
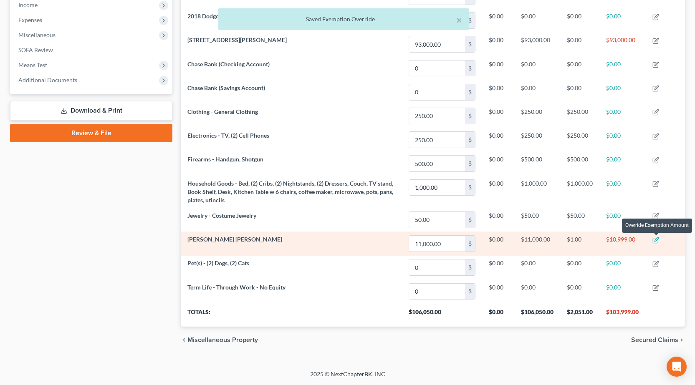
click at [656, 241] on icon "button" at bounding box center [656, 240] width 7 height 7
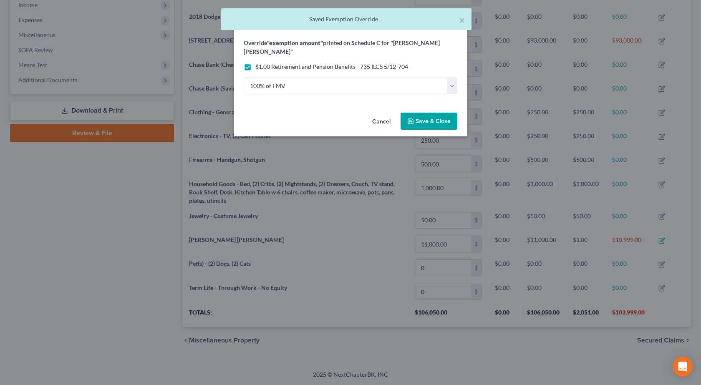
click at [442, 118] on span "Save & Close" at bounding box center [433, 121] width 35 height 7
